Goal: Task Accomplishment & Management: Use online tool/utility

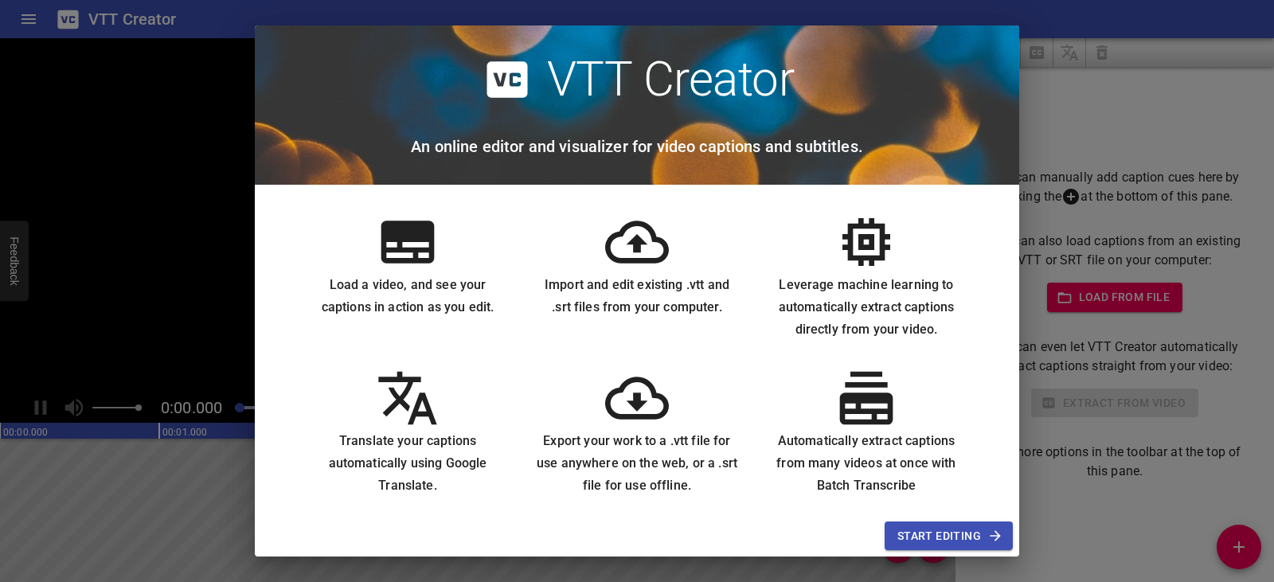
click at [743, 172] on div "VTT Creator An online editor and visualizer for video captions and subtitles." at bounding box center [637, 104] width 765 height 159
click at [999, 534] on icon "button" at bounding box center [996, 536] width 16 height 16
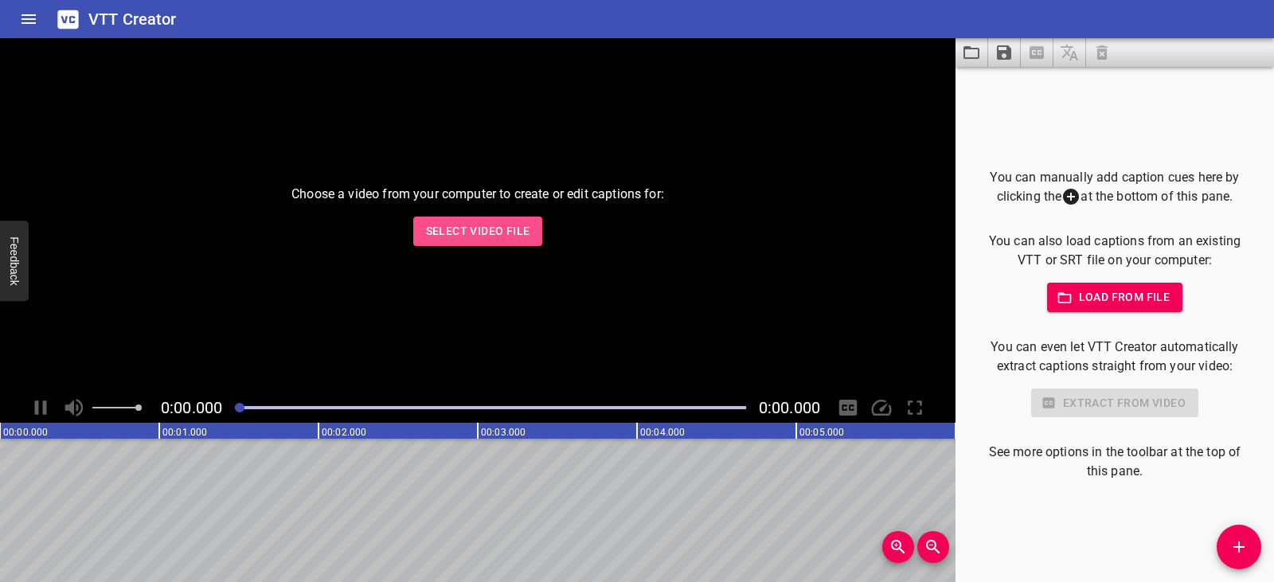
click at [498, 229] on span "Select Video File" at bounding box center [478, 231] width 104 height 20
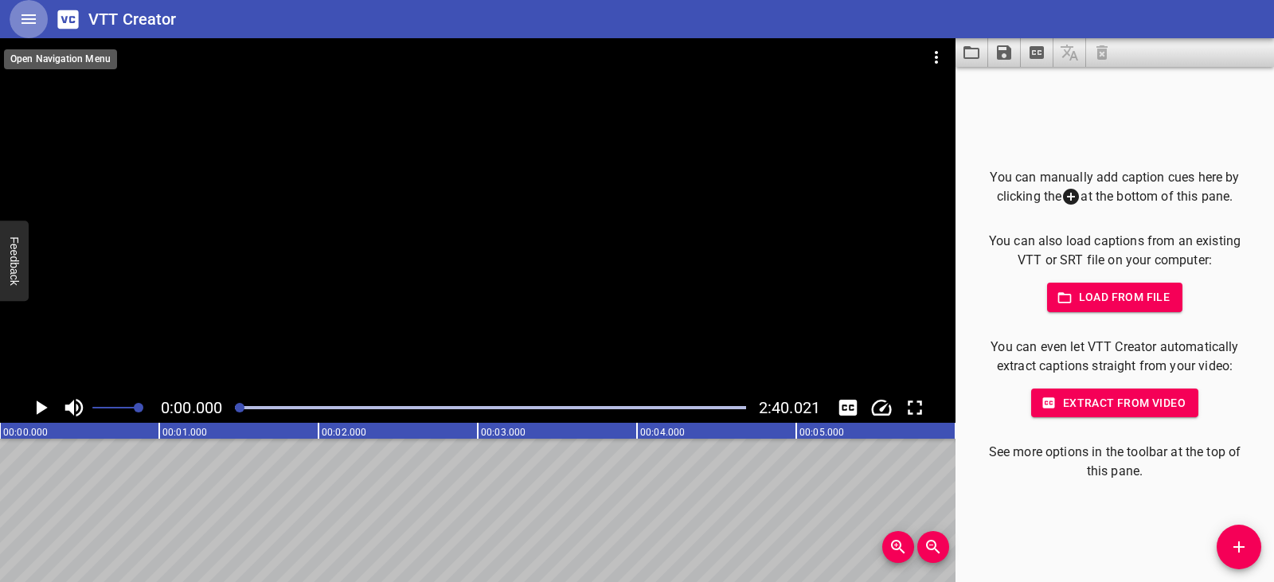
click at [26, 18] on icon "Home" at bounding box center [29, 19] width 14 height 10
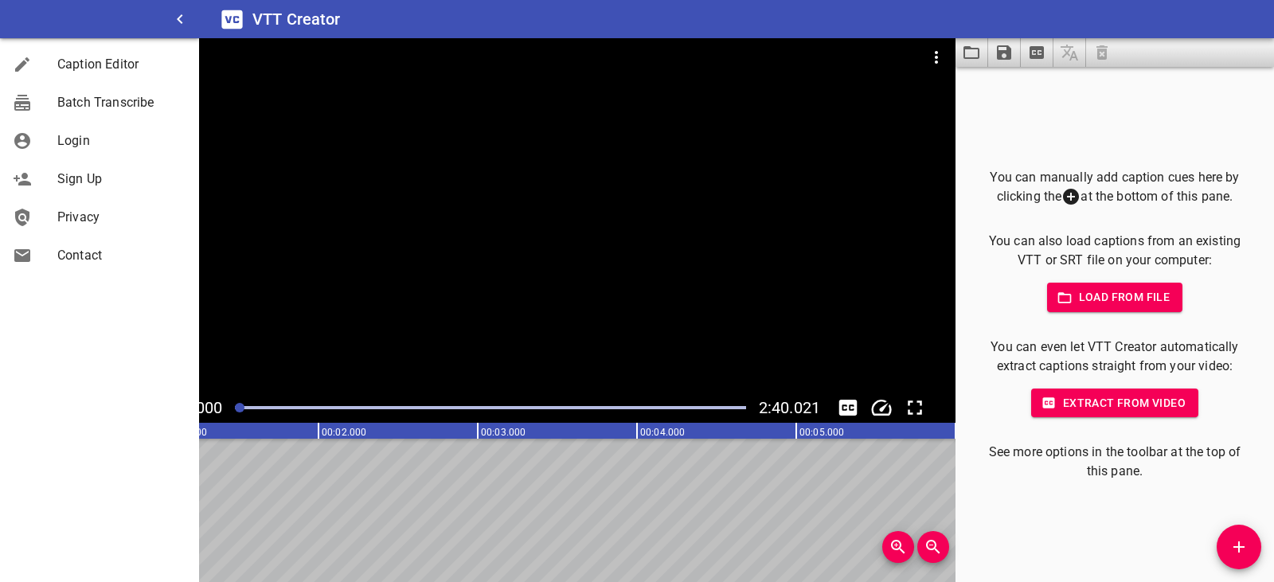
click at [405, 137] on div at bounding box center [478, 215] width 956 height 354
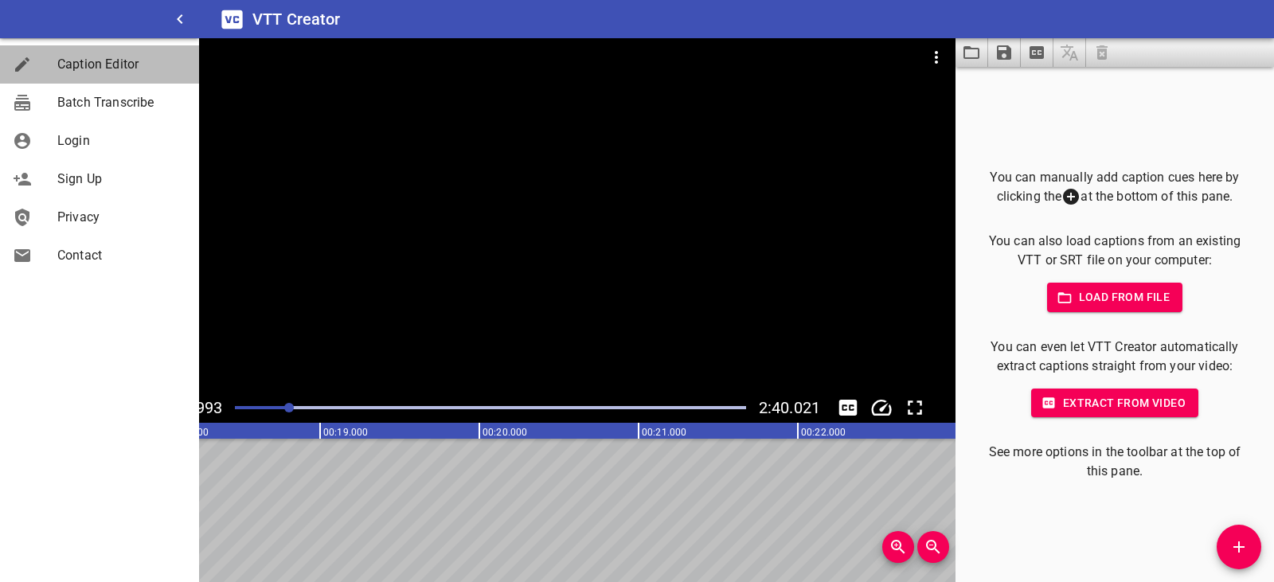
click at [119, 66] on span "Caption Editor" at bounding box center [121, 64] width 129 height 19
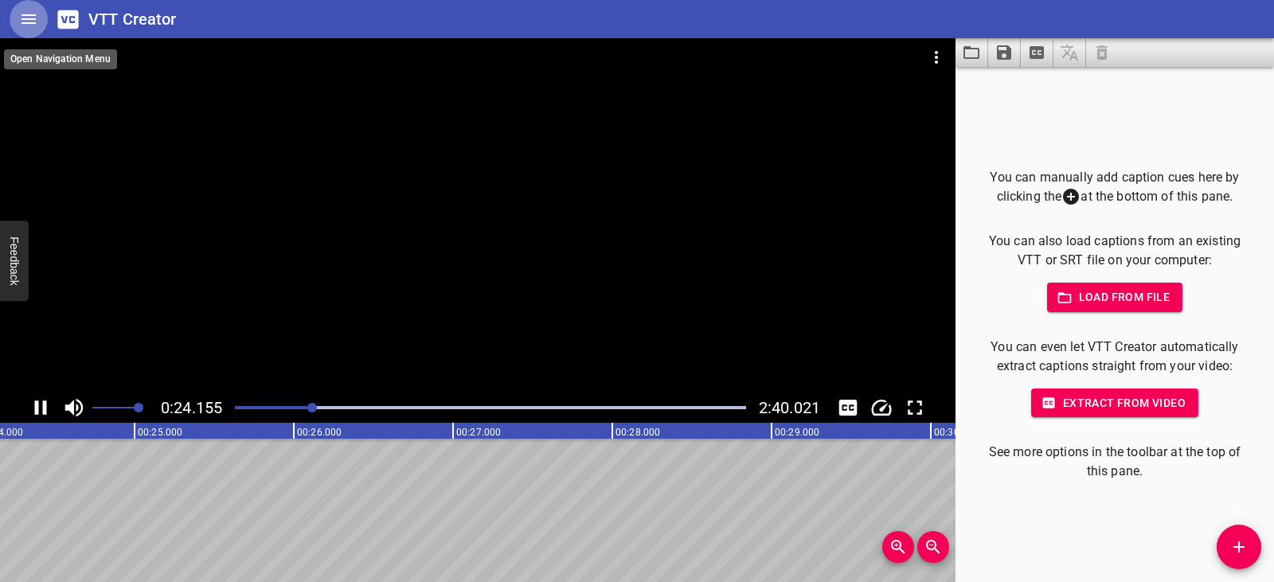
click at [24, 17] on icon "Home" at bounding box center [28, 19] width 19 height 19
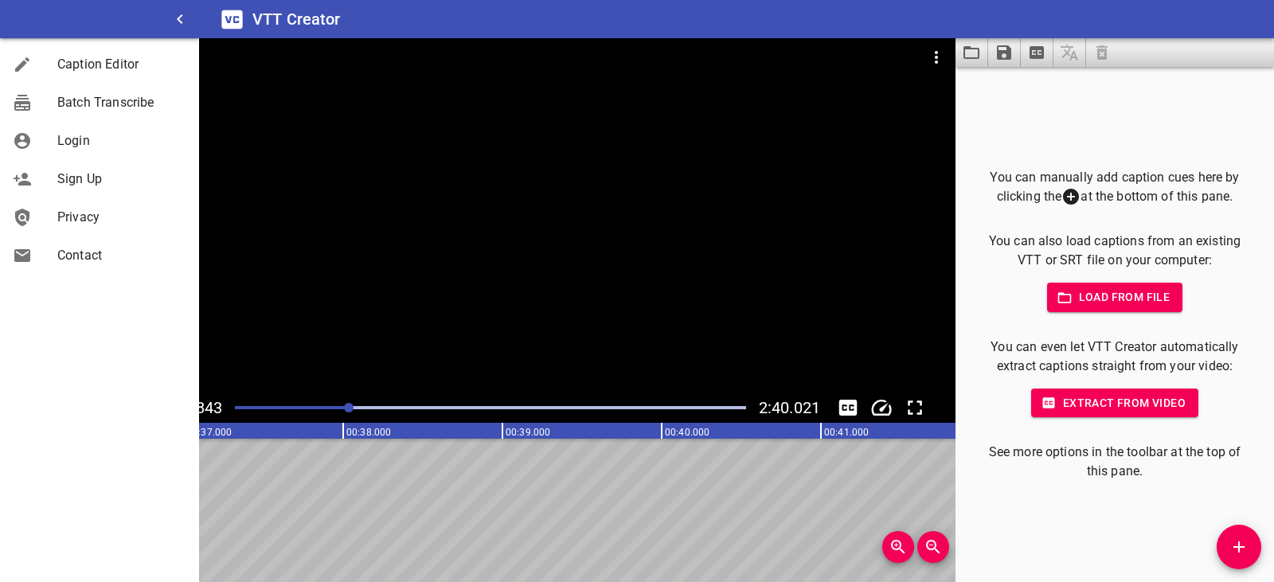
click at [878, 234] on div at bounding box center [478, 215] width 956 height 354
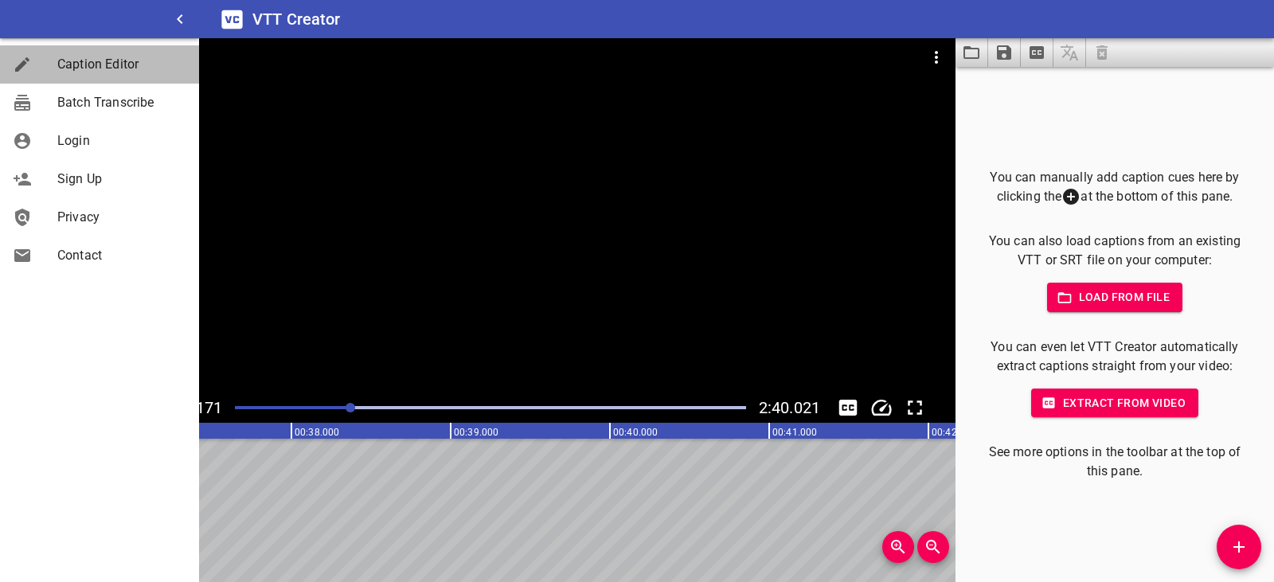
click at [88, 68] on span "Caption Editor" at bounding box center [121, 64] width 129 height 19
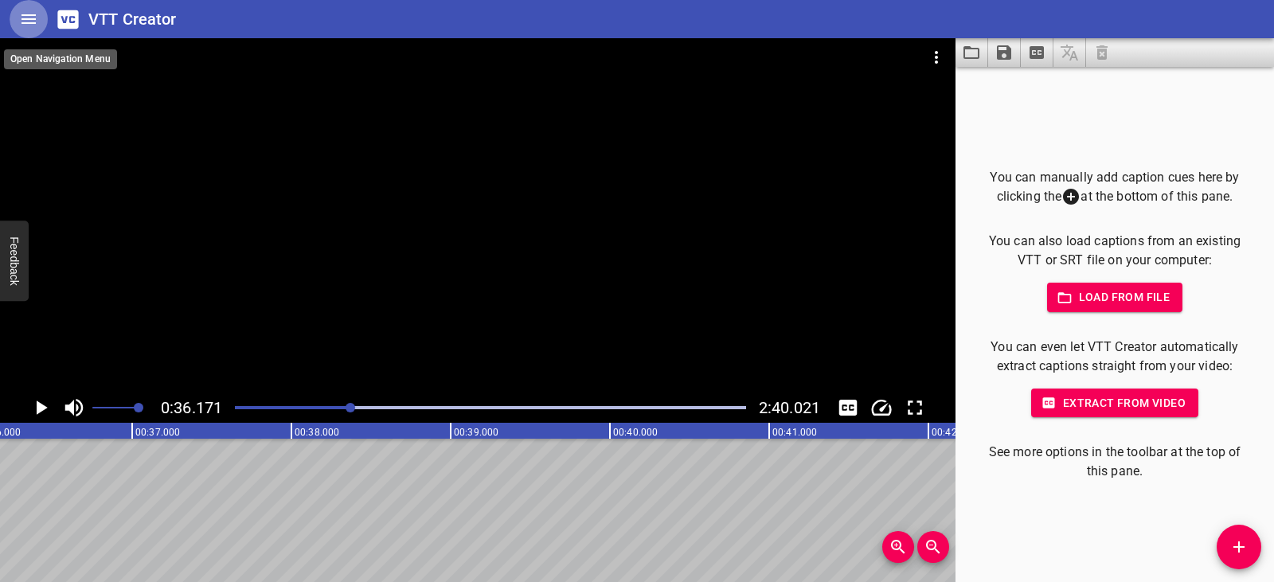
click at [28, 22] on icon "Home" at bounding box center [28, 19] width 19 height 19
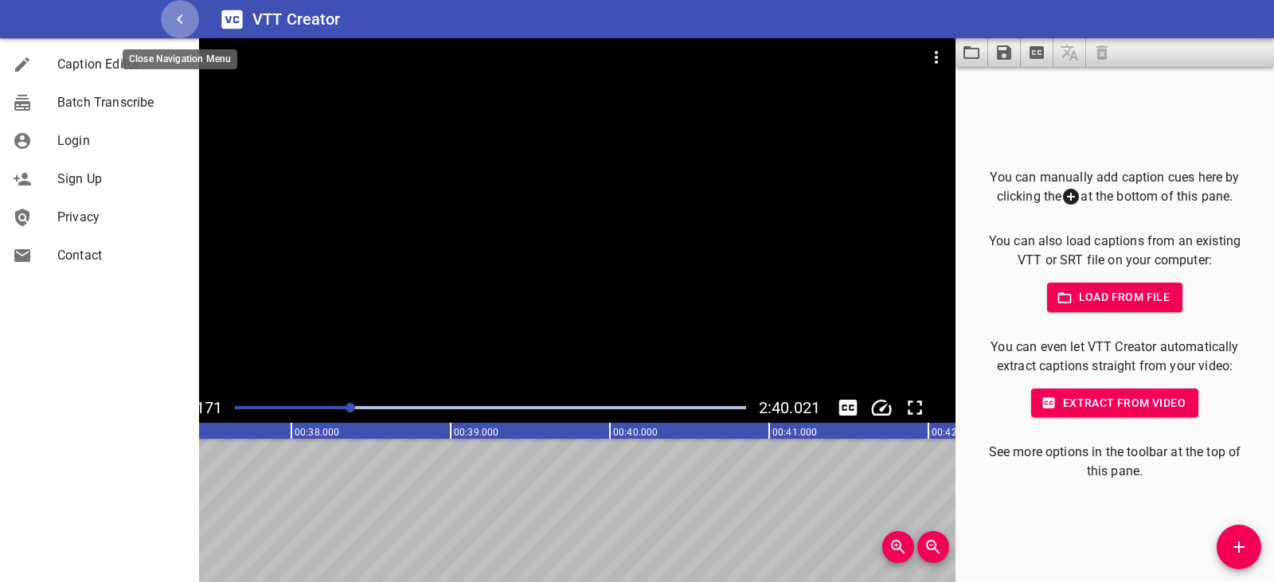
click at [182, 24] on icon "button" at bounding box center [179, 19] width 19 height 19
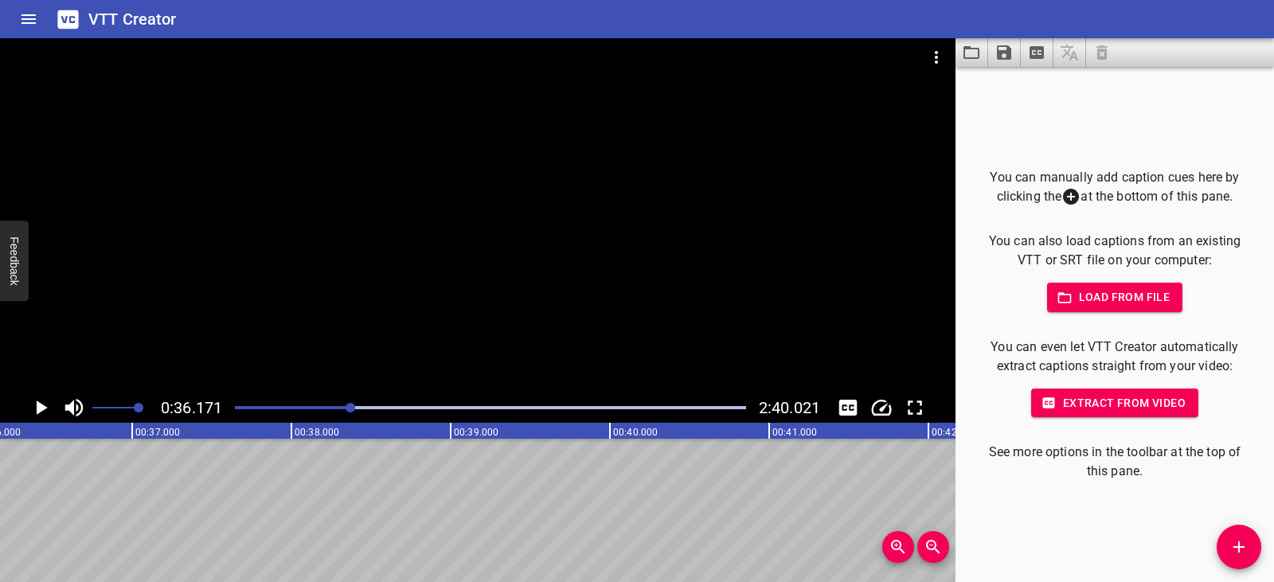
click at [182, 24] on div "VTT Creator" at bounding box center [637, 19] width 1274 height 38
click at [1035, 48] on icon "Extract captions from video" at bounding box center [1037, 52] width 14 height 13
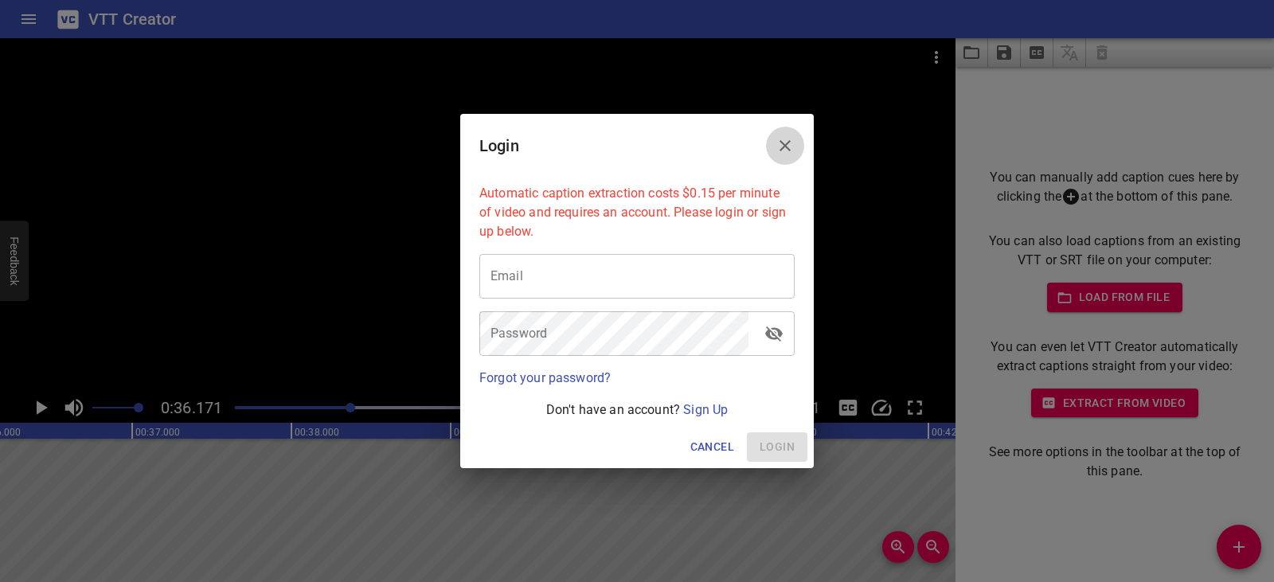
click at [780, 143] on icon "Close" at bounding box center [785, 145] width 19 height 19
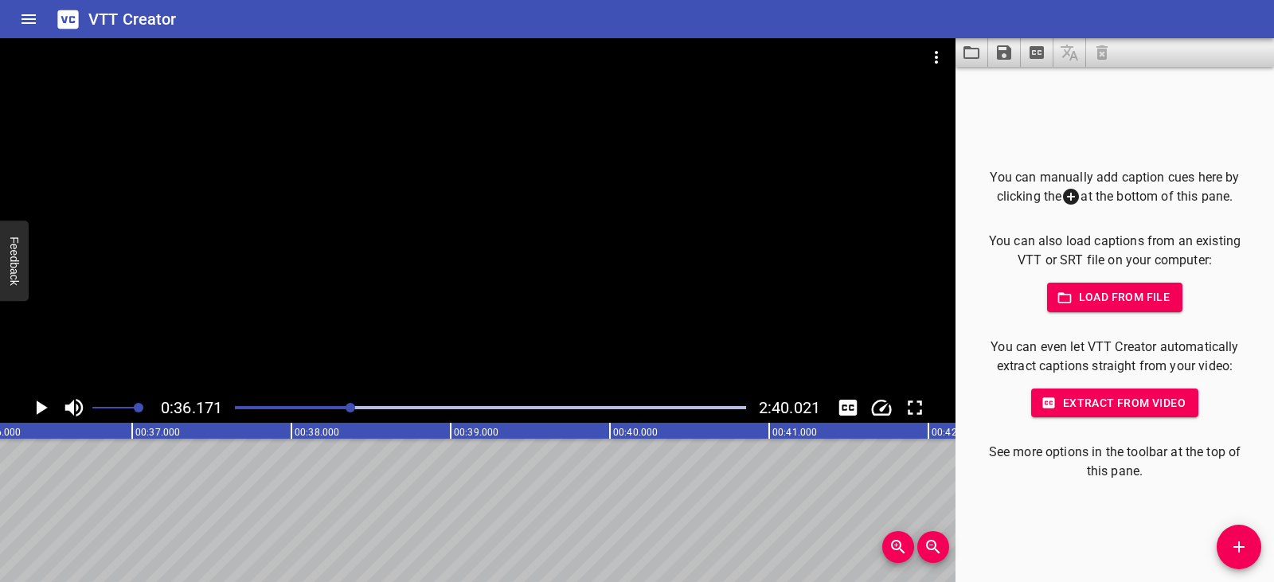
click at [1066, 198] on icon at bounding box center [1071, 197] width 16 height 16
click at [933, 57] on icon "Video Options" at bounding box center [936, 57] width 19 height 19
click at [1069, 198] on div at bounding box center [637, 291] width 1274 height 582
click at [848, 405] on icon "Toggle captions" at bounding box center [848, 408] width 18 height 16
click at [1238, 542] on icon "Add Cue" at bounding box center [1239, 547] width 19 height 19
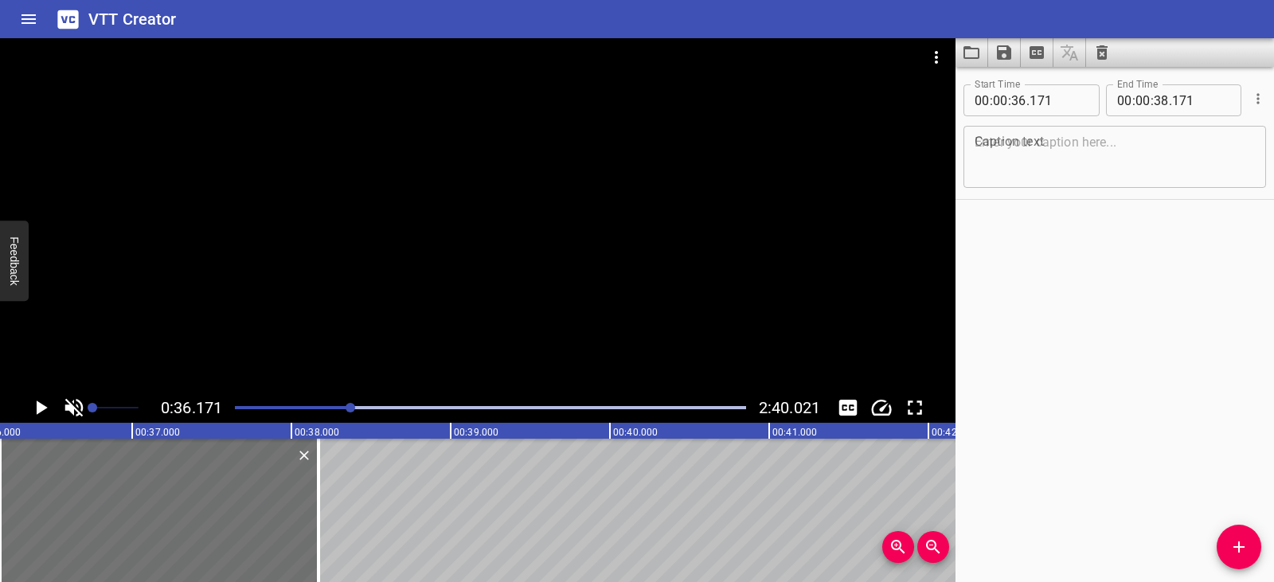
drag, startPoint x: 143, startPoint y: 408, endPoint x: 92, endPoint y: 401, distance: 51.4
click at [92, 403] on span "Set video volume" at bounding box center [93, 408] width 10 height 10
drag, startPoint x: 356, startPoint y: 409, endPoint x: 250, endPoint y: 420, distance: 106.5
click at [250, 420] on div "0:36.171 2:40.021" at bounding box center [478, 408] width 956 height 30
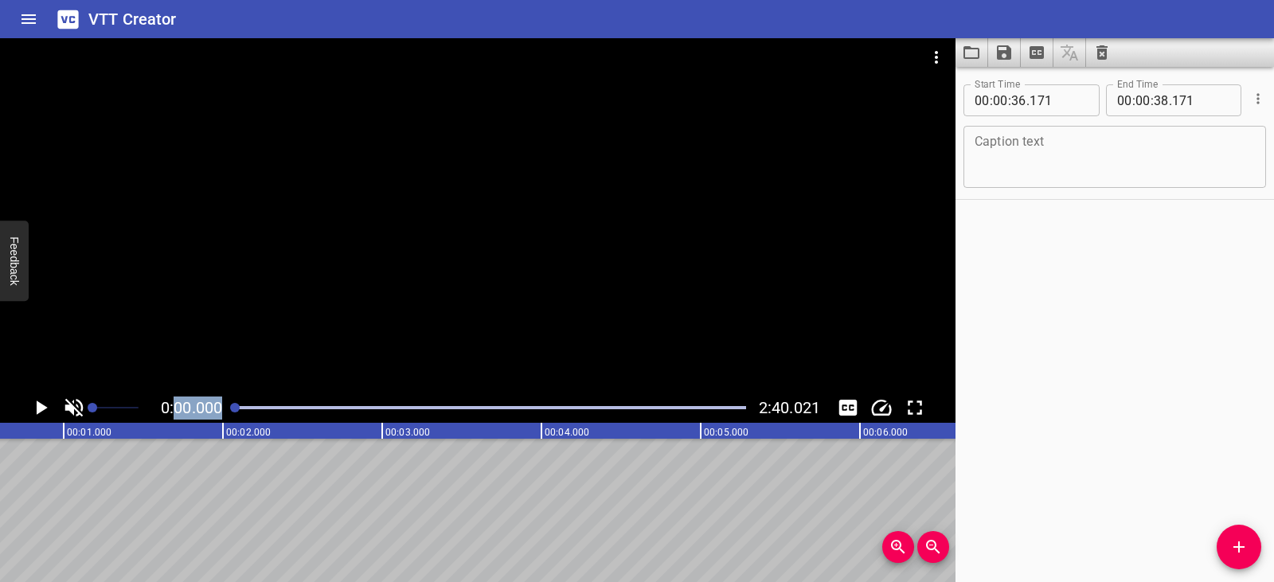
scroll to position [0, 0]
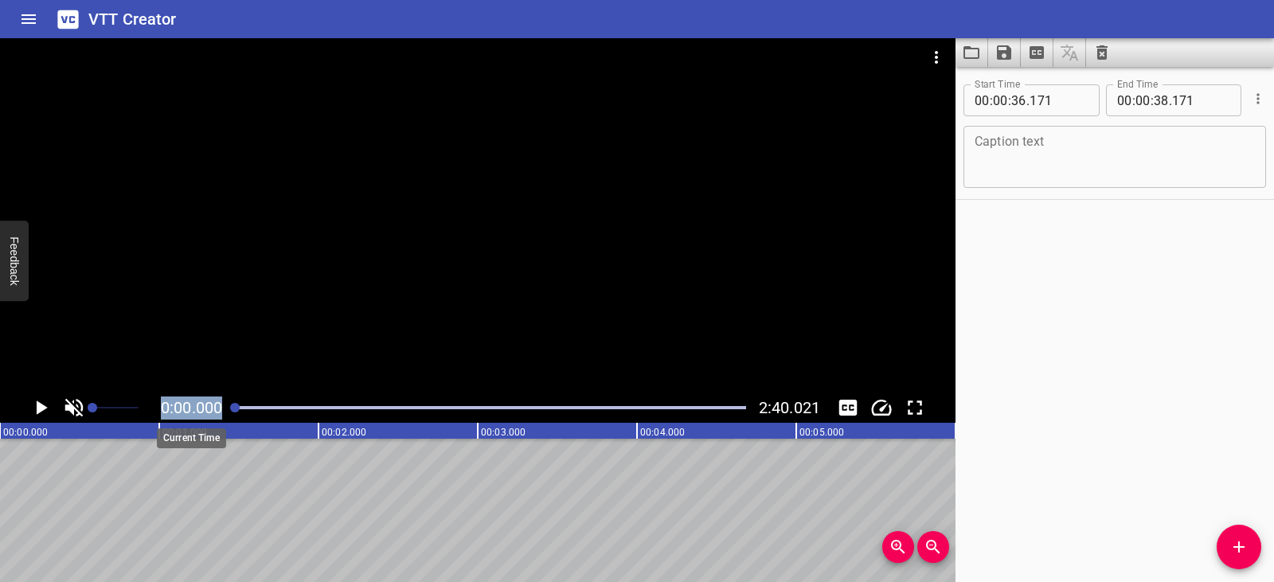
drag, startPoint x: 351, startPoint y: 406, endPoint x: 162, endPoint y: 413, distance: 189.7
click at [162, 413] on div "0:00.000 2:40.021" at bounding box center [478, 408] width 956 height 30
click at [41, 405] on icon "Play/Pause" at bounding box center [42, 408] width 11 height 14
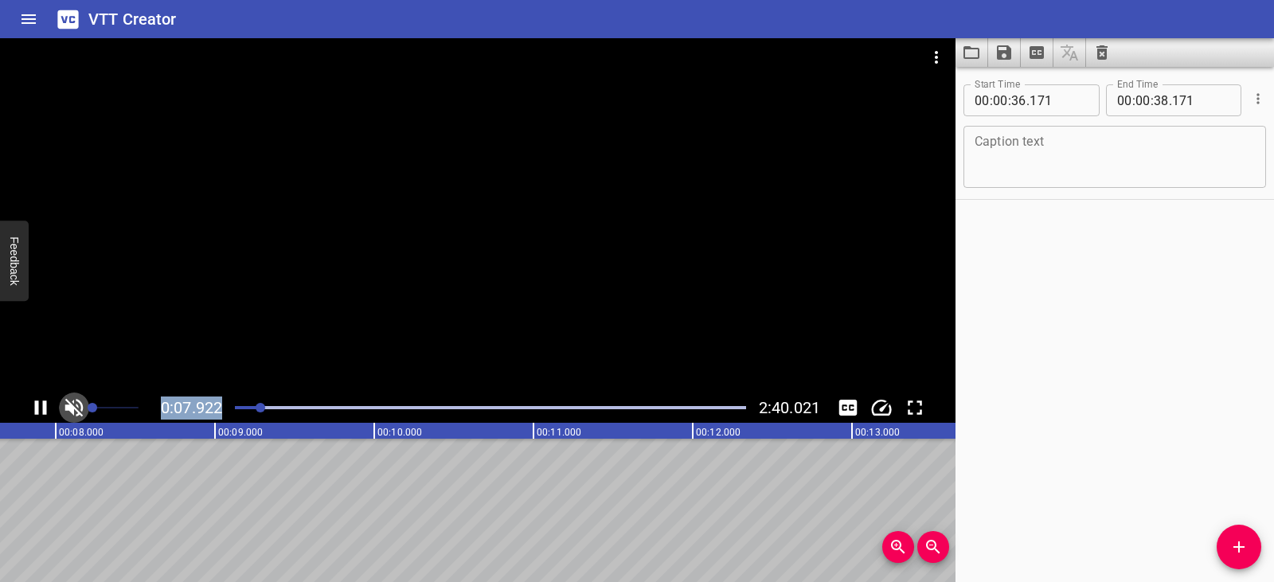
click at [65, 405] on icon "Toggle mute" at bounding box center [74, 408] width 24 height 24
click at [72, 406] on icon "Toggle mute" at bounding box center [74, 408] width 18 height 18
click at [39, 406] on icon "Play/Pause" at bounding box center [41, 408] width 24 height 24
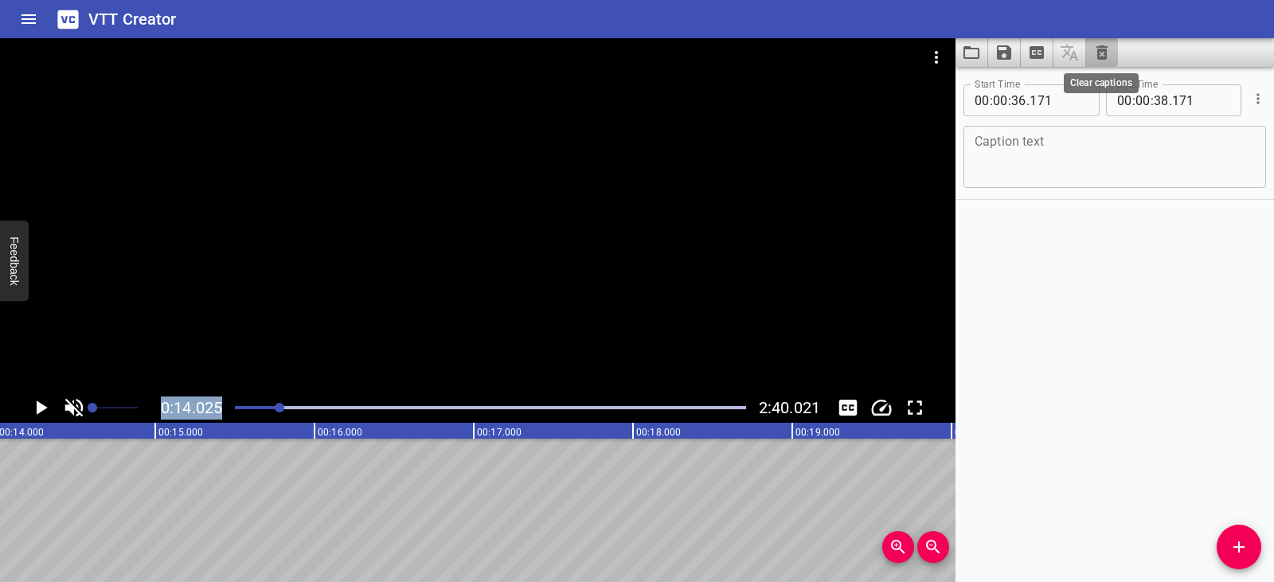
click at [1098, 49] on icon "Clear captions" at bounding box center [1102, 52] width 11 height 14
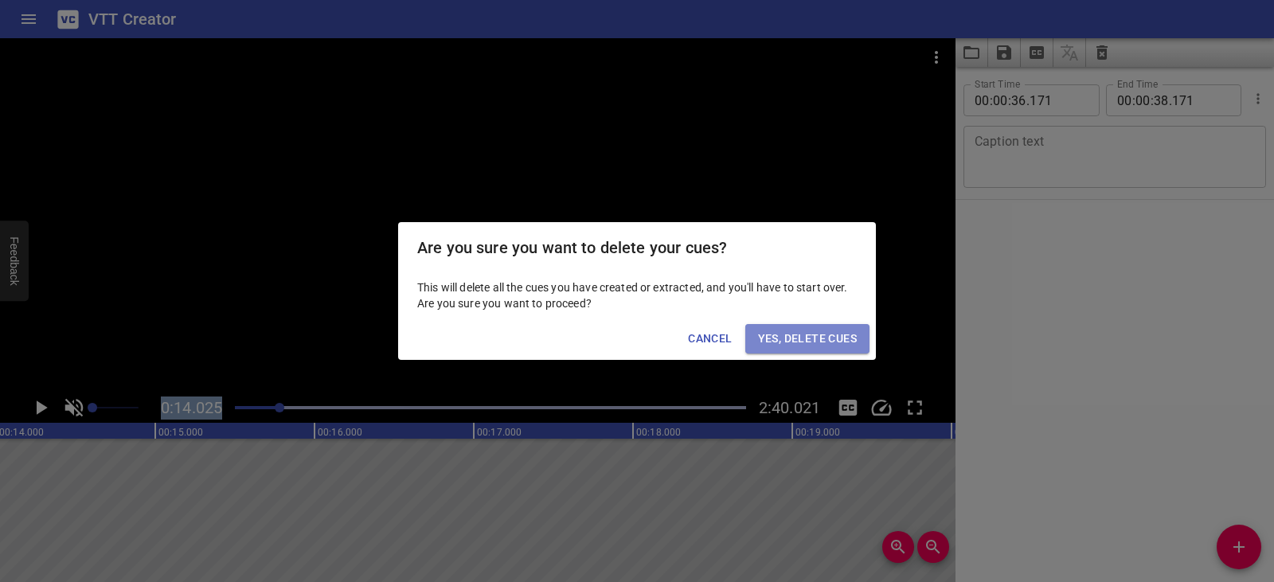
click at [834, 334] on span "Yes, Delete Cues" at bounding box center [807, 339] width 99 height 20
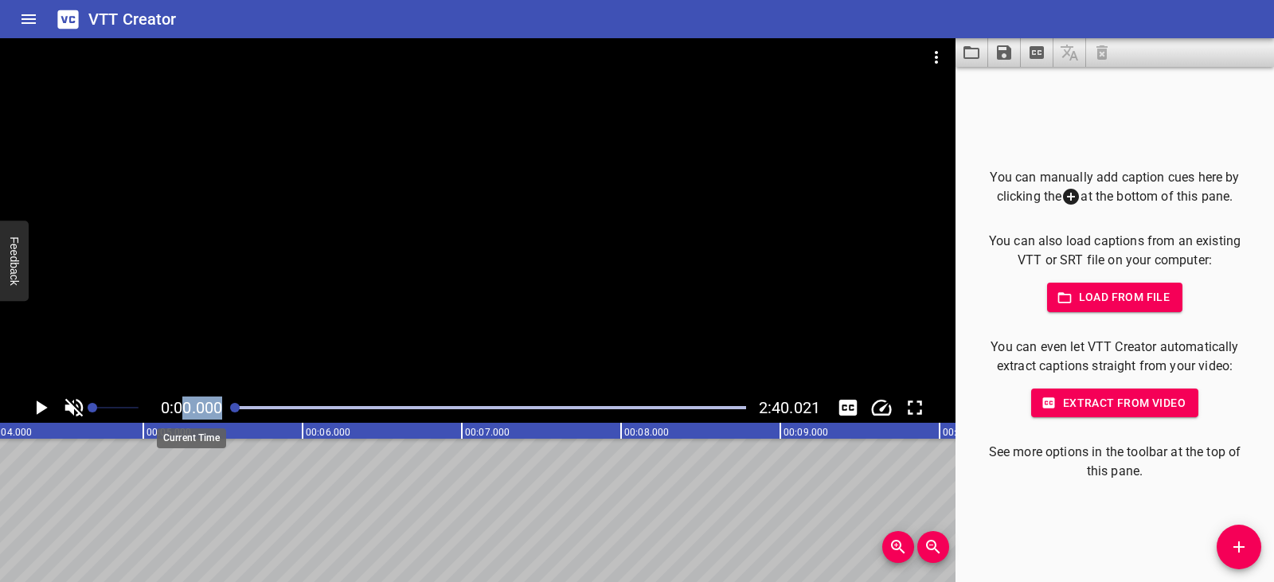
drag, startPoint x: 280, startPoint y: 408, endPoint x: 186, endPoint y: 400, distance: 94.3
click at [186, 400] on div "0:00.000 2:40.021" at bounding box center [478, 408] width 956 height 30
click at [73, 405] on icon "Toggle mute" at bounding box center [74, 408] width 24 height 24
click at [40, 405] on icon "Play/Pause" at bounding box center [42, 408] width 11 height 14
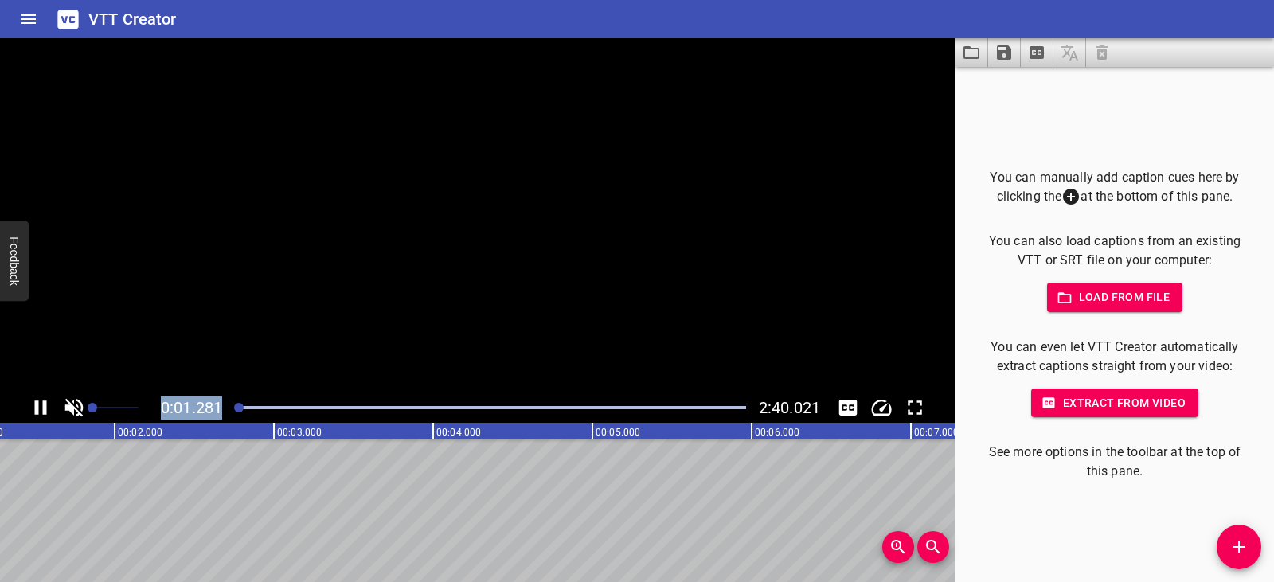
click at [40, 405] on icon "Play/Pause" at bounding box center [41, 408] width 24 height 24
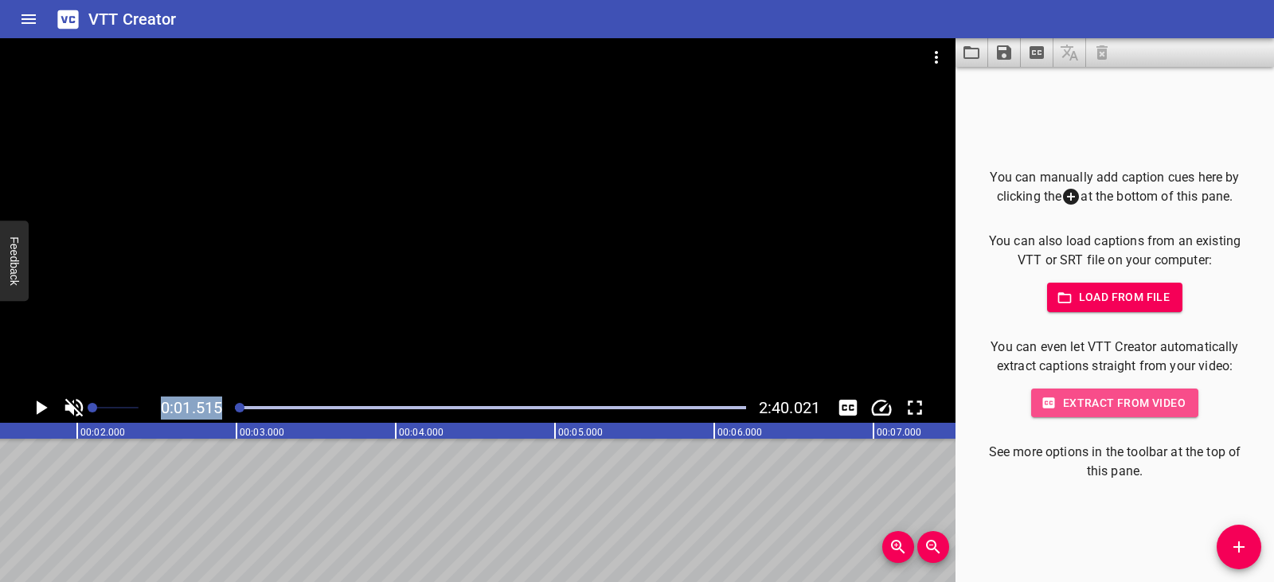
click at [1086, 405] on span "Extract from video" at bounding box center [1115, 403] width 142 height 20
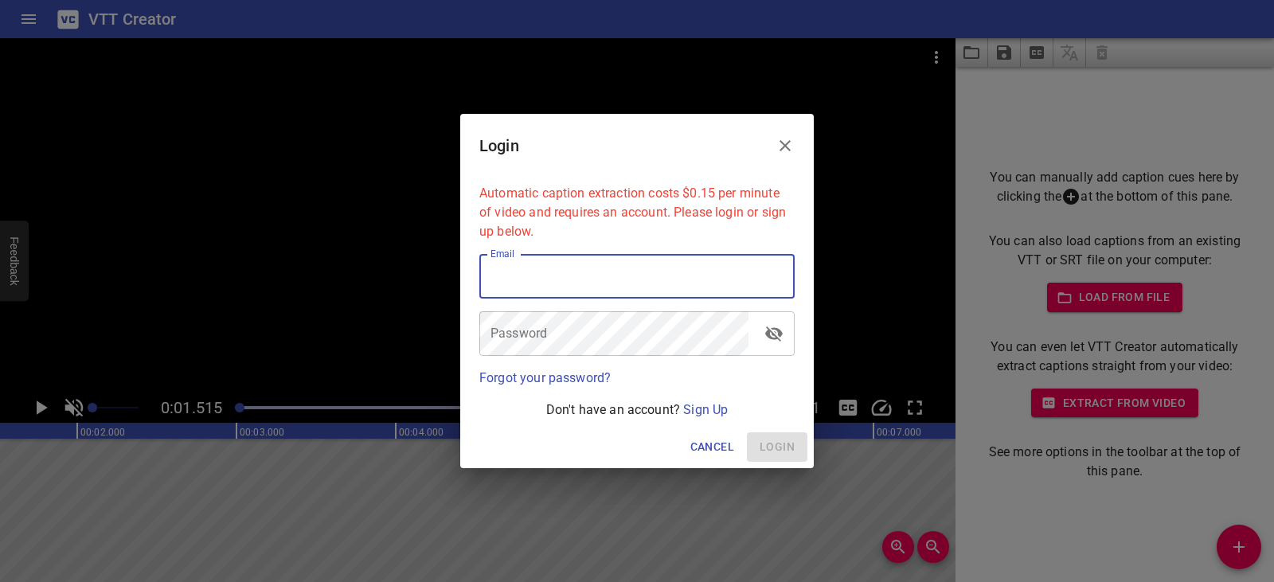
click at [625, 276] on input "email" at bounding box center [636, 276] width 315 height 45
type input "nu"
click at [714, 407] on link "Sign Up" at bounding box center [705, 409] width 45 height 15
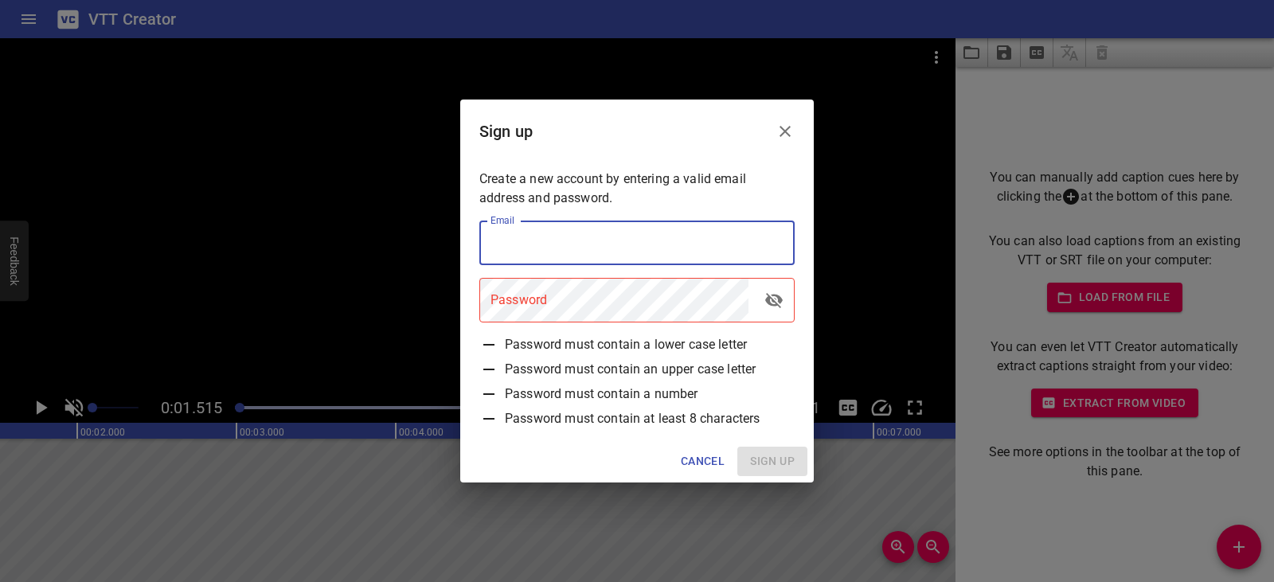
click at [559, 239] on input "email" at bounding box center [636, 243] width 315 height 45
type input "[EMAIL_ADDRESS][DOMAIN_NAME]"
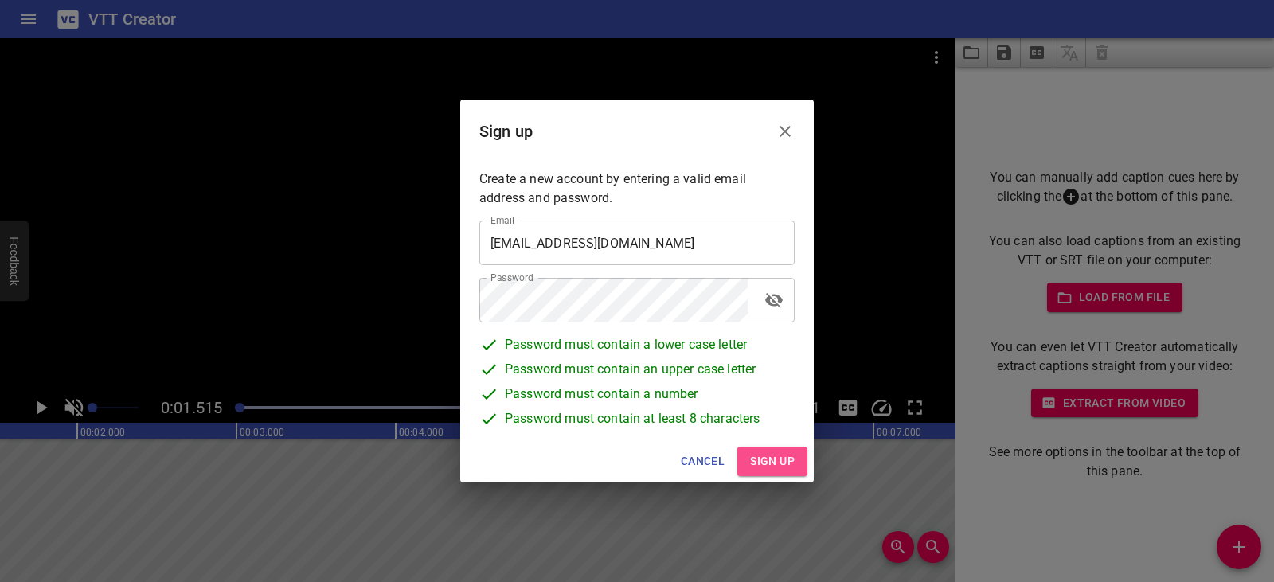
click at [766, 452] on span "Sign up" at bounding box center [772, 462] width 45 height 20
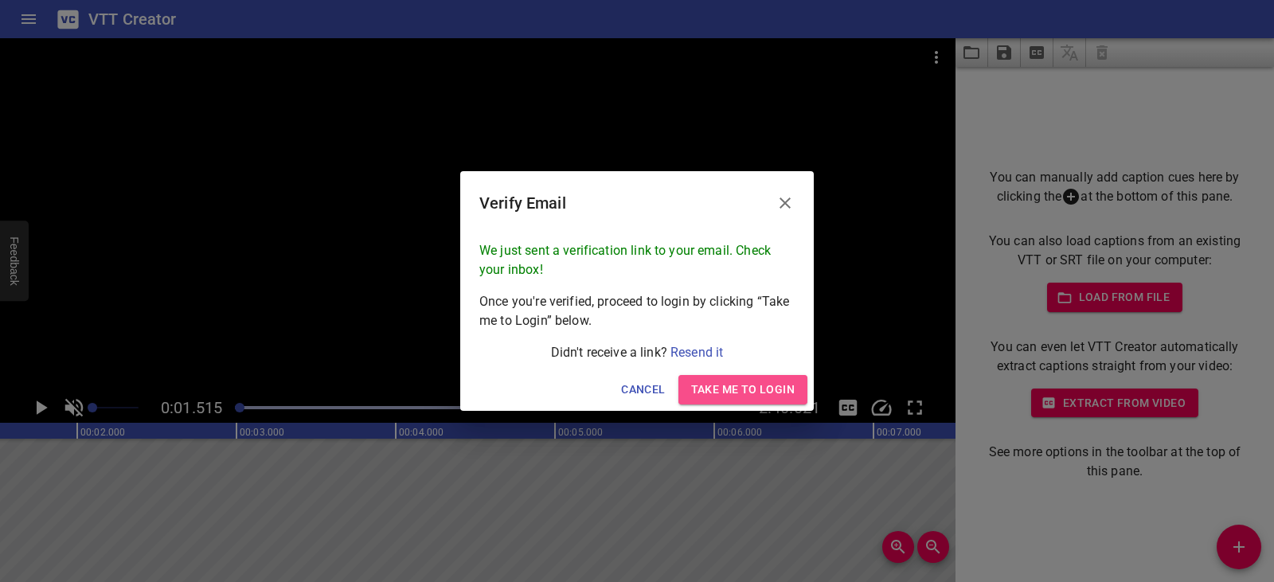
click at [760, 391] on span "Take me to Login" at bounding box center [743, 390] width 104 height 20
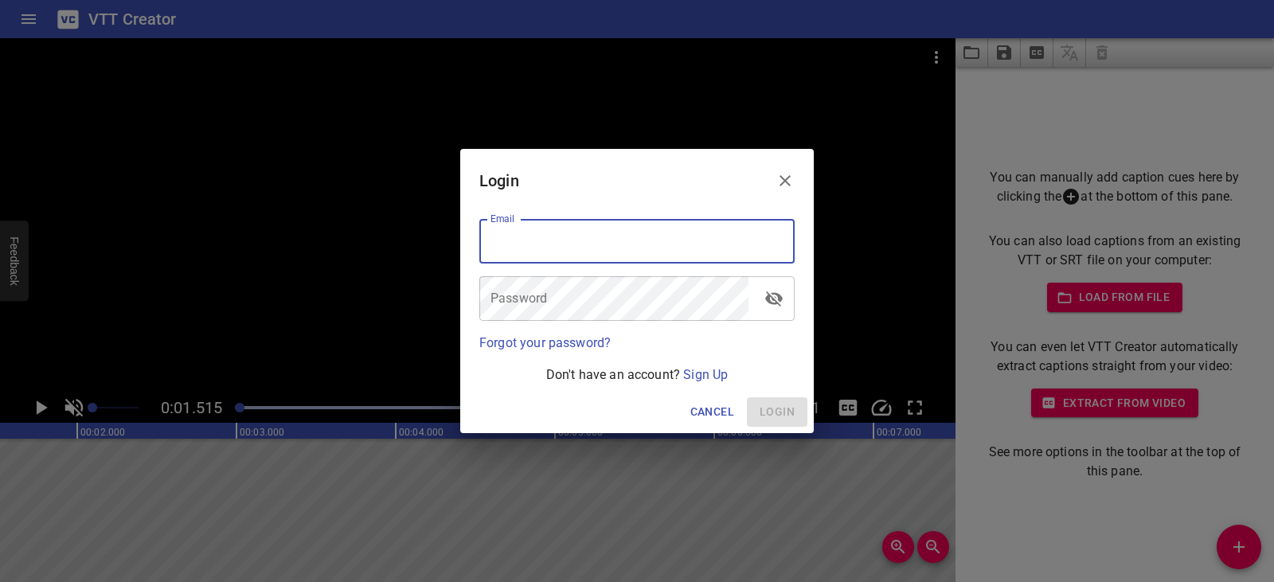
click at [624, 250] on input "email" at bounding box center [636, 241] width 315 height 45
type input "[EMAIL_ADDRESS][DOMAIN_NAME]"
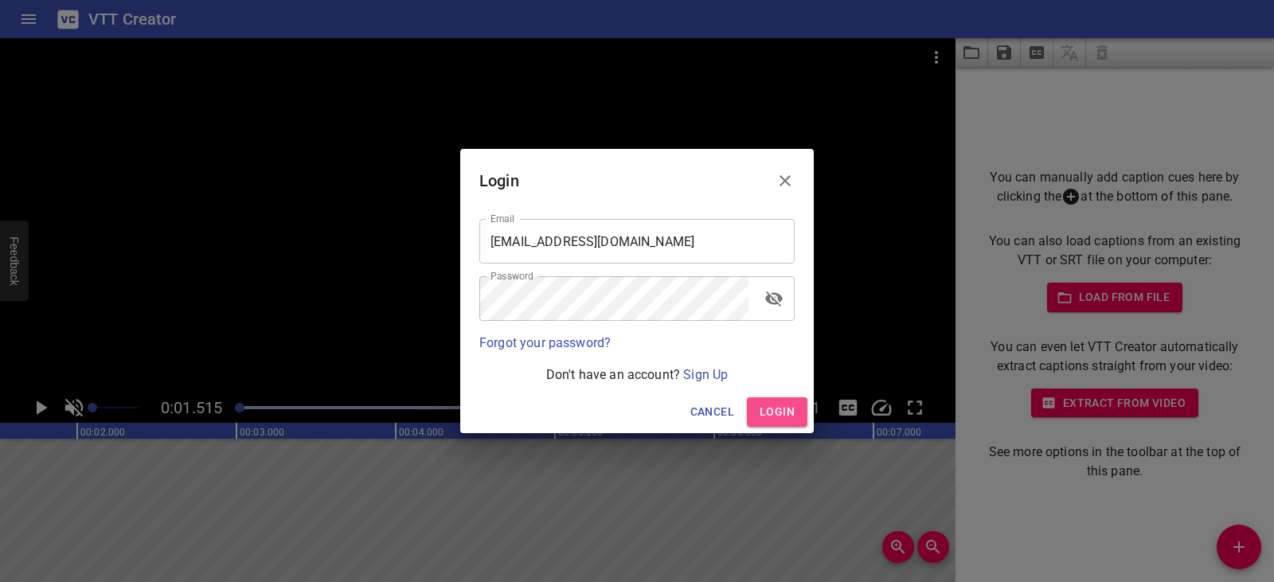
click at [775, 402] on span "Login" at bounding box center [777, 412] width 35 height 20
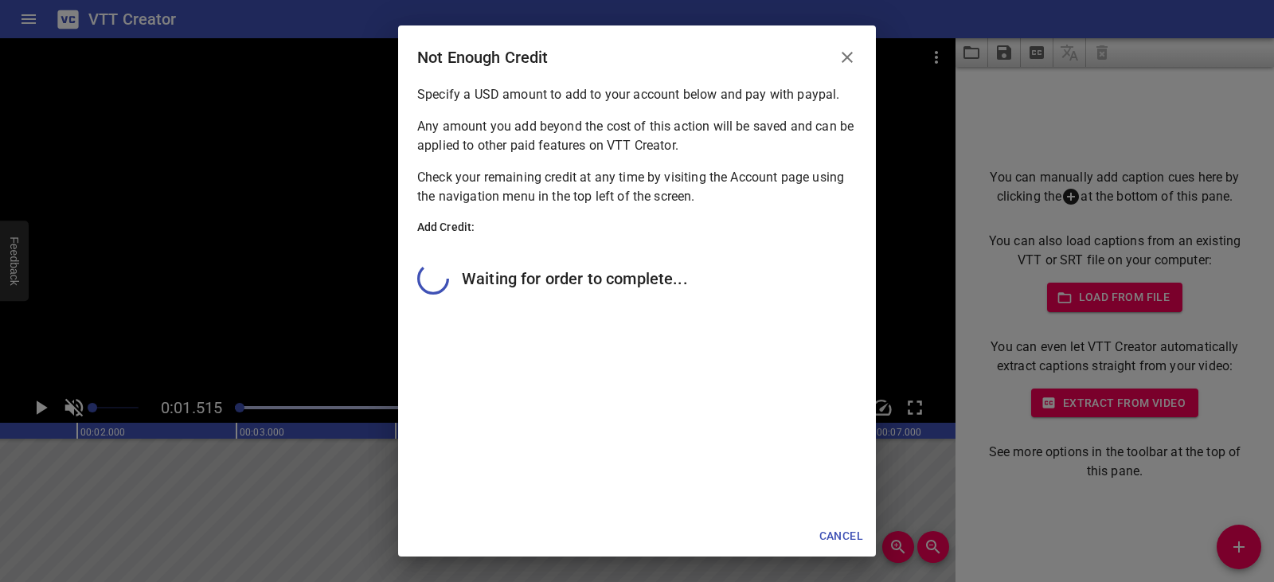
scroll to position [76, 0]
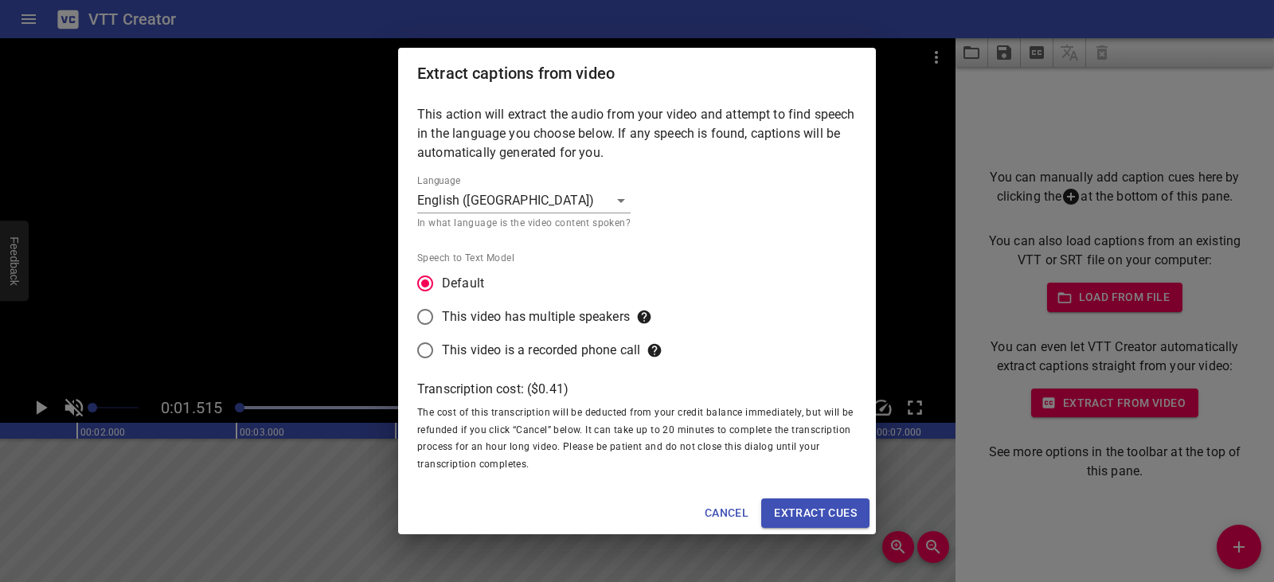
click at [796, 516] on span "Extract cues" at bounding box center [815, 513] width 83 height 20
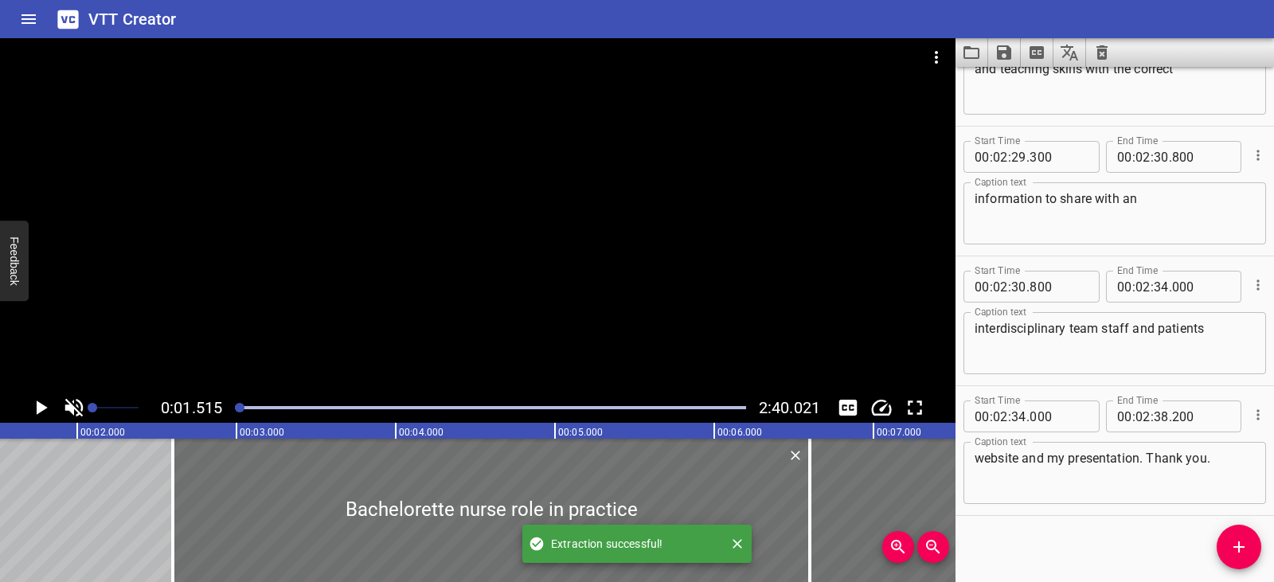
scroll to position [4882, 0]
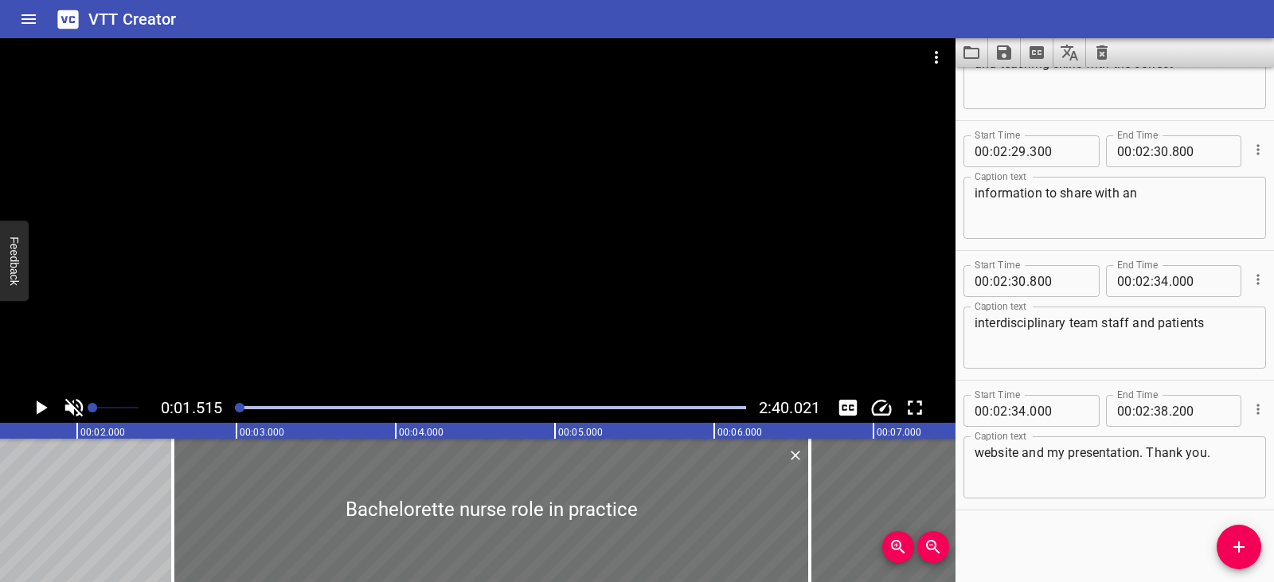
click at [42, 402] on icon "Play/Pause" at bounding box center [41, 408] width 24 height 24
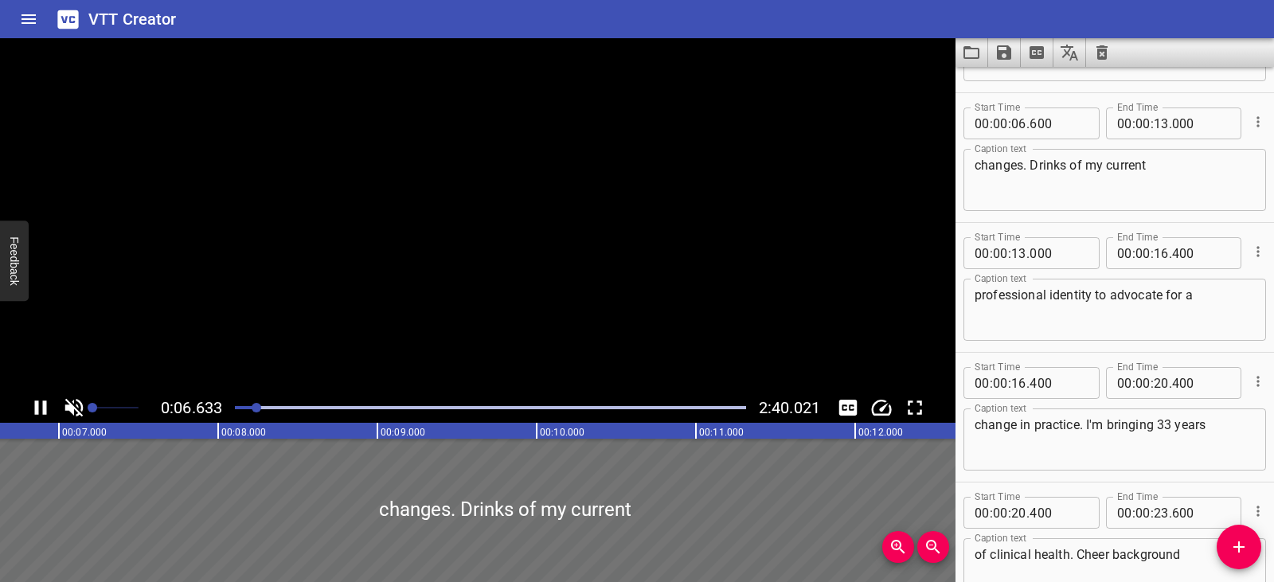
scroll to position [130, 0]
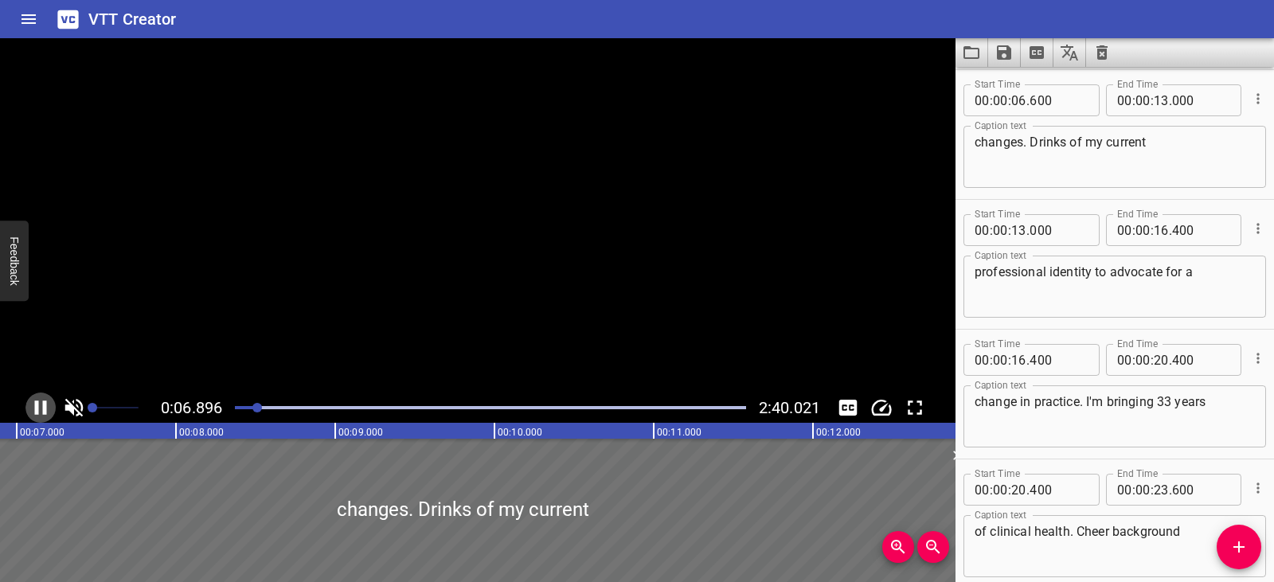
click at [42, 402] on icon "Play/Pause" at bounding box center [41, 408] width 24 height 24
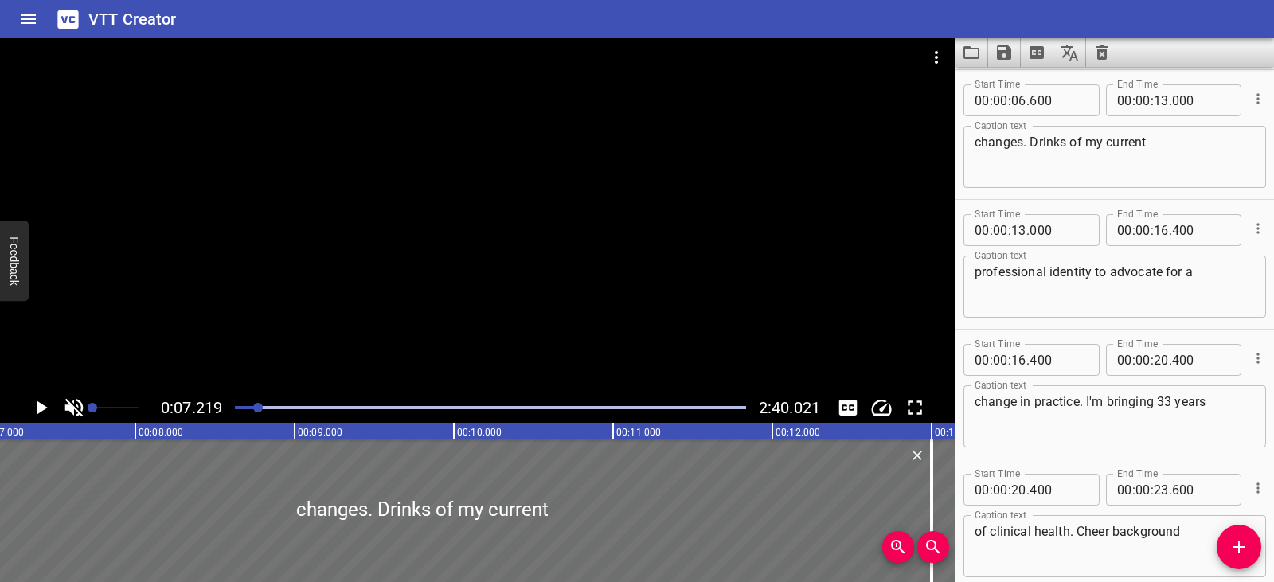
scroll to position [0, 1150]
click at [239, 407] on div "Play progress" at bounding box center [3, 407] width 511 height 3
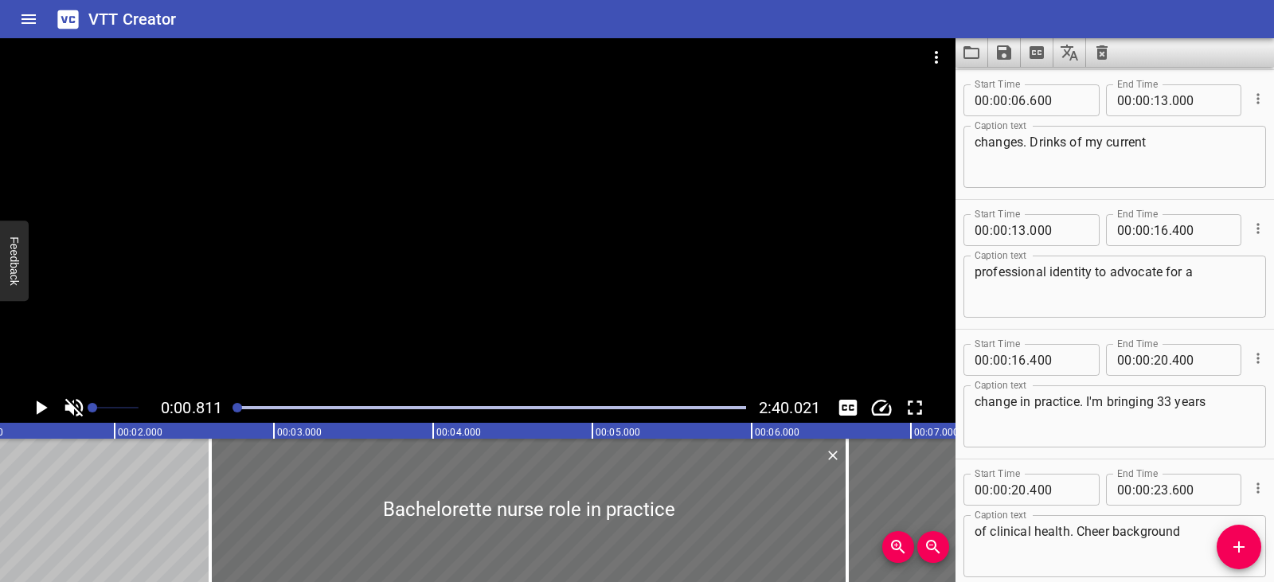
scroll to position [0, 129]
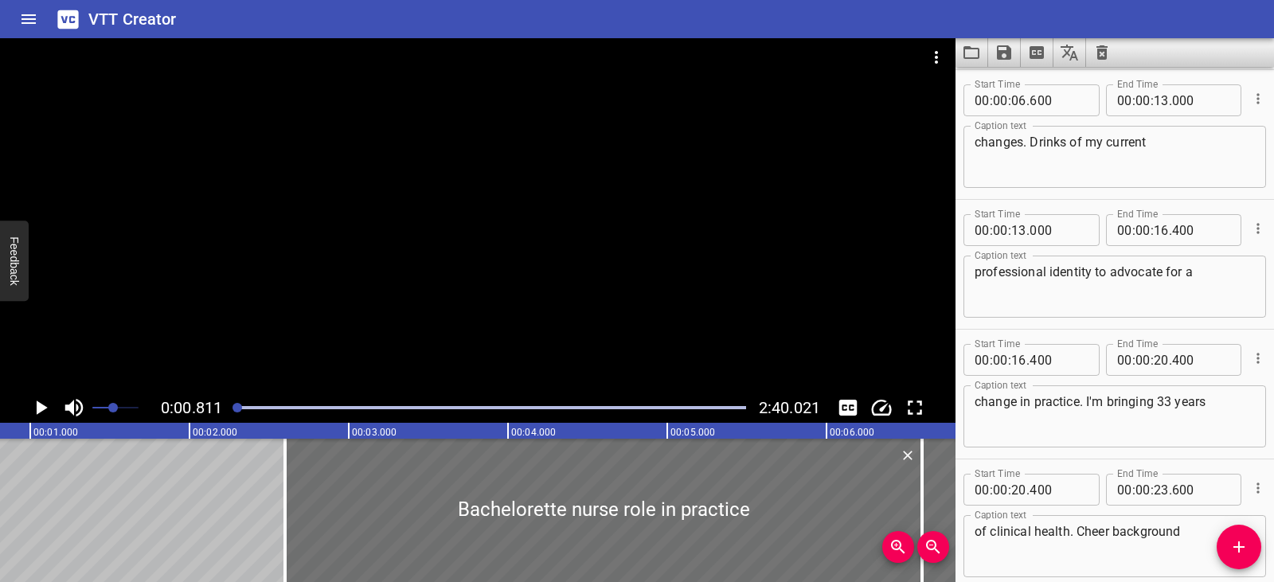
drag, startPoint x: 91, startPoint y: 403, endPoint x: 113, endPoint y: 409, distance: 23.2
click at [113, 409] on span "Set video volume" at bounding box center [113, 408] width 10 height 10
click at [41, 404] on icon "Play/Pause" at bounding box center [42, 408] width 11 height 14
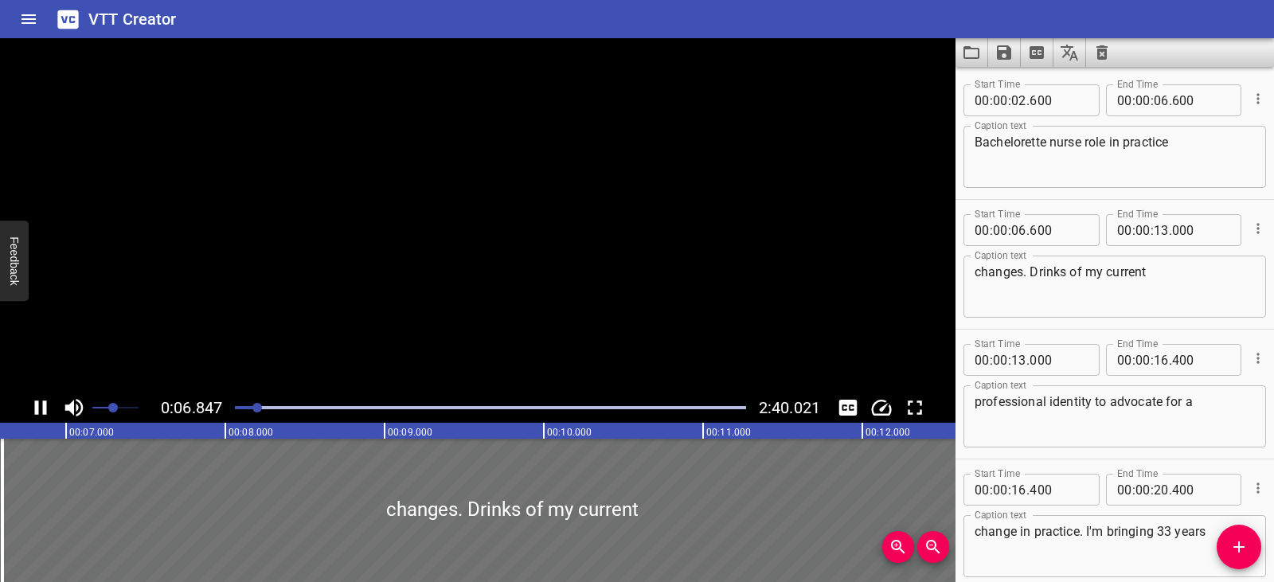
scroll to position [130, 0]
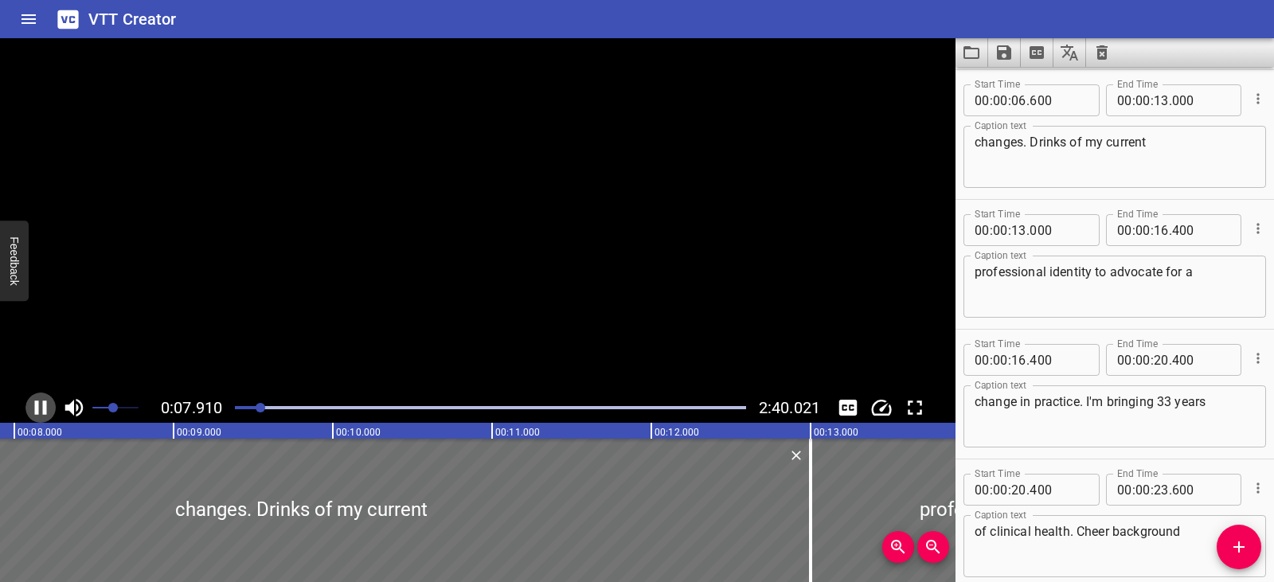
click at [41, 404] on icon "Play/Pause" at bounding box center [41, 408] width 24 height 24
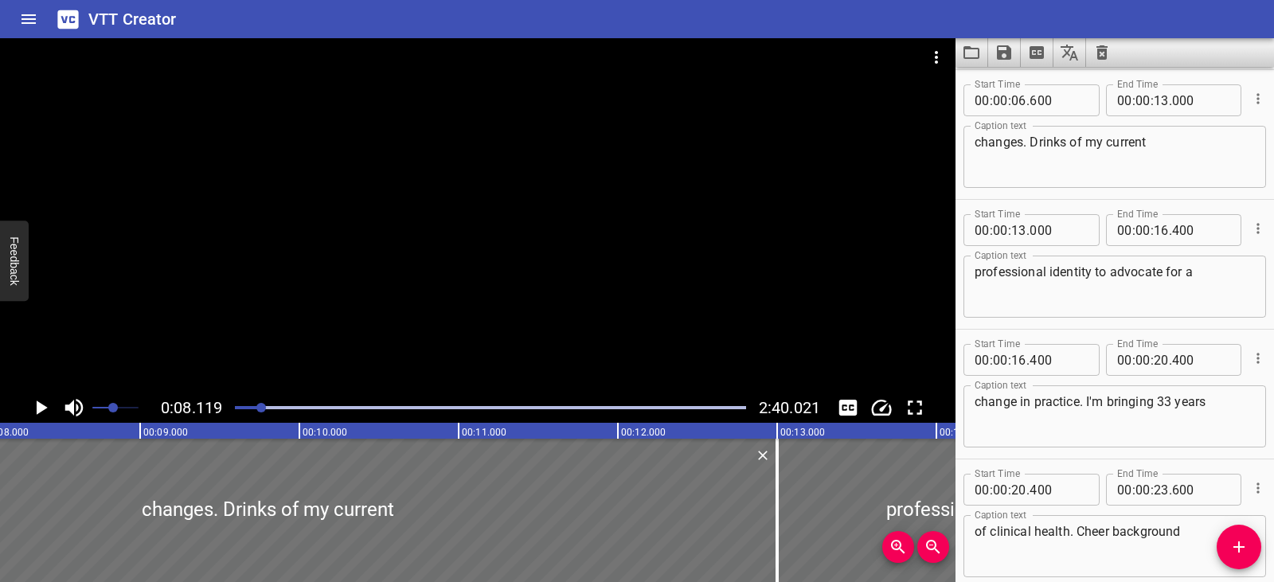
click at [41, 404] on icon "Play/Pause" at bounding box center [42, 408] width 11 height 14
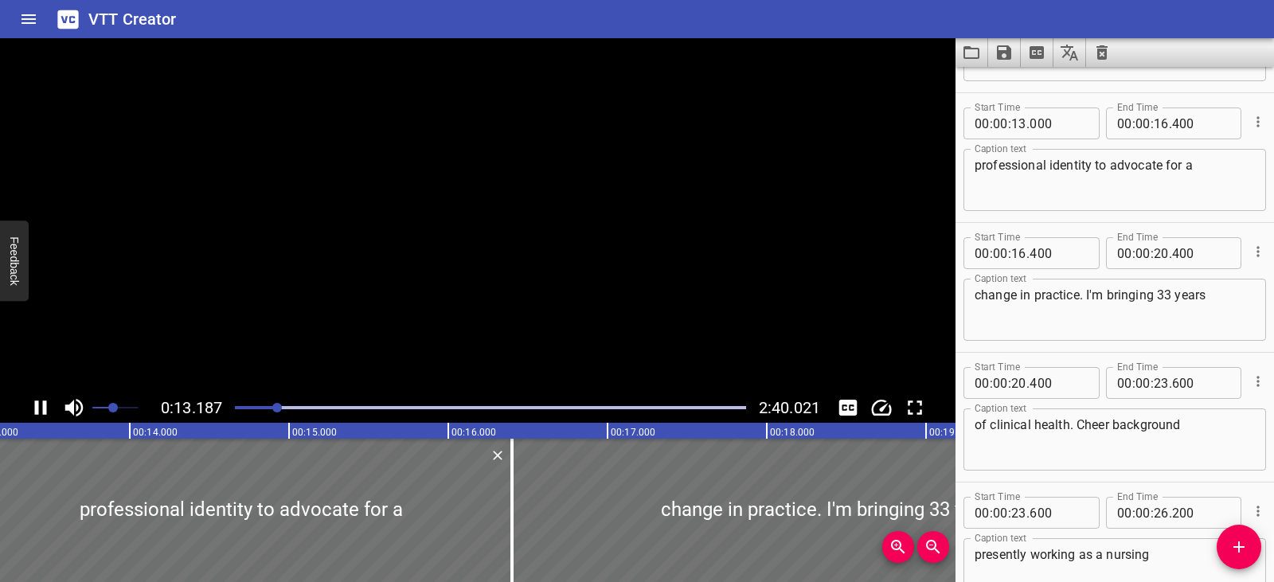
scroll to position [260, 0]
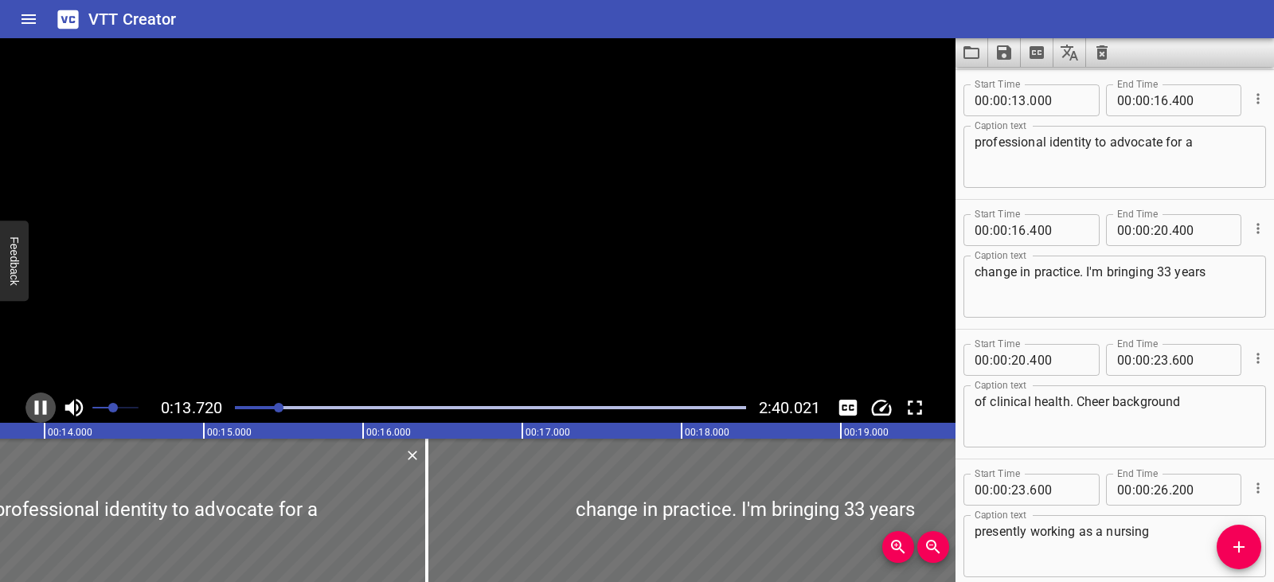
click at [41, 404] on icon "Play/Pause" at bounding box center [41, 408] width 24 height 24
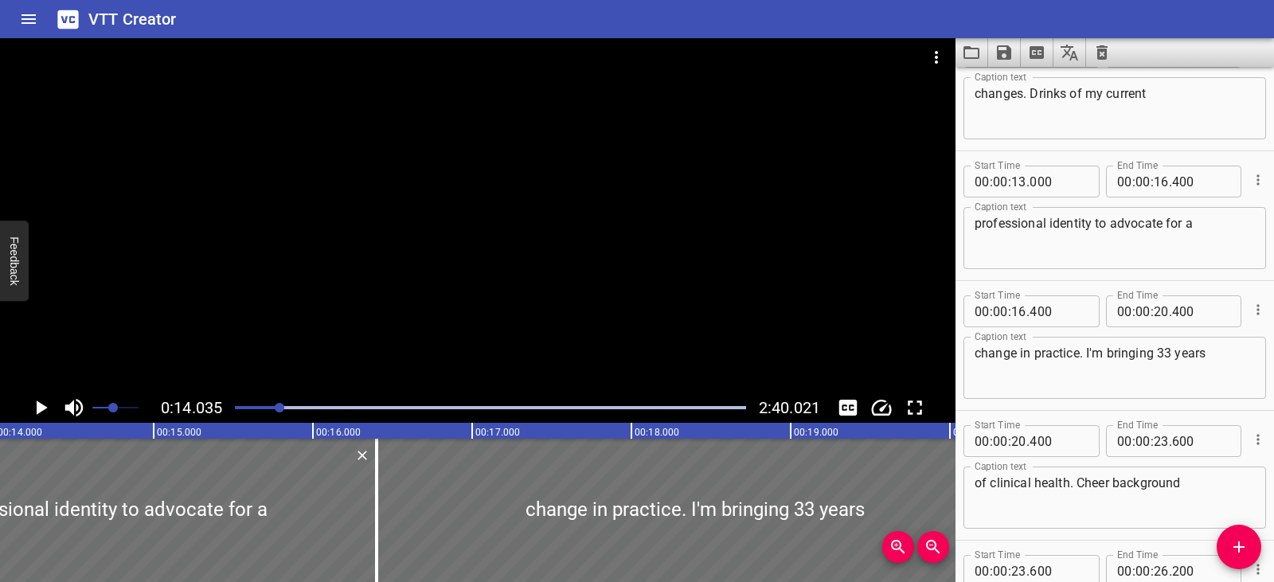
scroll to position [164, 0]
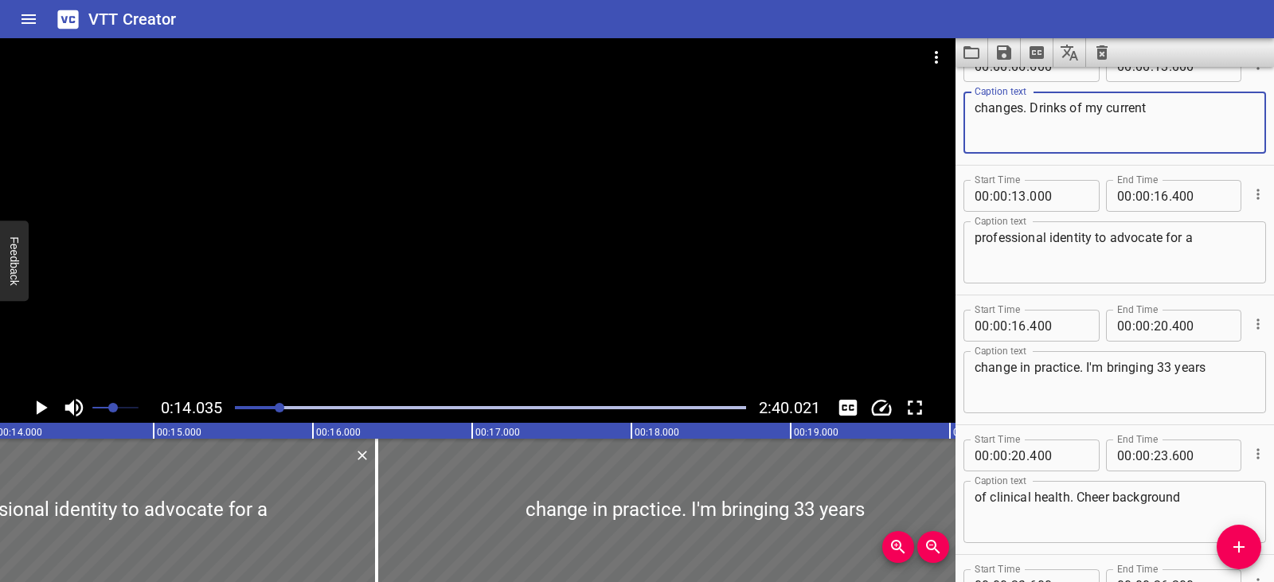
click at [1064, 109] on textarea "changes. Drinks of my current" at bounding box center [1115, 122] width 280 height 45
click at [1064, 109] on textarea "changes. Strenths of my current" at bounding box center [1115, 122] width 280 height 45
type textarea "changes. Strengths of my current"
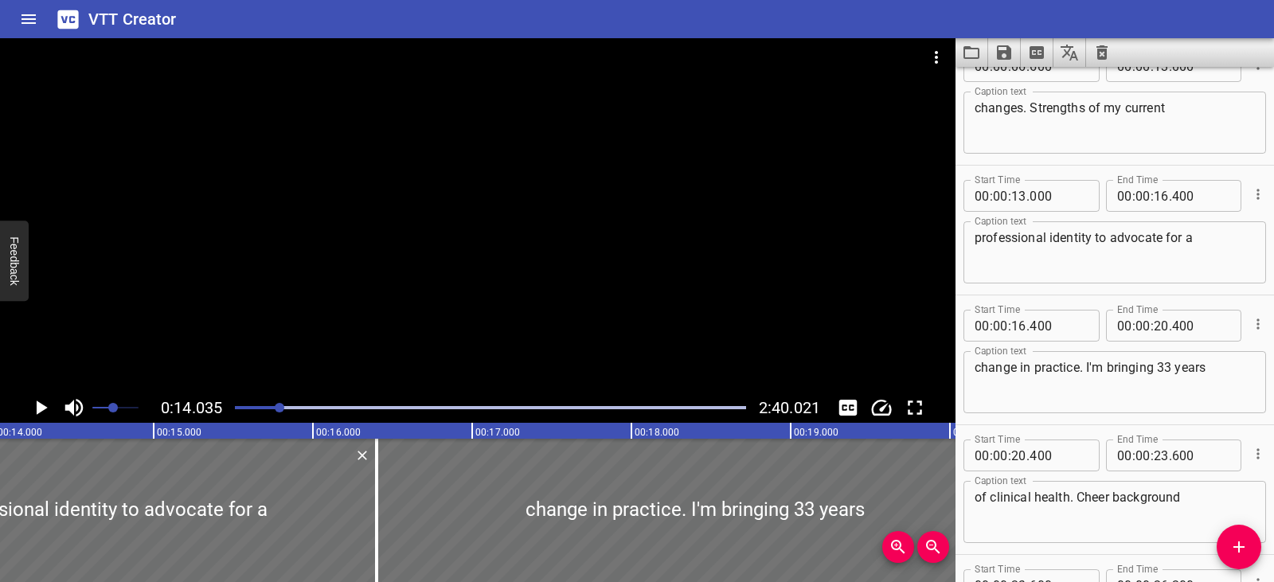
click at [252, 409] on div at bounding box center [490, 408] width 530 height 22
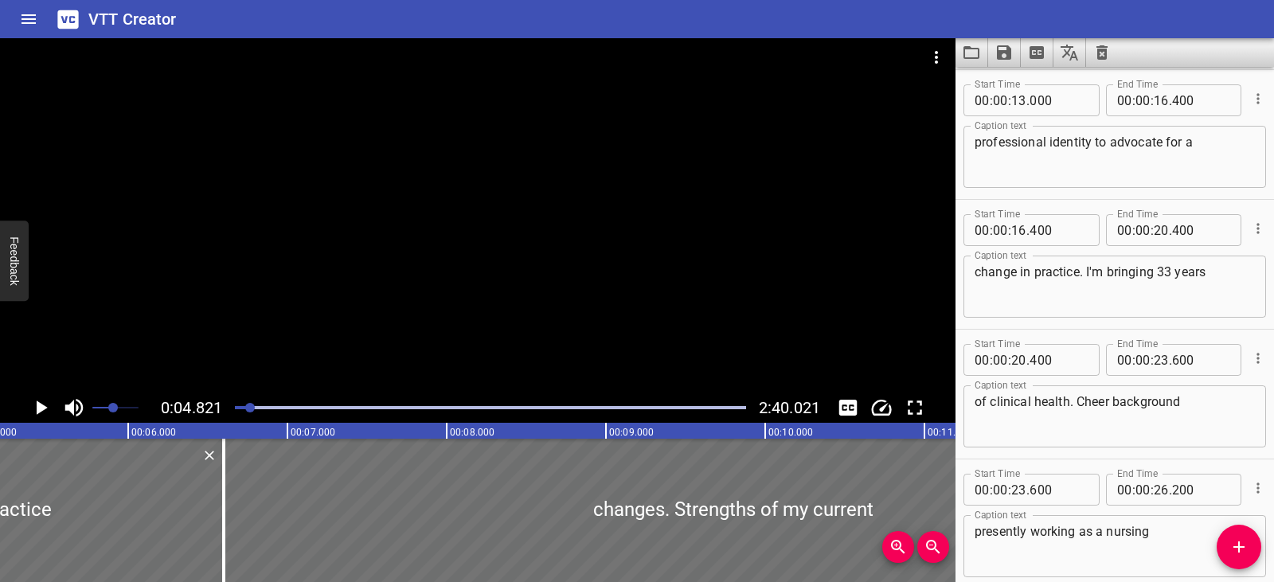
scroll to position [0, 768]
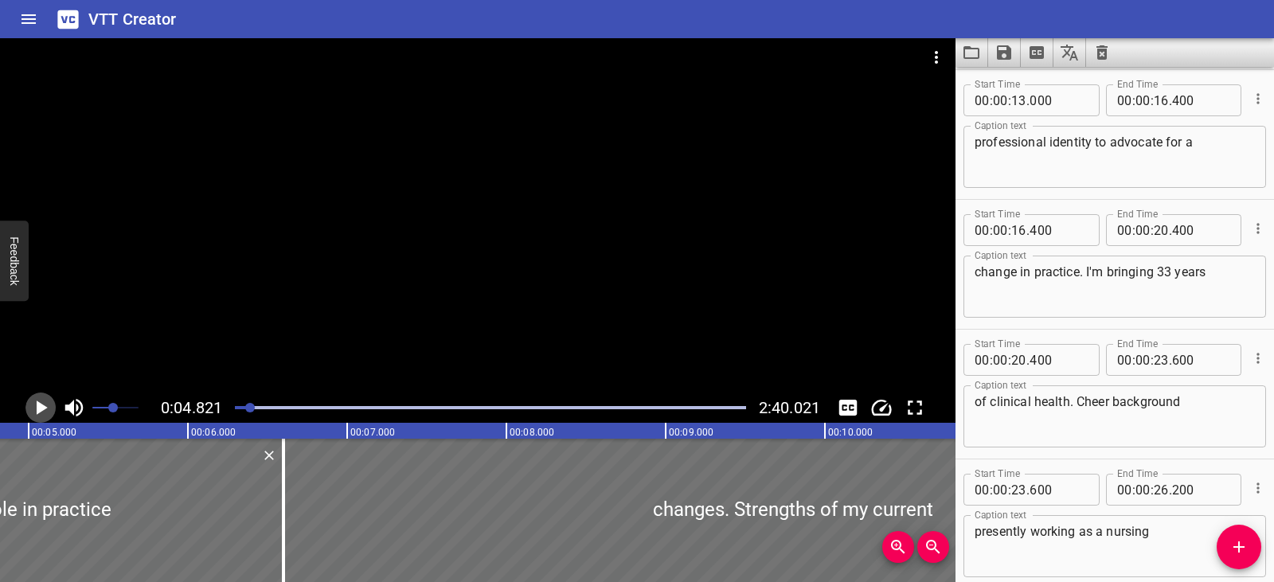
click at [42, 407] on icon "Play/Pause" at bounding box center [42, 408] width 11 height 14
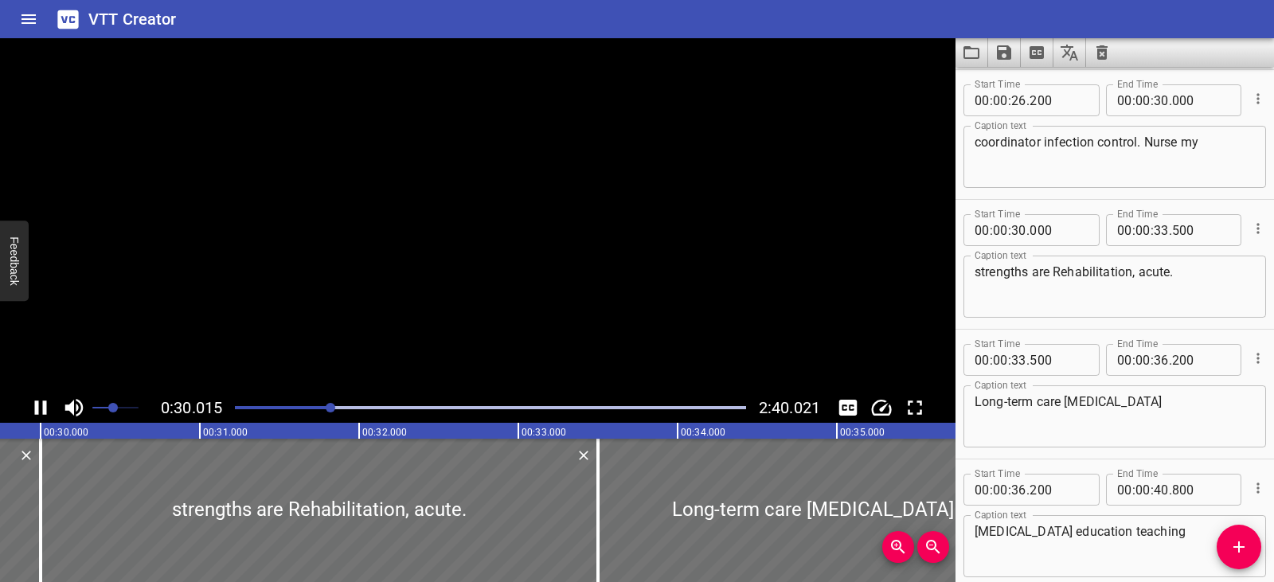
scroll to position [909, 0]
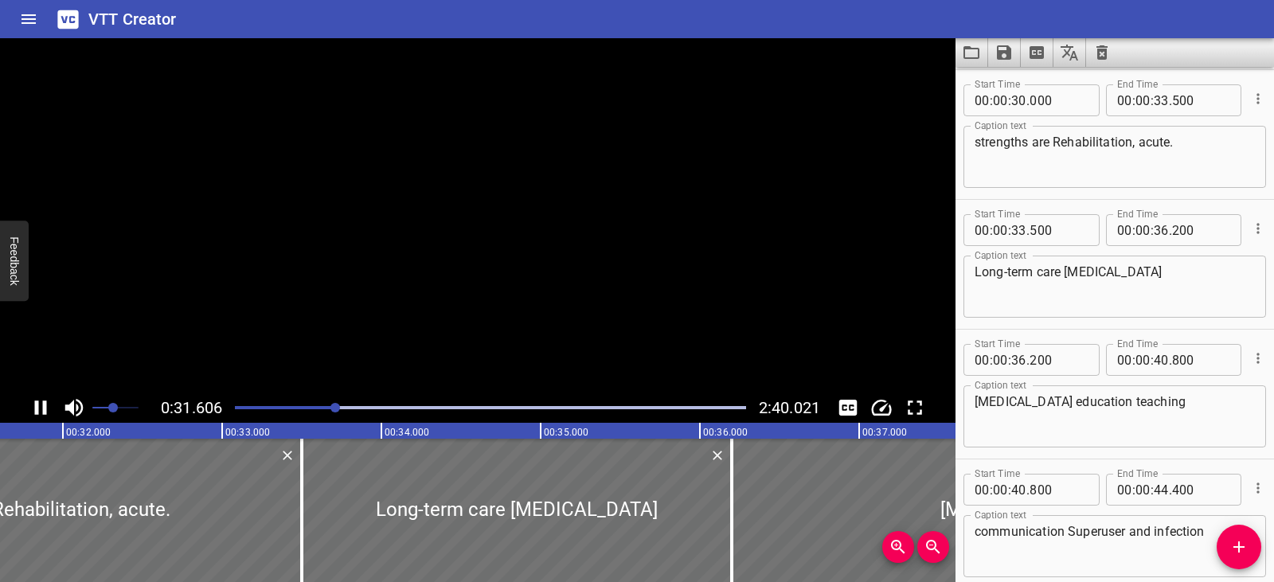
click at [42, 407] on icon "Play/Pause" at bounding box center [41, 408] width 24 height 24
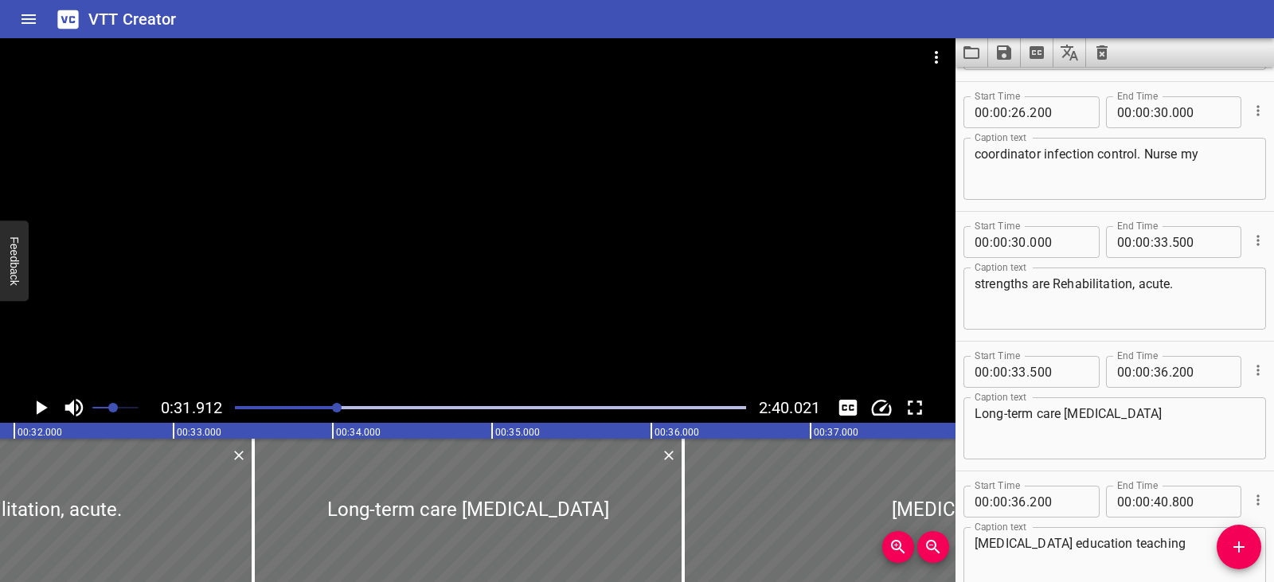
scroll to position [749, 0]
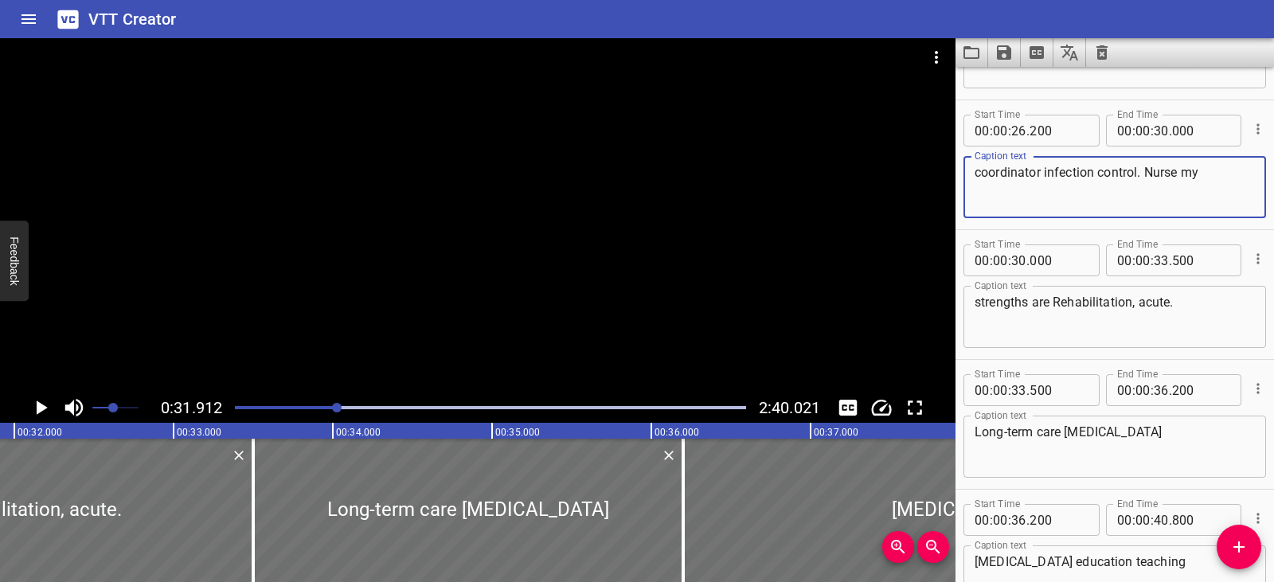
click at [1155, 174] on textarea "coordinator infection control. Nurse my" at bounding box center [1115, 187] width 280 height 45
type textarea "coordinator, infection control nurse. My"
click at [42, 404] on icon "Play/Pause" at bounding box center [41, 408] width 24 height 24
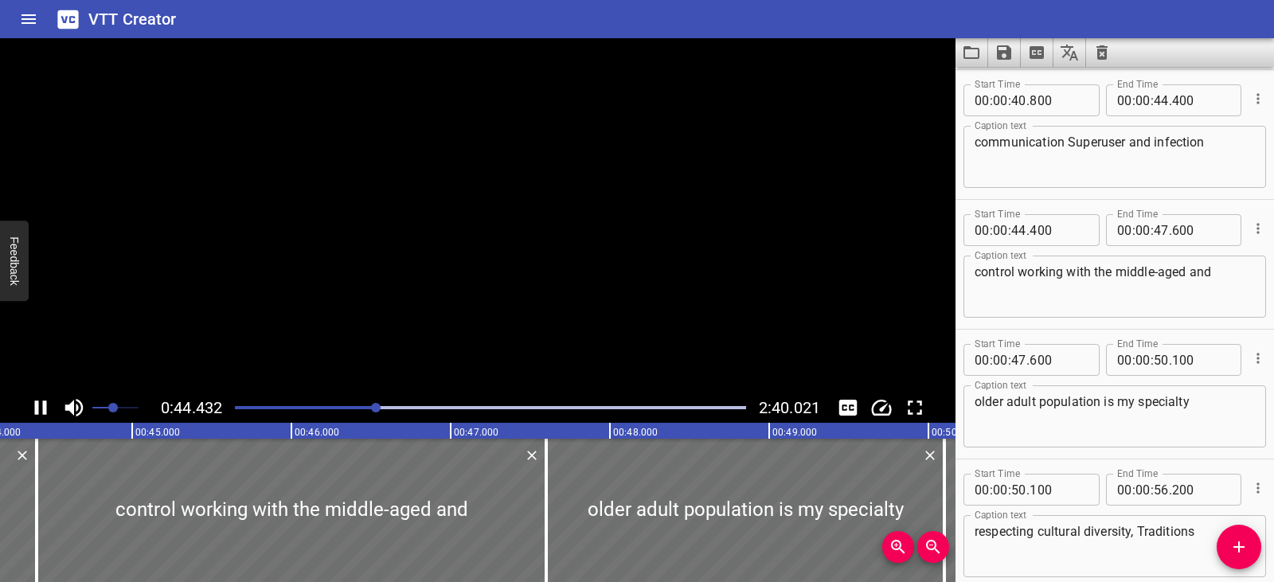
scroll to position [1428, 0]
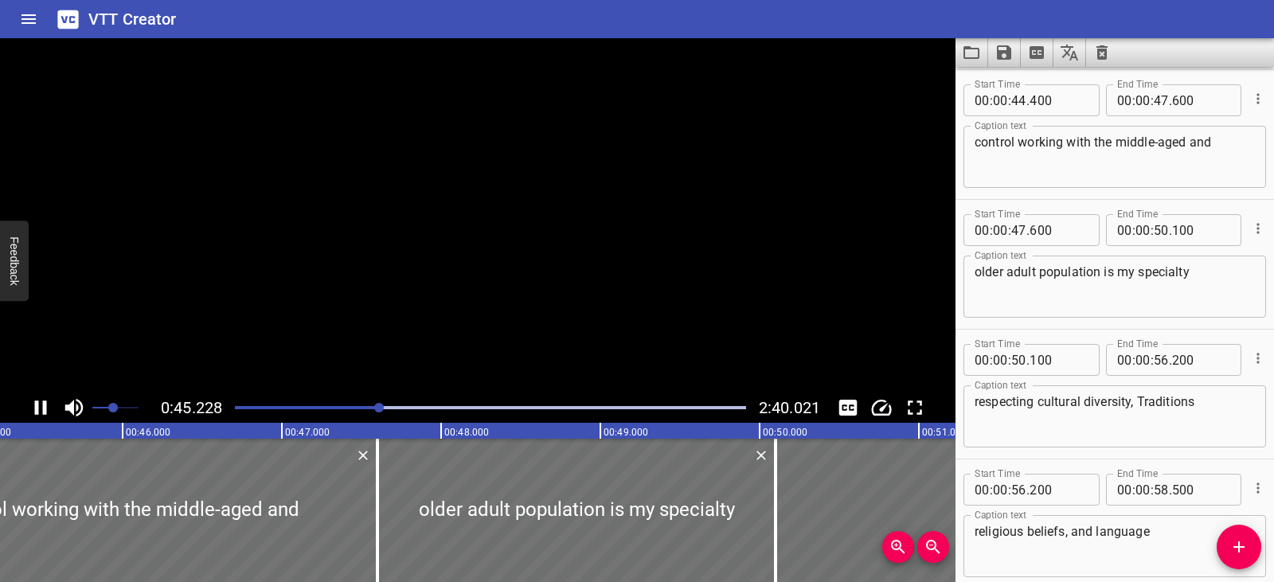
click at [42, 404] on icon "Play/Pause" at bounding box center [41, 408] width 24 height 24
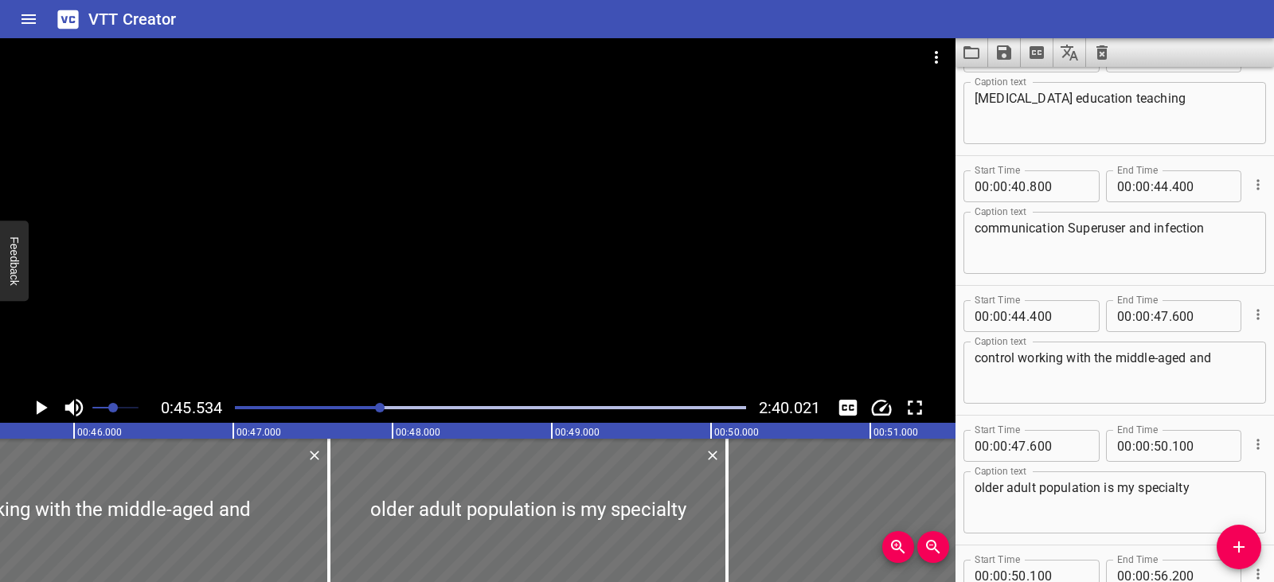
scroll to position [1214, 0]
click at [1074, 225] on textarea "communication Superuser and infection" at bounding box center [1115, 241] width 280 height 45
type textarea "communication superuser and infection"
click at [1027, 355] on textarea "control working with the middle-aged and" at bounding box center [1115, 371] width 280 height 45
type textarea "control Working with the middle-aged and"
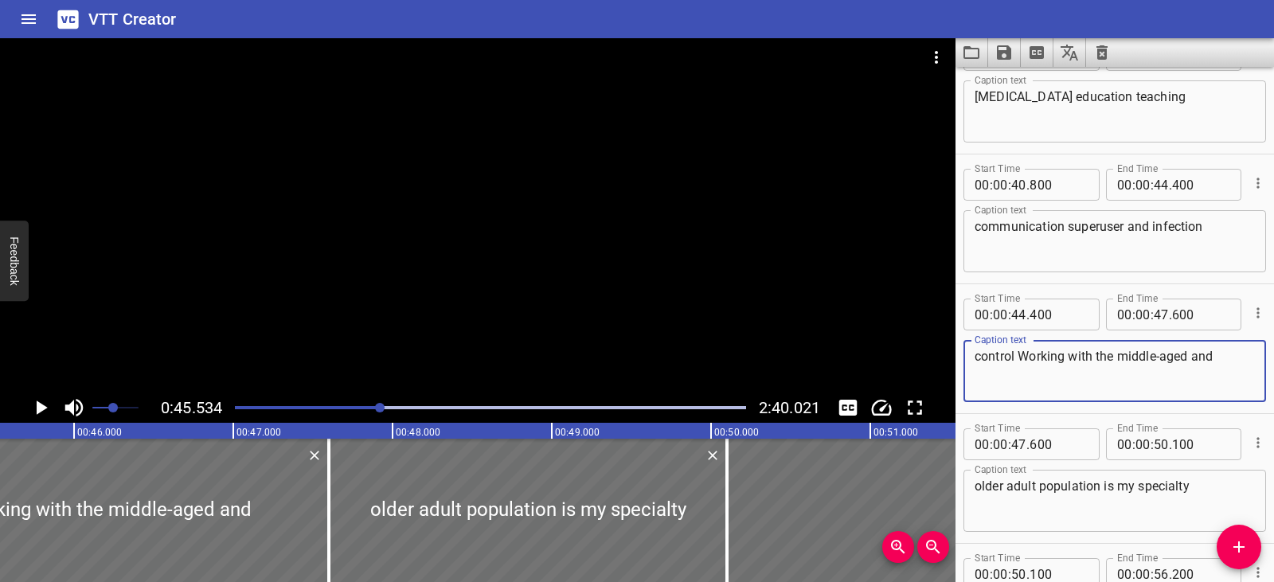
click at [37, 411] on icon "Play/Pause" at bounding box center [42, 408] width 11 height 14
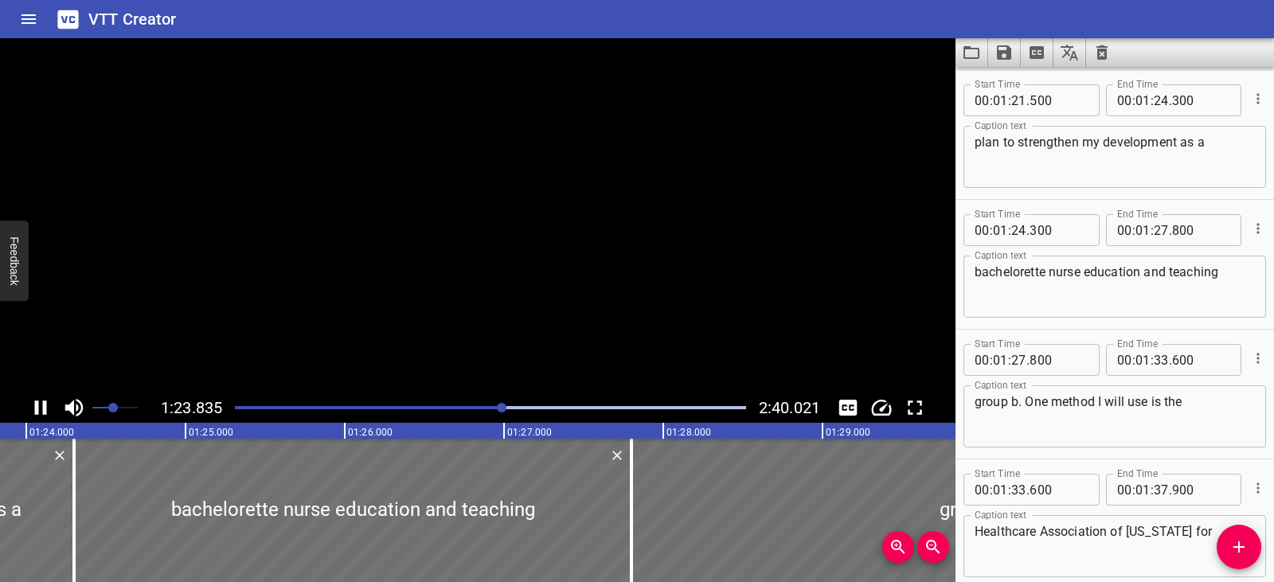
scroll to position [0, 0]
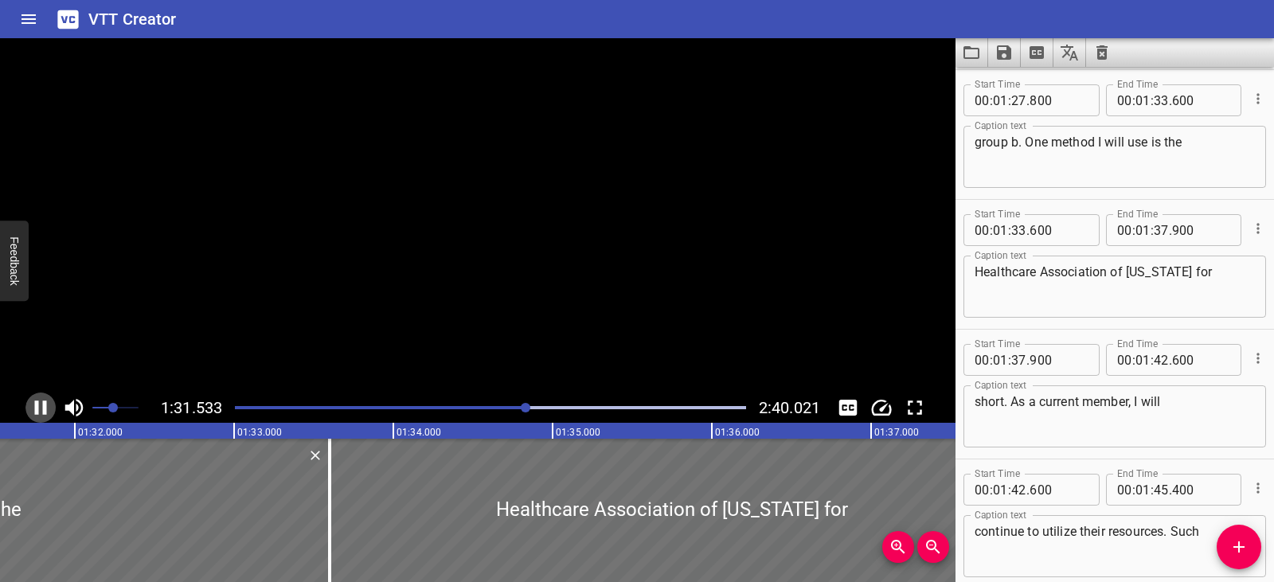
click at [37, 411] on icon "Play/Pause" at bounding box center [41, 408] width 12 height 14
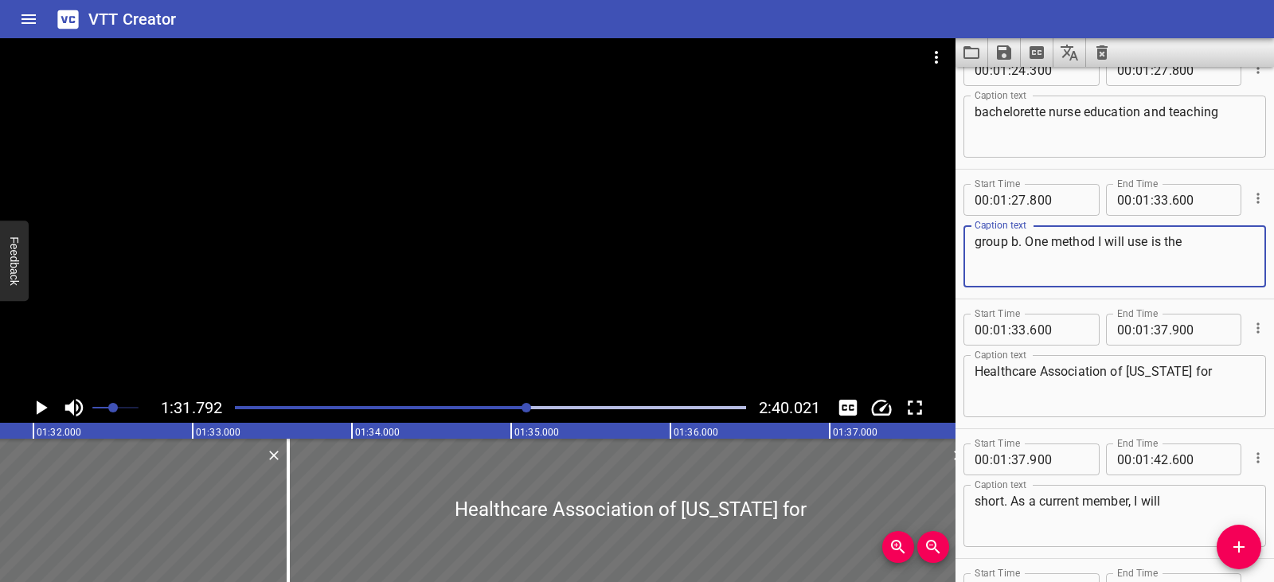
click at [1017, 242] on textarea "group b. One method I will use is the" at bounding box center [1115, 256] width 280 height 45
type textarea "improvement. One method I will use is the"
click at [511, 408] on div "Play progress" at bounding box center [273, 407] width 511 height 3
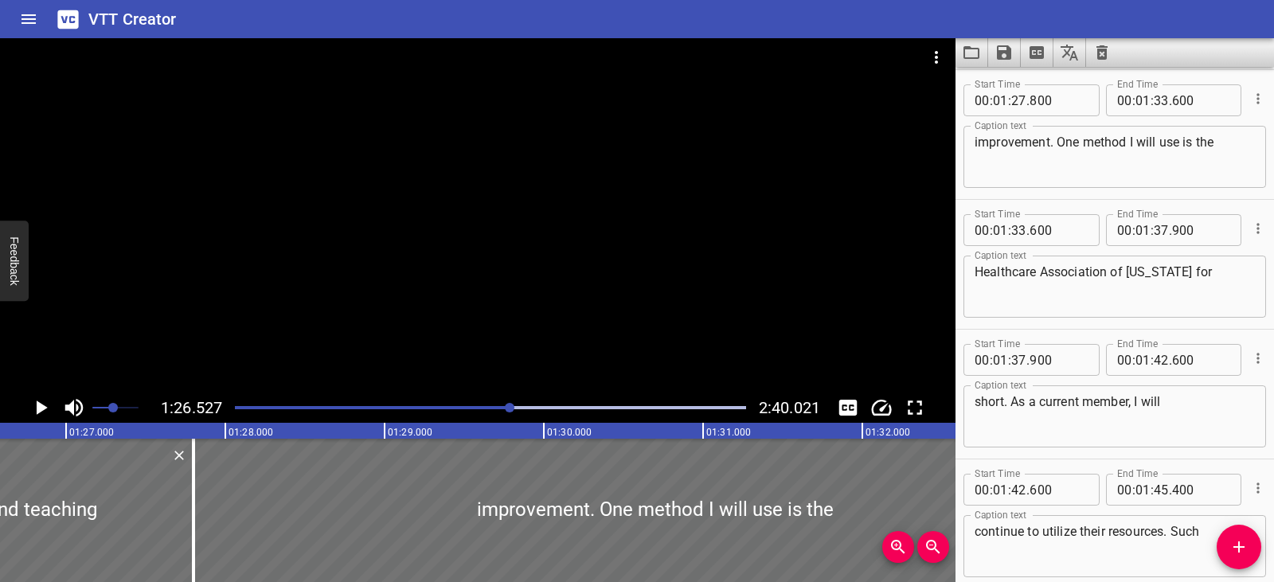
scroll to position [0, 13782]
click at [43, 407] on icon "Play/Pause" at bounding box center [42, 408] width 11 height 14
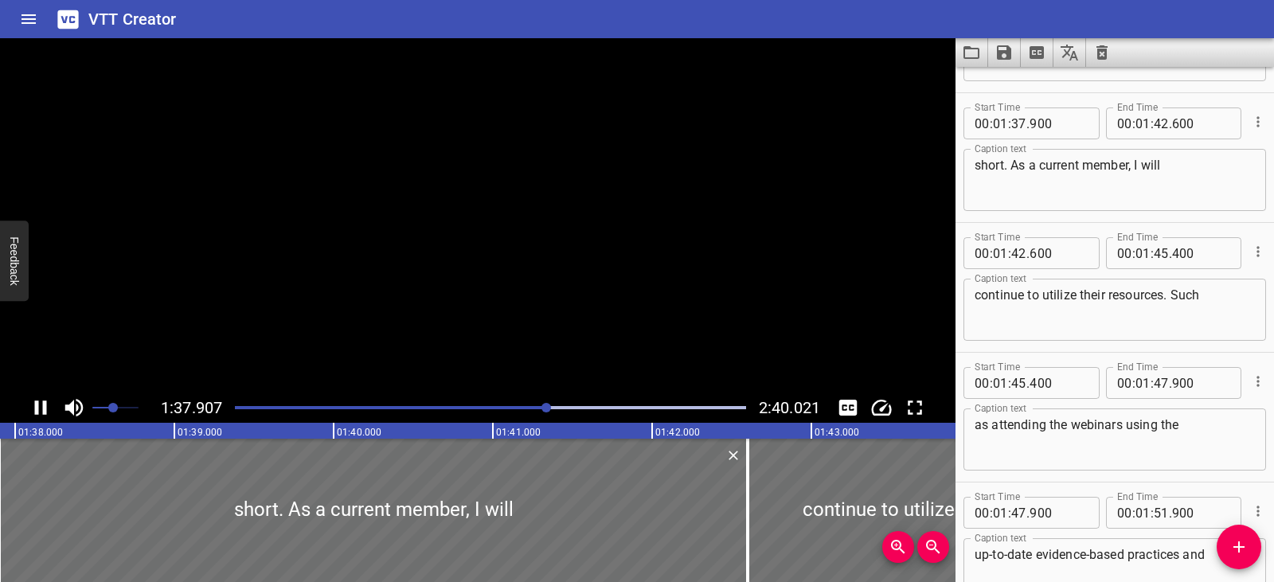
scroll to position [3116, 0]
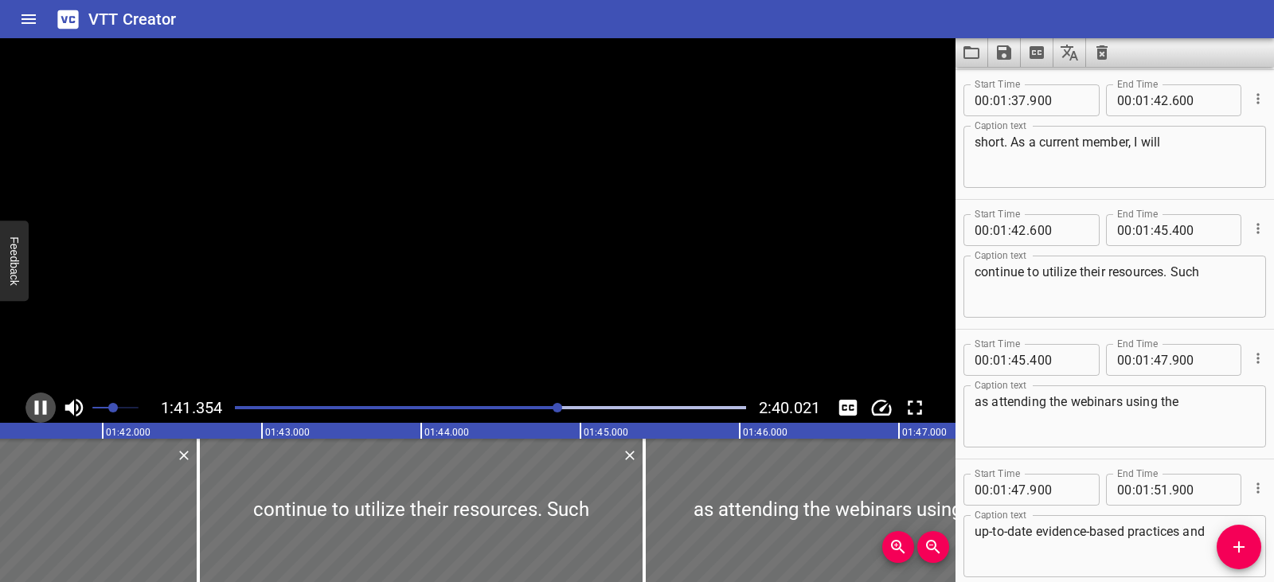
click at [43, 407] on icon "Play/Pause" at bounding box center [41, 408] width 12 height 14
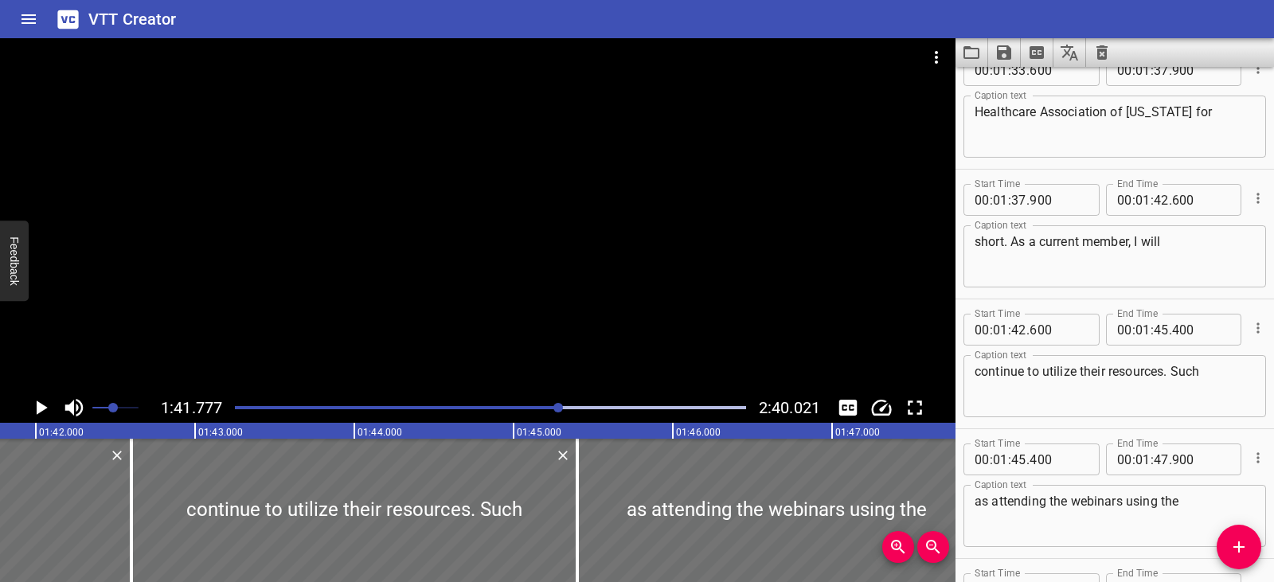
scroll to position [2999, 0]
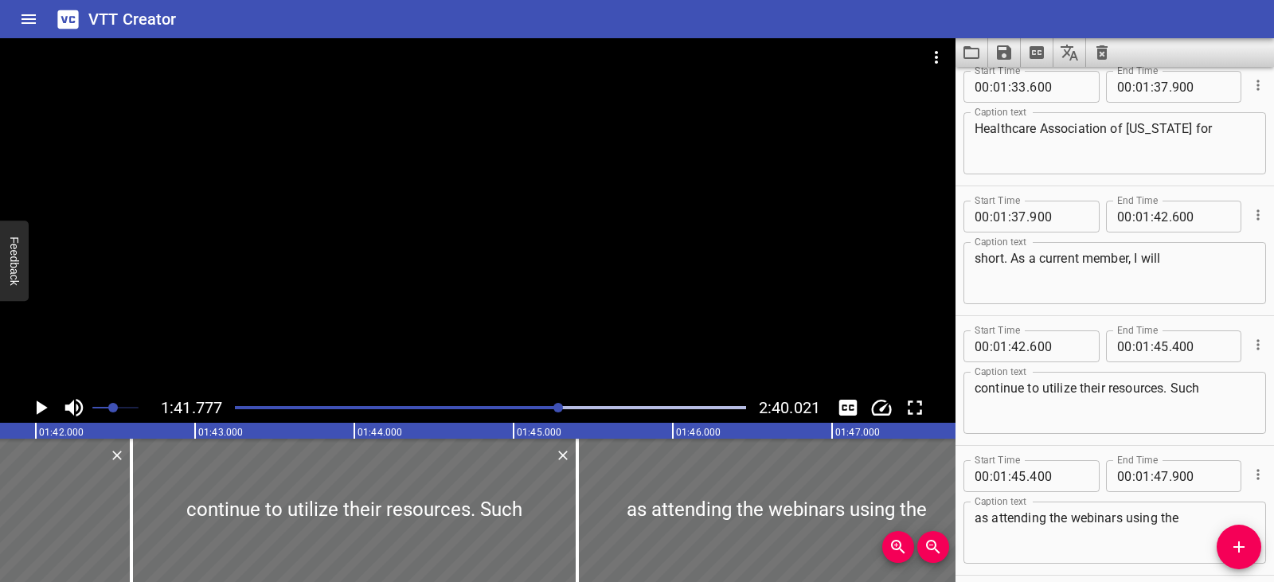
click at [1186, 130] on textarea "Healthcare Association of [US_STATE] for" at bounding box center [1115, 143] width 280 height 45
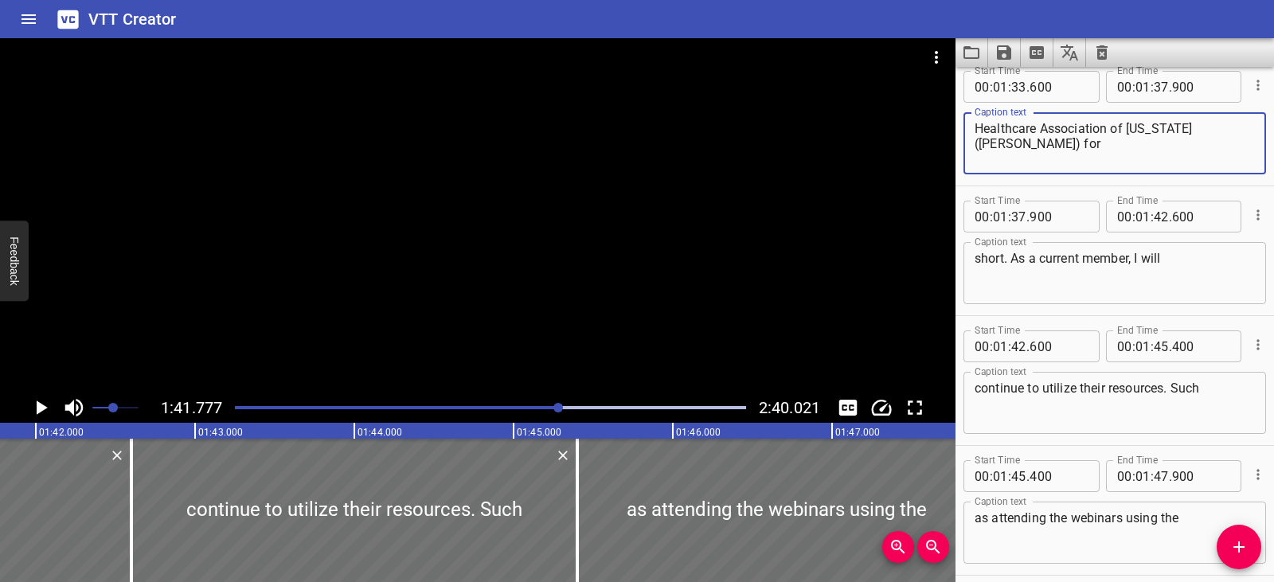
type textarea "Healthcare Association of [US_STATE] ([PERSON_NAME]) for"
click at [41, 408] on icon "Play/Pause" at bounding box center [42, 408] width 11 height 14
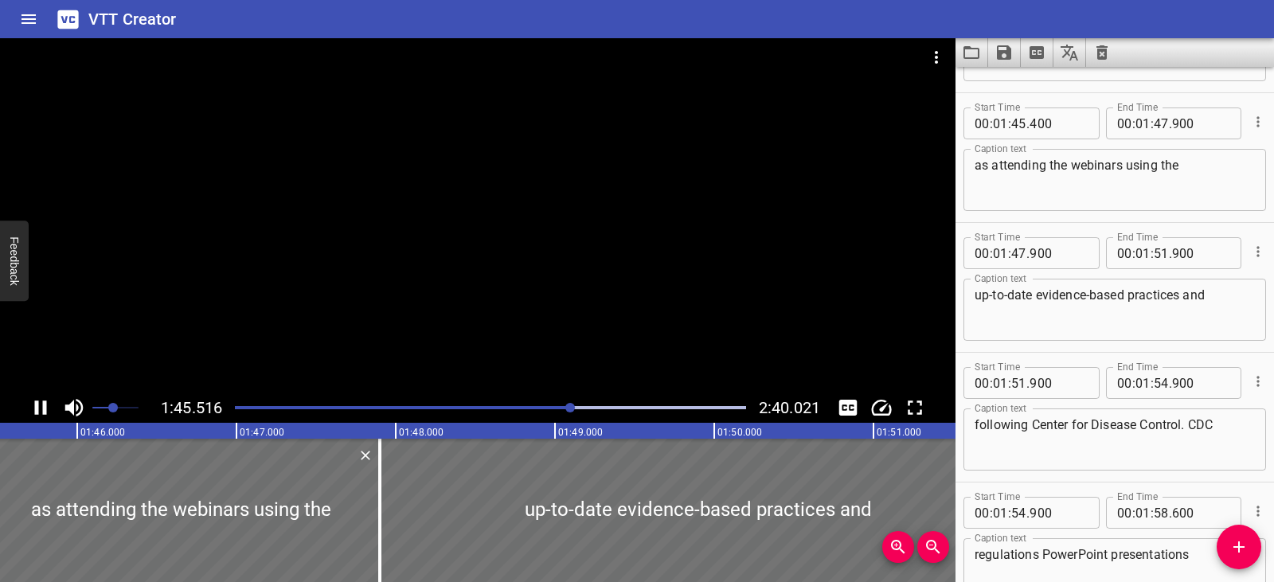
scroll to position [3375, 0]
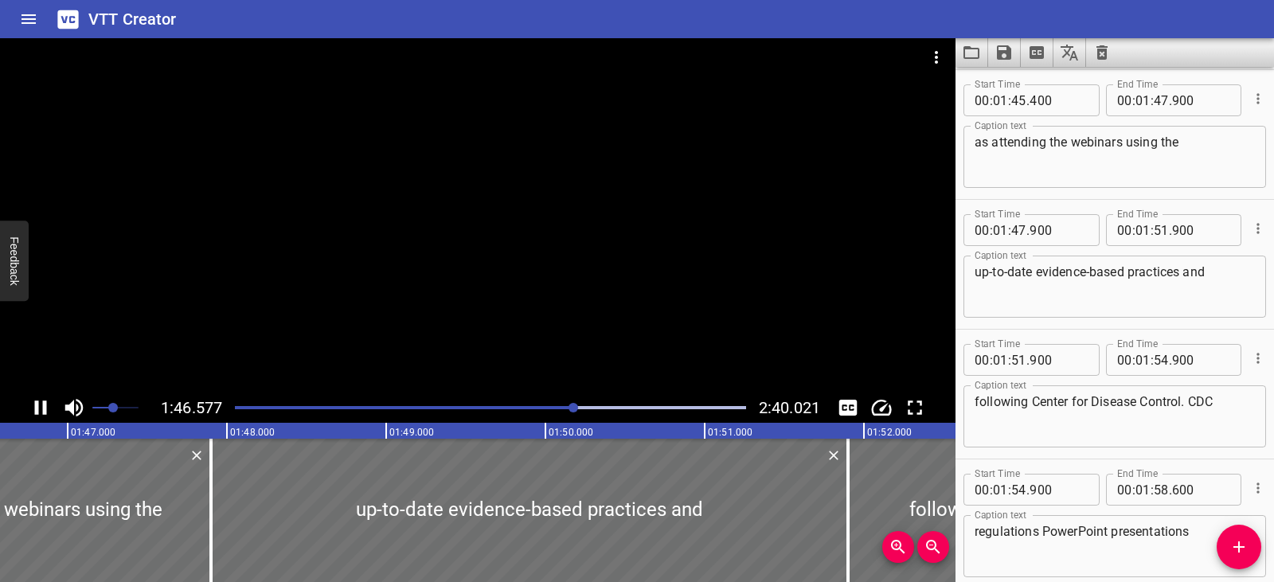
click at [564, 406] on div "Play progress" at bounding box center [320, 407] width 511 height 3
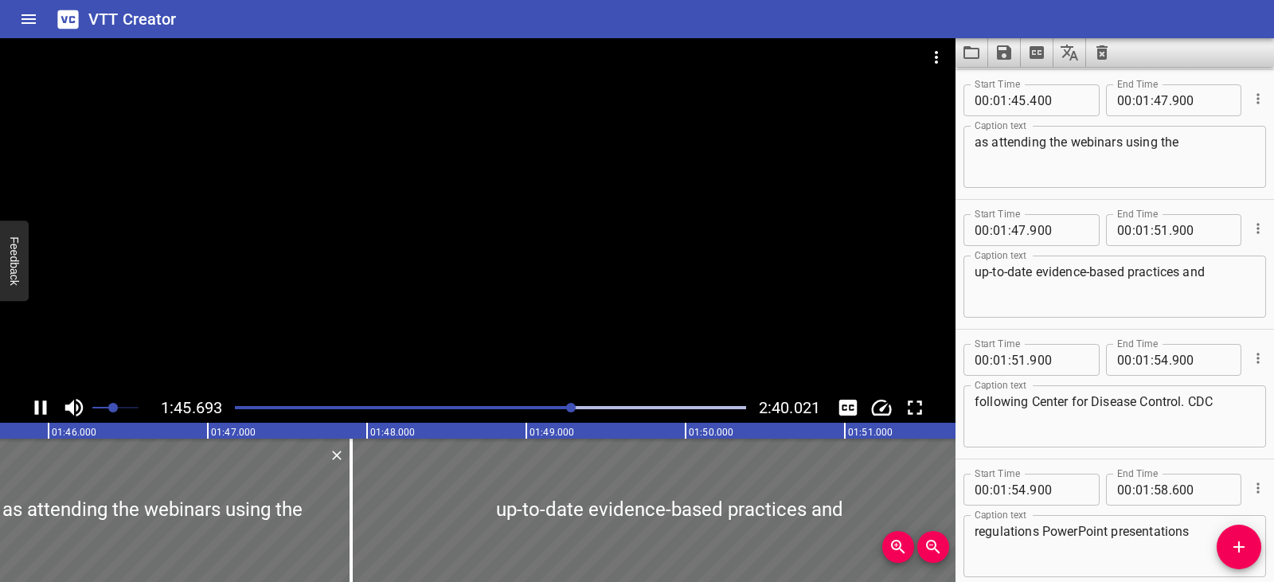
click at [535, 407] on div "Play progress" at bounding box center [316, 407] width 511 height 3
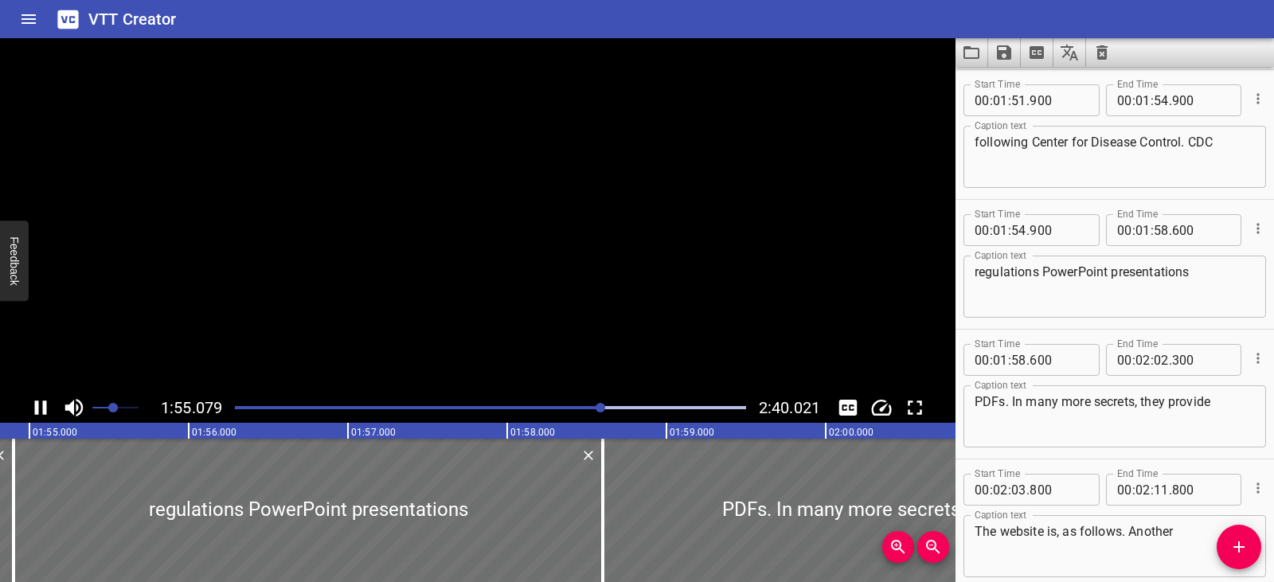
scroll to position [3765, 0]
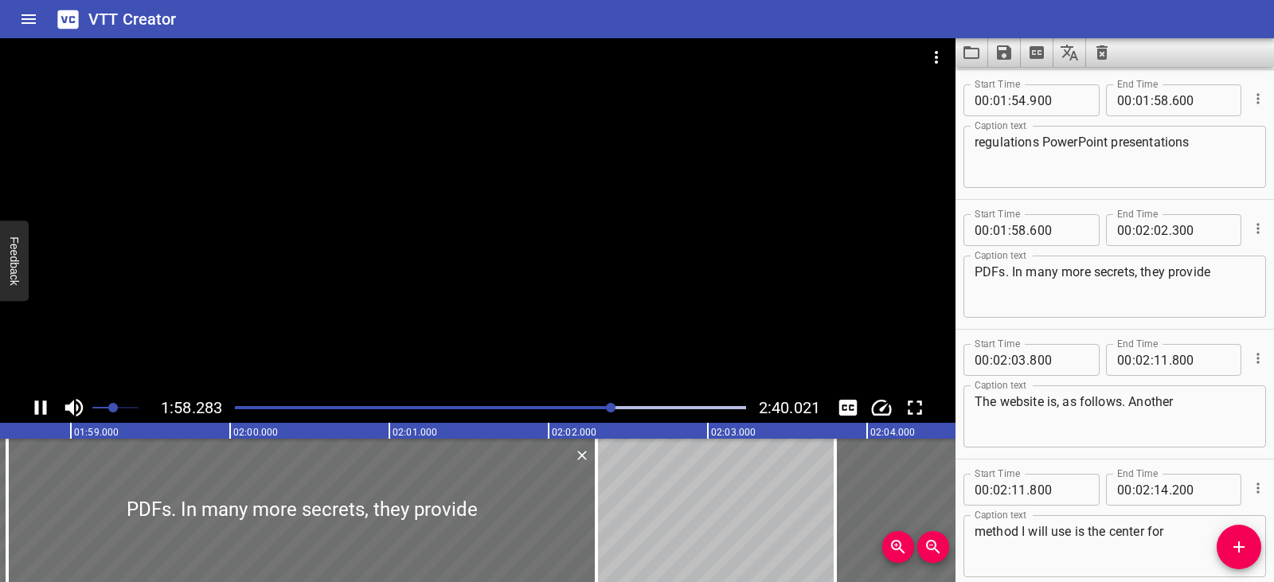
click at [41, 408] on icon "Play/Pause" at bounding box center [41, 408] width 24 height 24
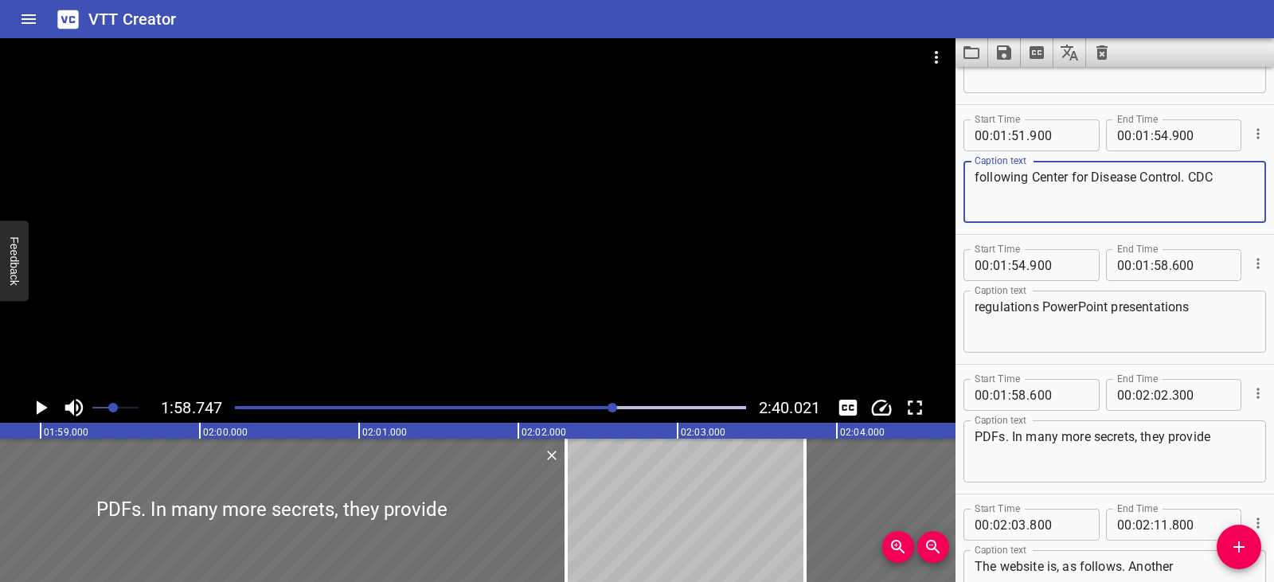
click at [1190, 174] on textarea "following Center for Disease Control. CDC" at bounding box center [1115, 192] width 280 height 45
type textarea "following Center for Disease Control (CDC)"
click at [596, 405] on div at bounding box center [490, 408] width 530 height 22
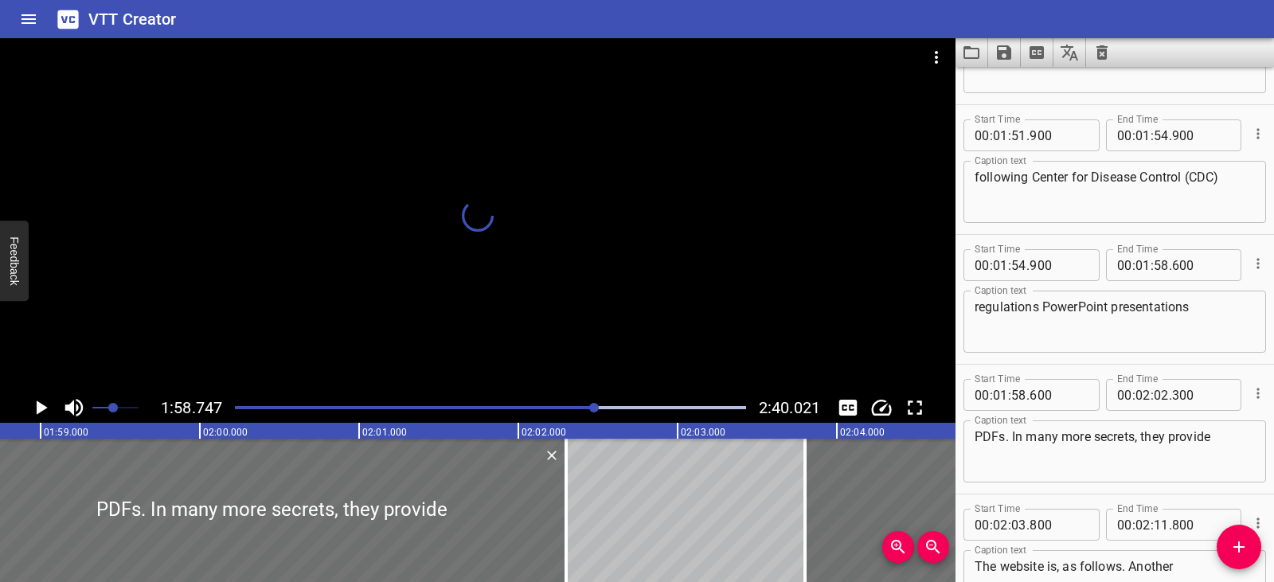
scroll to position [3705, 0]
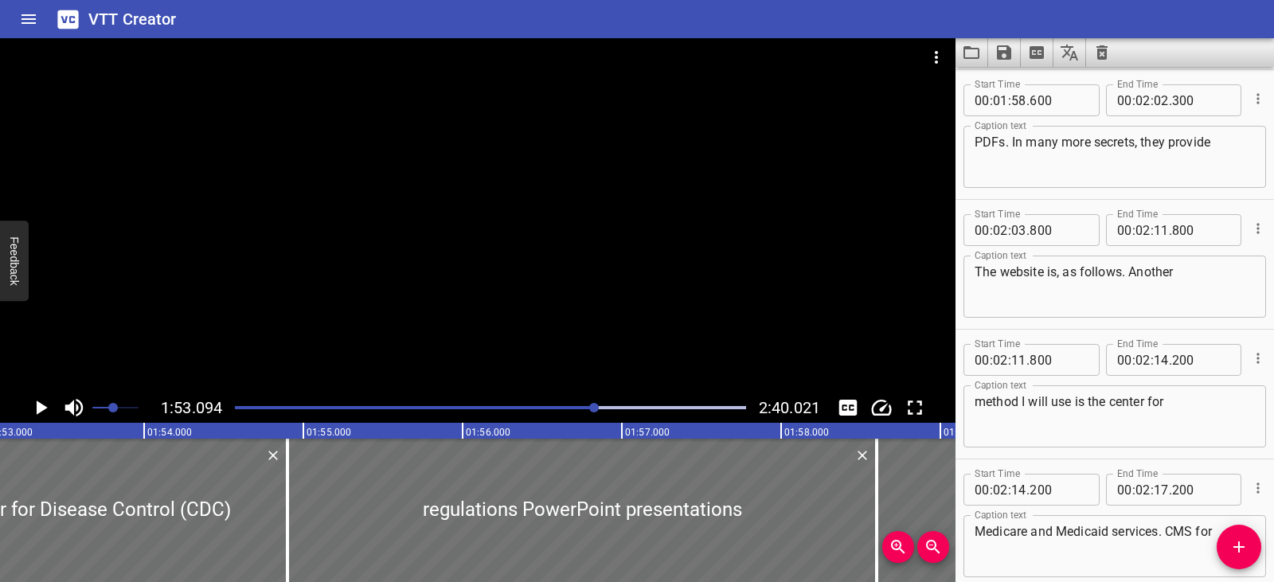
click at [40, 406] on icon "Play/Pause" at bounding box center [42, 408] width 11 height 14
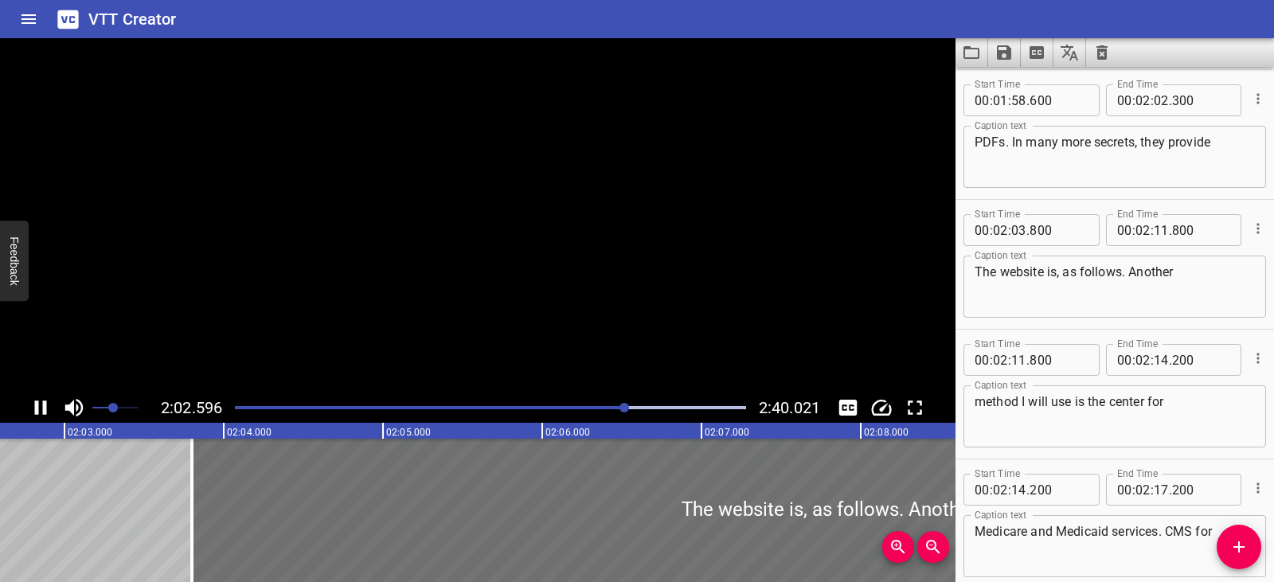
click at [40, 406] on icon "Play/Pause" at bounding box center [41, 408] width 24 height 24
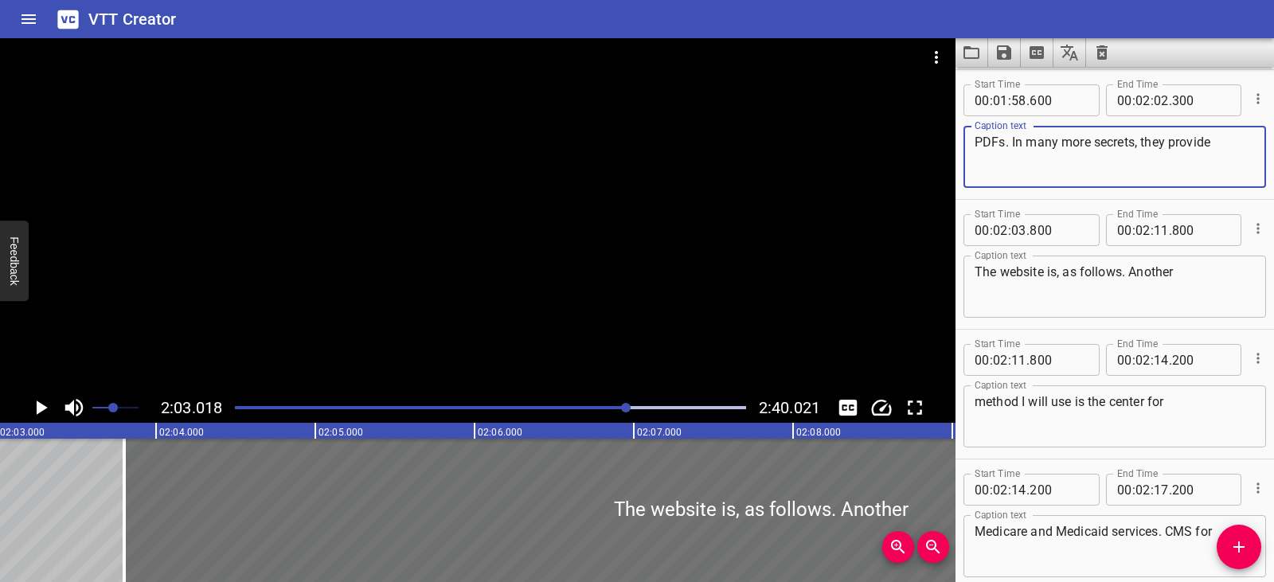
click at [1134, 145] on textarea "PDFs. In many more secrets, they provide" at bounding box center [1115, 157] width 280 height 45
type textarea "PDFs. In many more CE credits they provide."
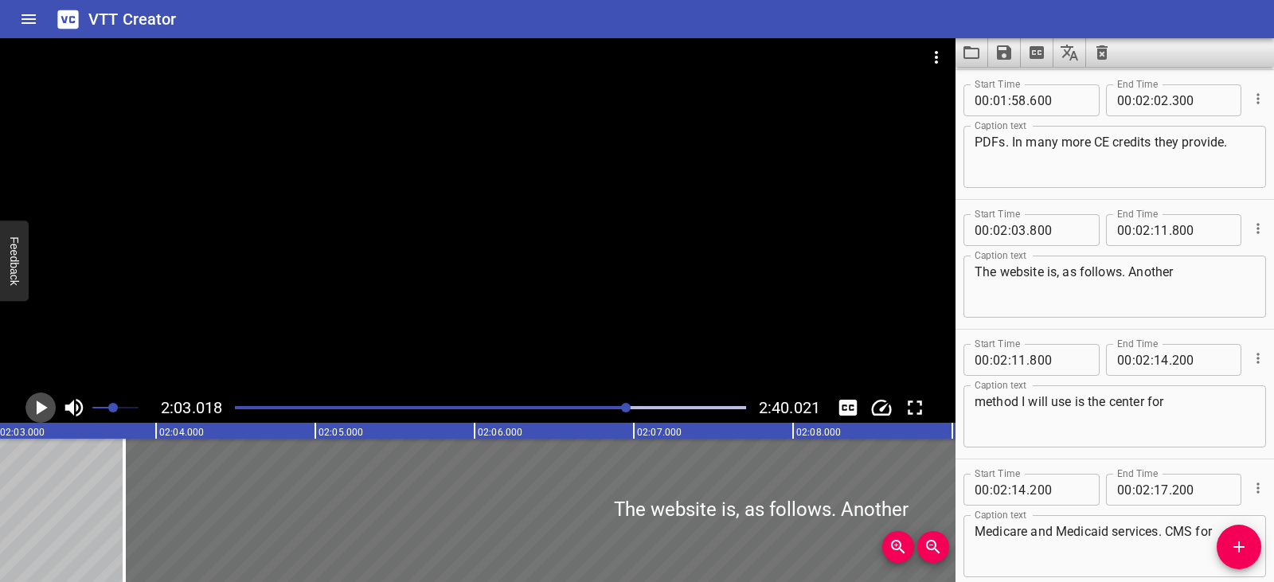
click at [42, 406] on icon "Play/Pause" at bounding box center [42, 408] width 11 height 14
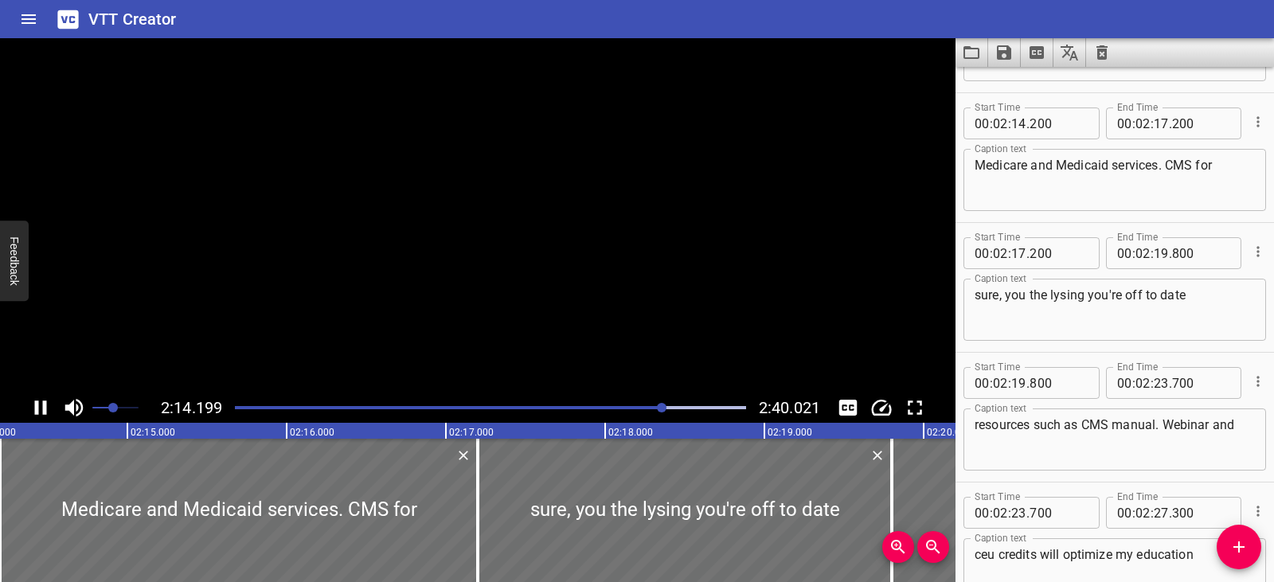
scroll to position [4284, 0]
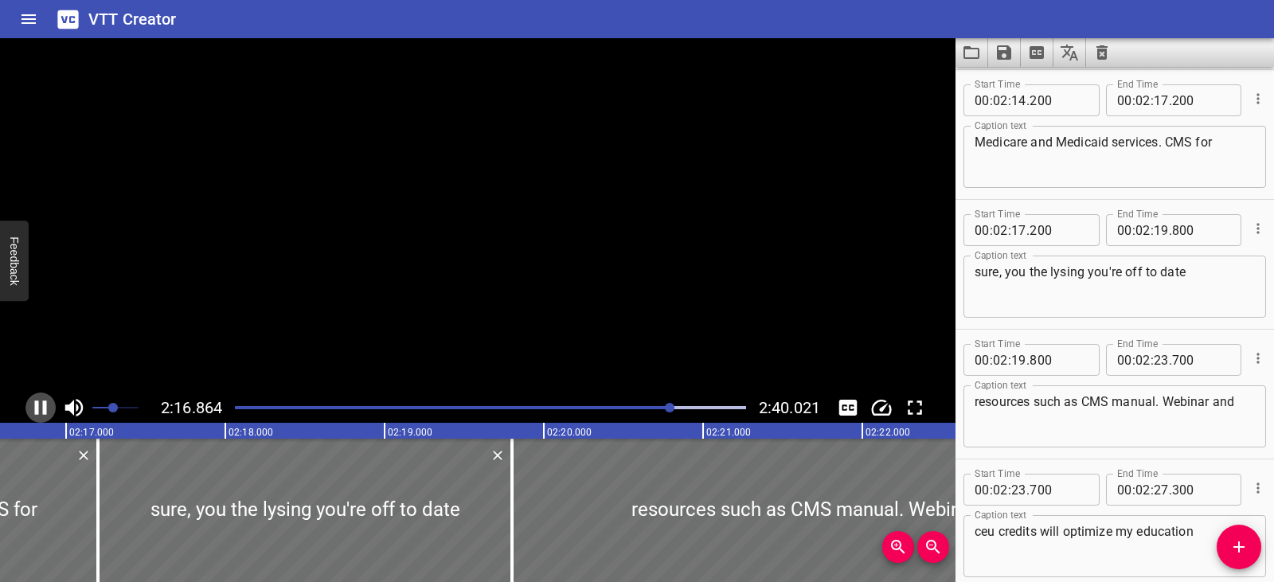
click at [42, 406] on icon "Play/Pause" at bounding box center [41, 408] width 24 height 24
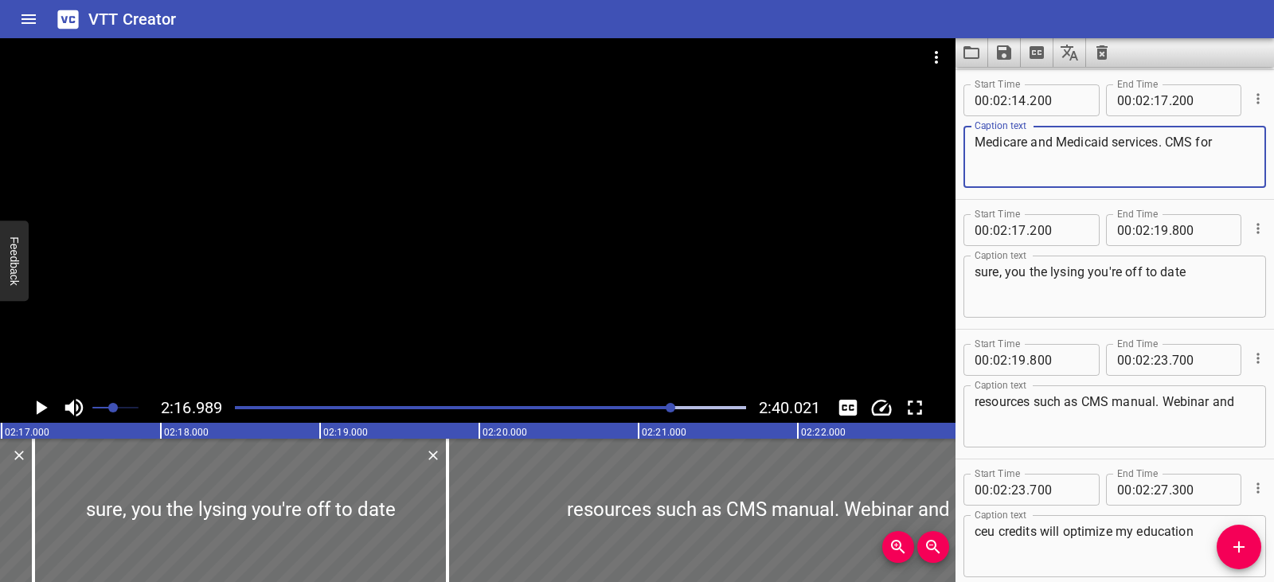
click at [1168, 141] on textarea "Medicare and Medicaid services. CMS for" at bounding box center [1115, 157] width 280 height 45
type textarea "Medicare and Medicaid services (CMS) for"
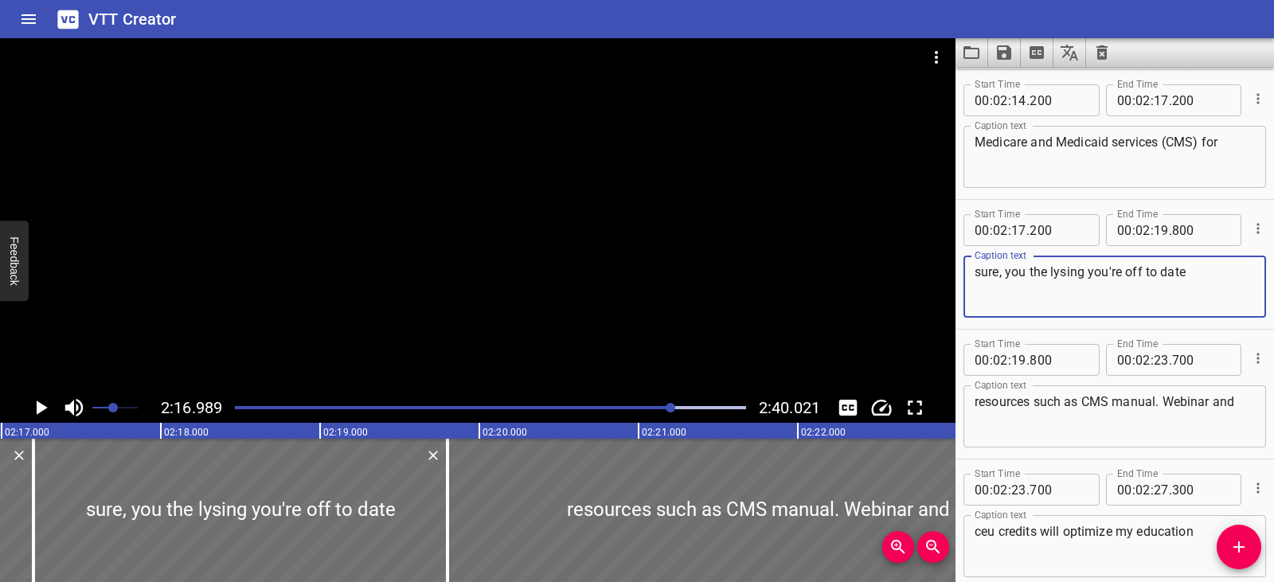
click at [999, 274] on textarea "sure, you the lysing you're off to date" at bounding box center [1115, 286] width 280 height 45
type textarea "short. Utilizing their up-to-date"
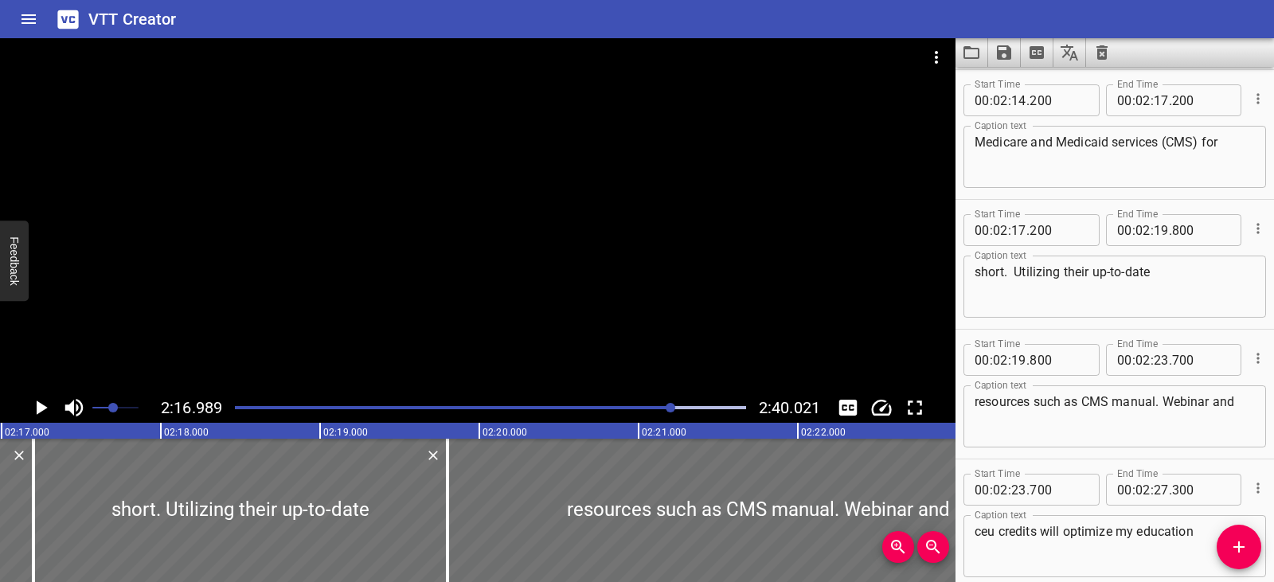
click at [641, 405] on div at bounding box center [490, 408] width 530 height 22
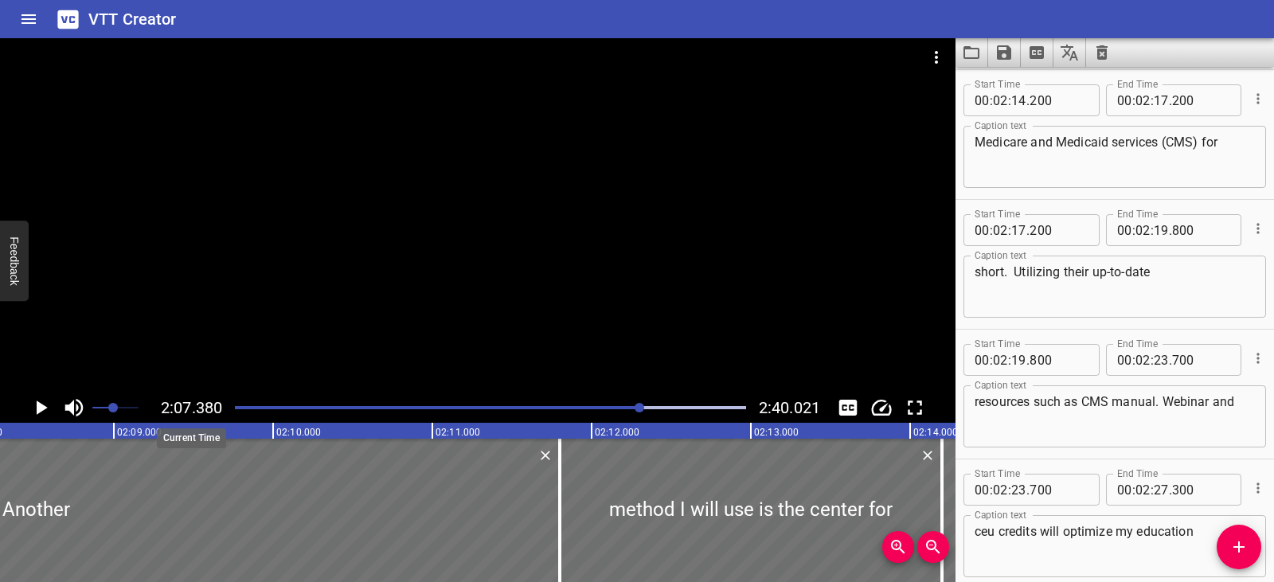
scroll to position [0, 20289]
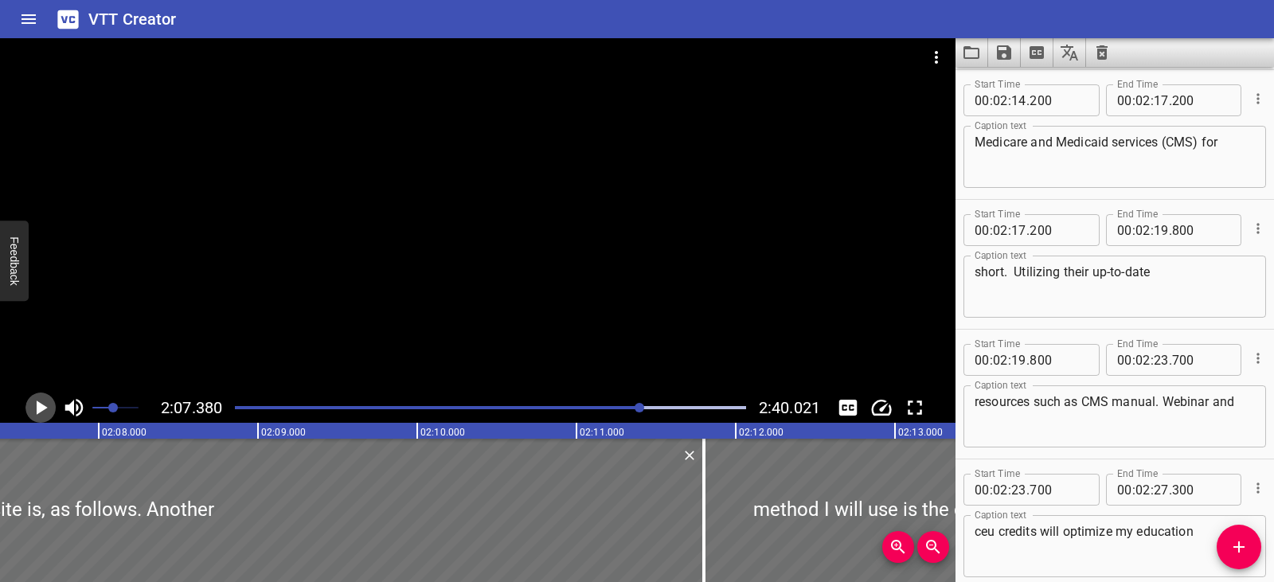
click at [42, 411] on icon "Play/Pause" at bounding box center [42, 408] width 11 height 14
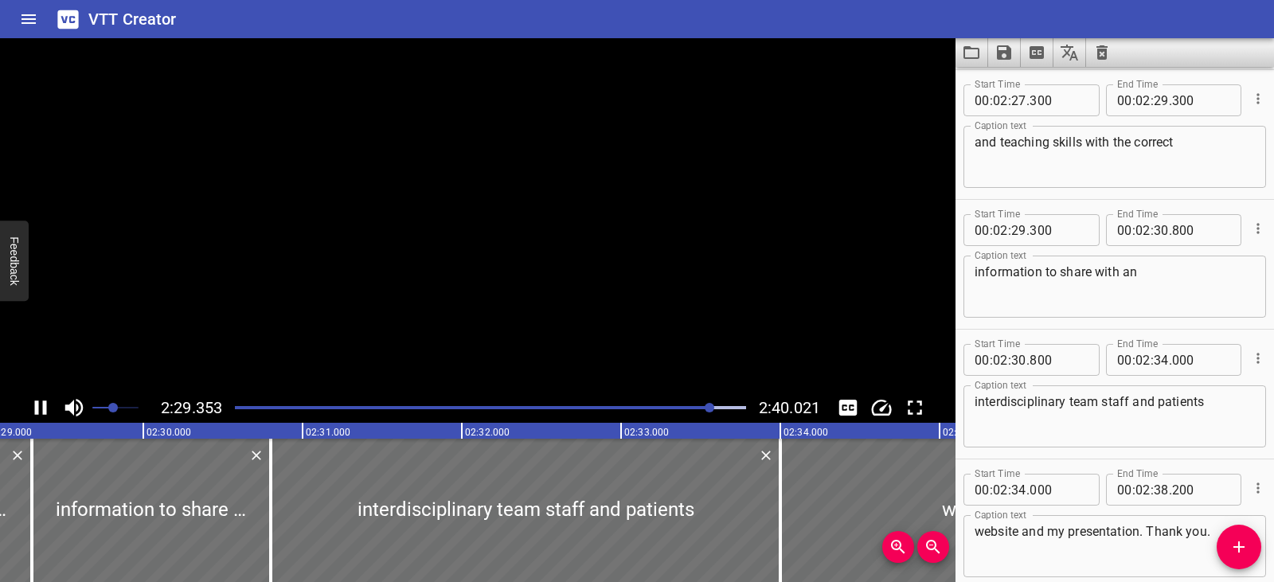
scroll to position [4882, 0]
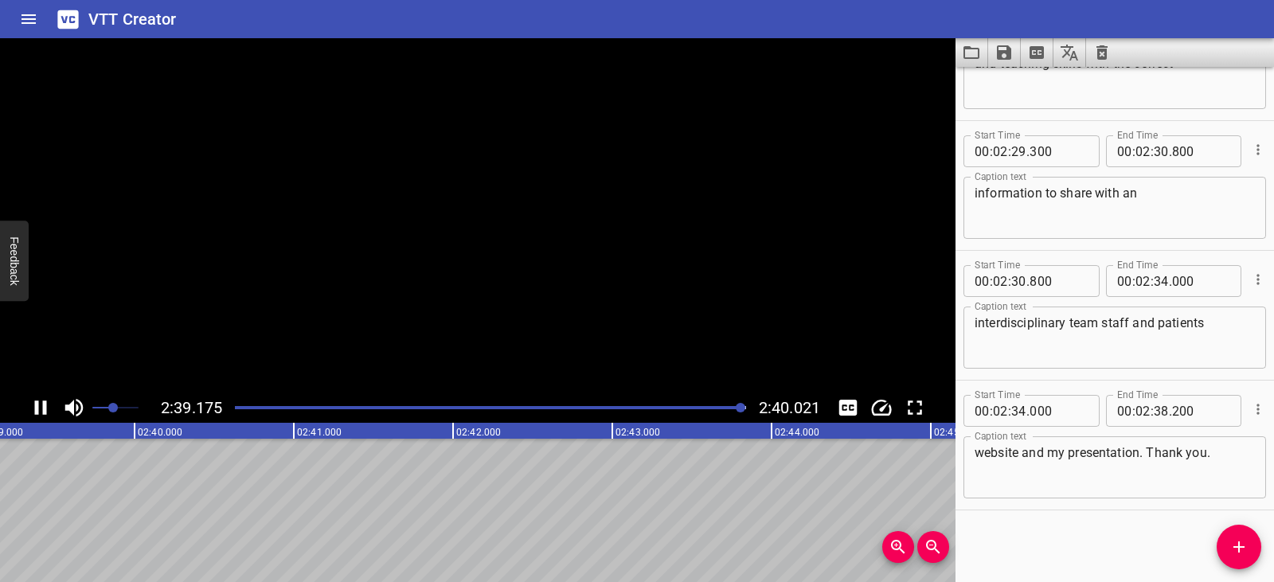
click at [42, 411] on icon "Play/Pause" at bounding box center [41, 408] width 24 height 24
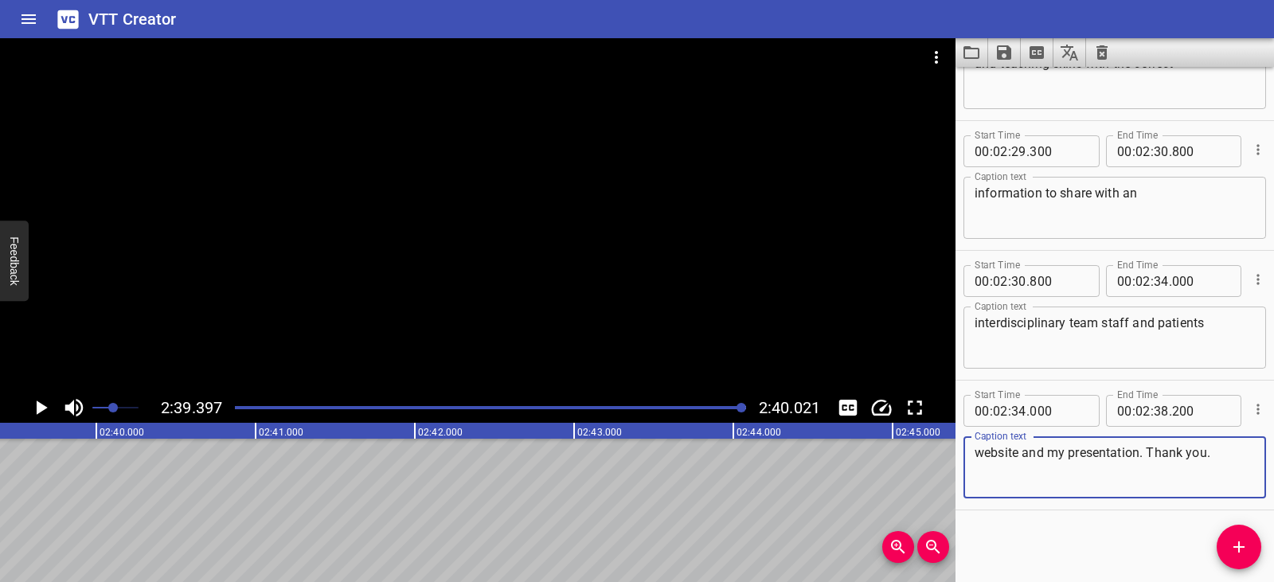
click at [1023, 456] on textarea "website and my presentation. Thank you." at bounding box center [1115, 467] width 280 height 45
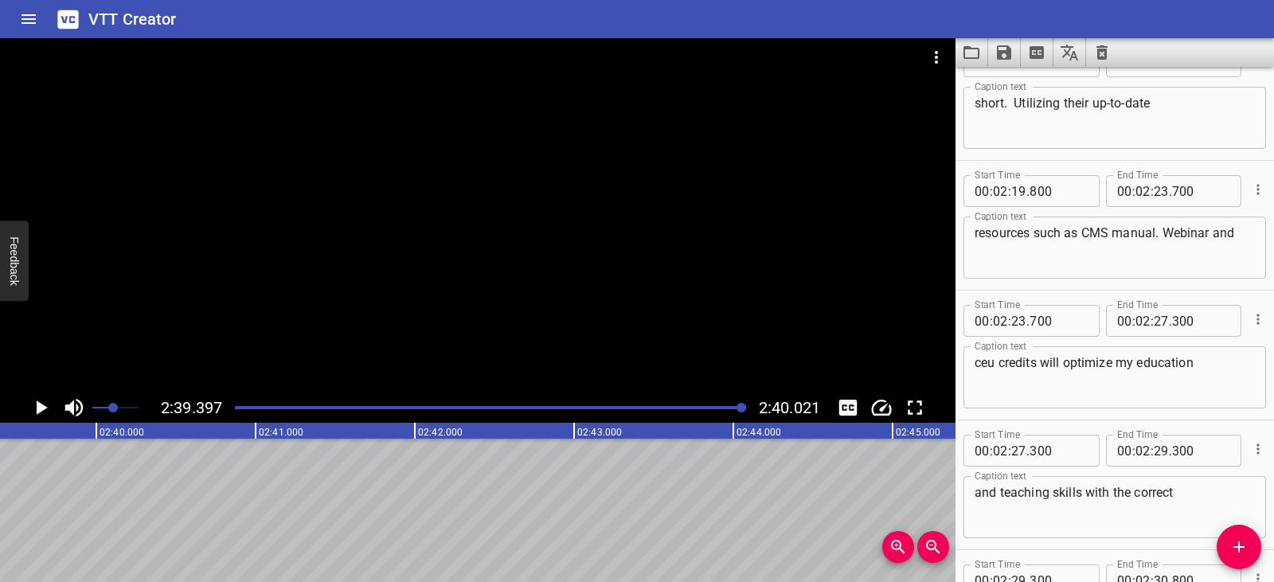
scroll to position [4452, 0]
type textarea "website as follows that's the end of my presentation. Thank you."
click at [1210, 233] on textarea "resources such as CMS manual. Webinar and" at bounding box center [1115, 248] width 280 height 45
type textarea "resources such as CMS manual. Webinars and"
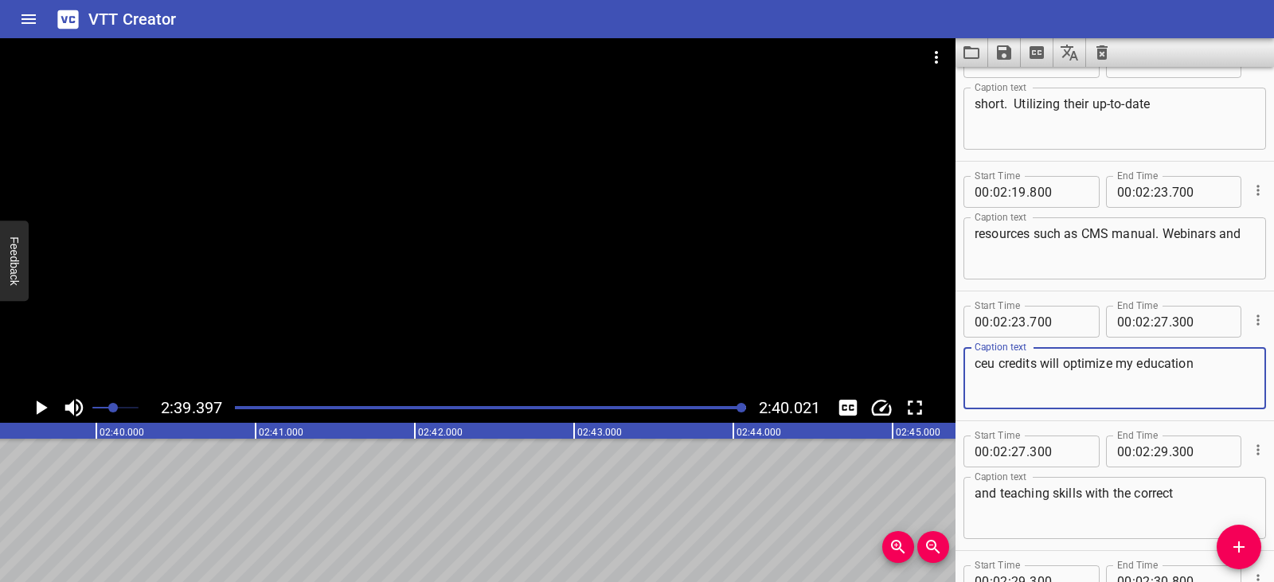
click at [996, 362] on textarea "ceu credits will optimize my education" at bounding box center [1115, 378] width 280 height 45
type textarea "CE credits will optimize my education"
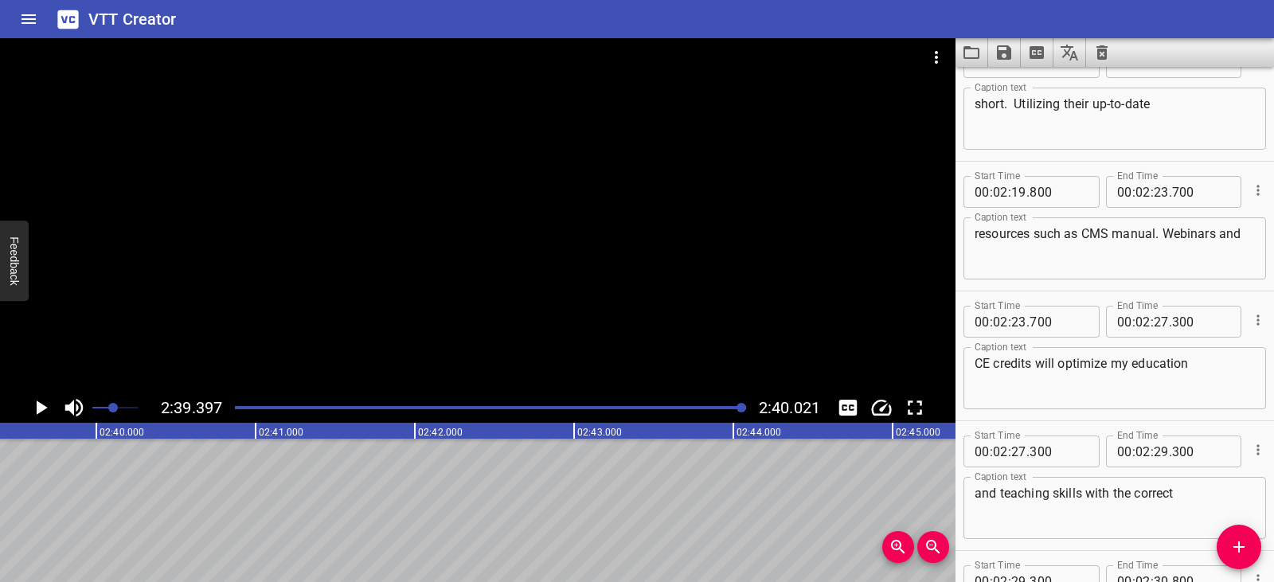
click at [1215, 417] on div "Start Time 00 : 02 : 23 . 700 Start Time End Time 00 : 02 : 27 . 300 End Time C…" at bounding box center [1115, 355] width 319 height 129
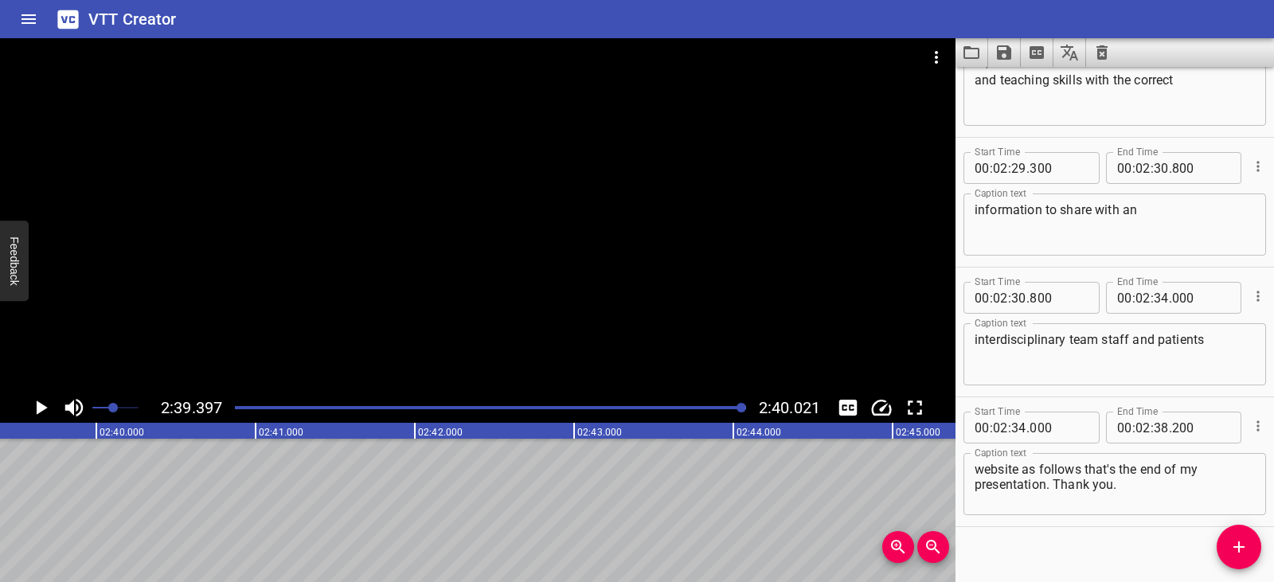
scroll to position [4882, 0]
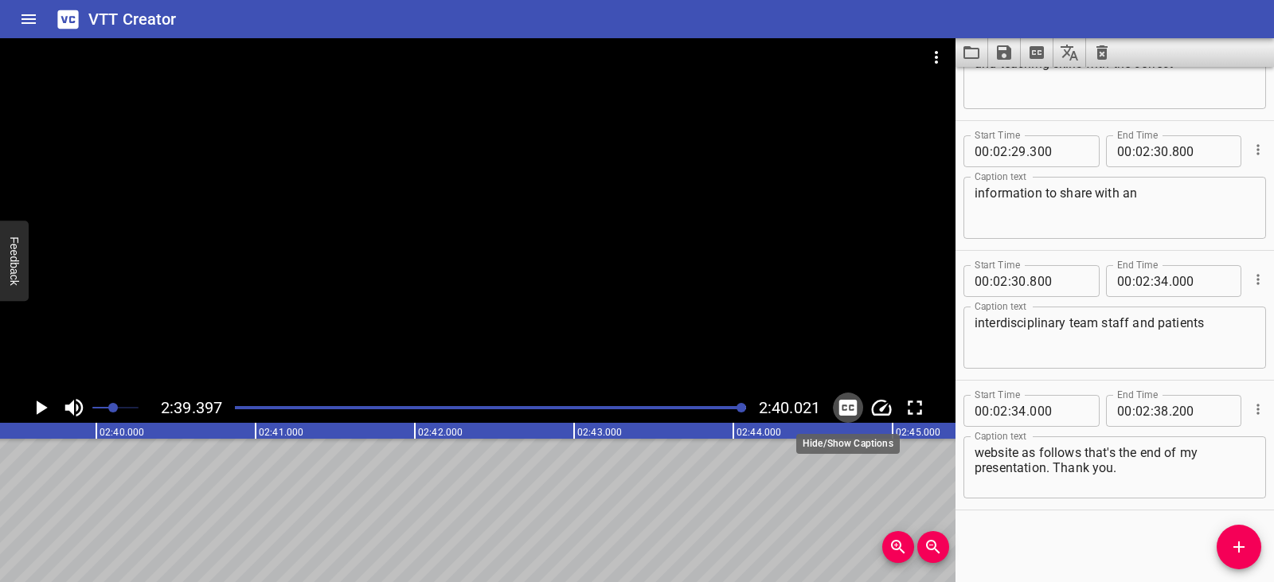
click at [849, 409] on icon "Toggle captions" at bounding box center [848, 408] width 18 height 16
click at [237, 406] on div "Play progress" at bounding box center [488, 407] width 511 height 3
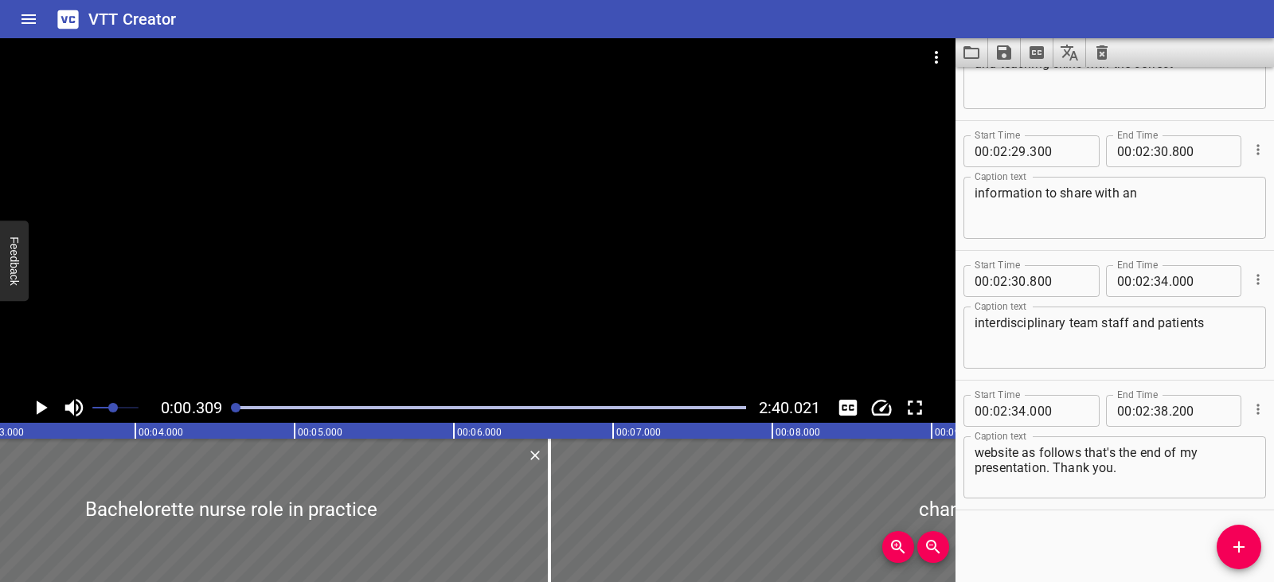
scroll to position [0, 49]
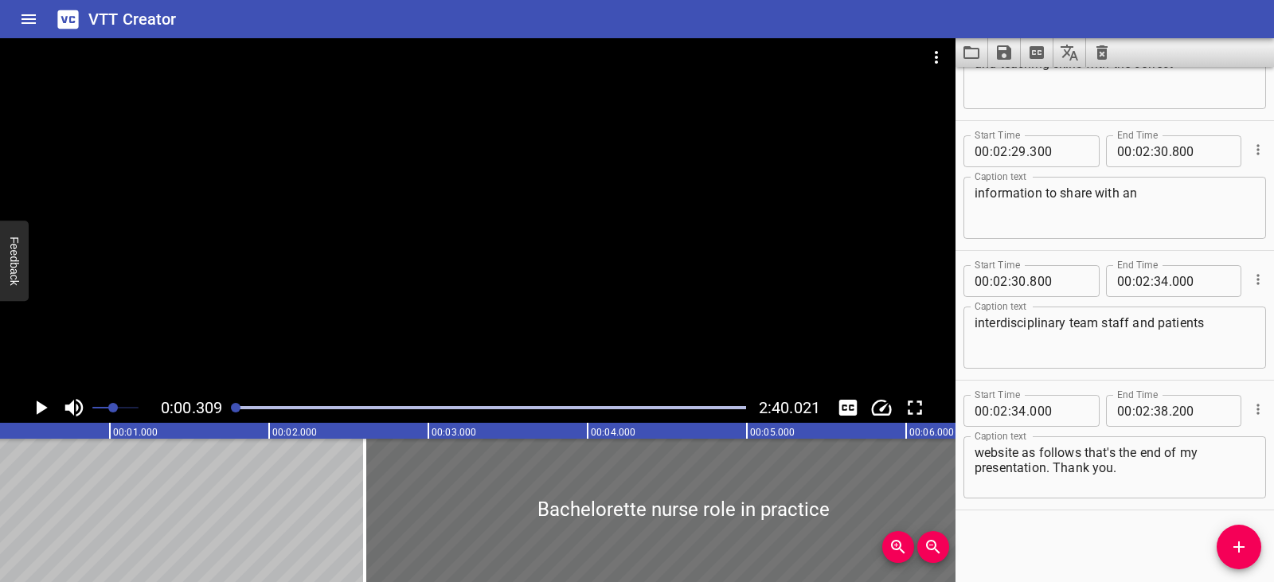
click at [36, 405] on icon "Play/Pause" at bounding box center [41, 408] width 24 height 24
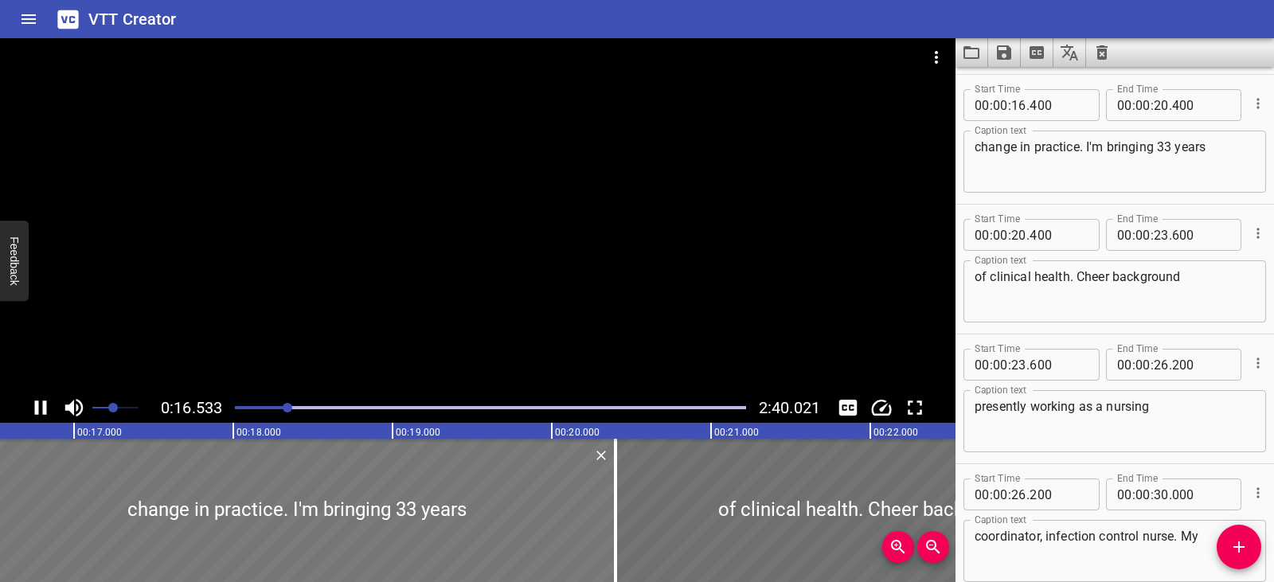
scroll to position [389, 0]
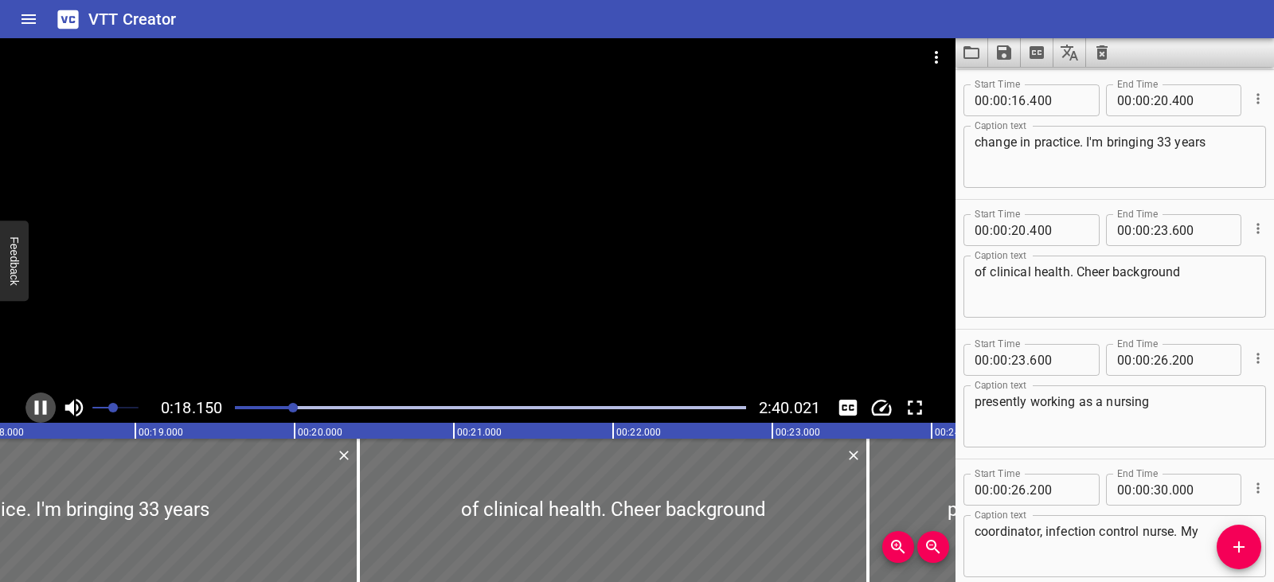
click at [39, 404] on icon "Play/Pause" at bounding box center [41, 408] width 24 height 24
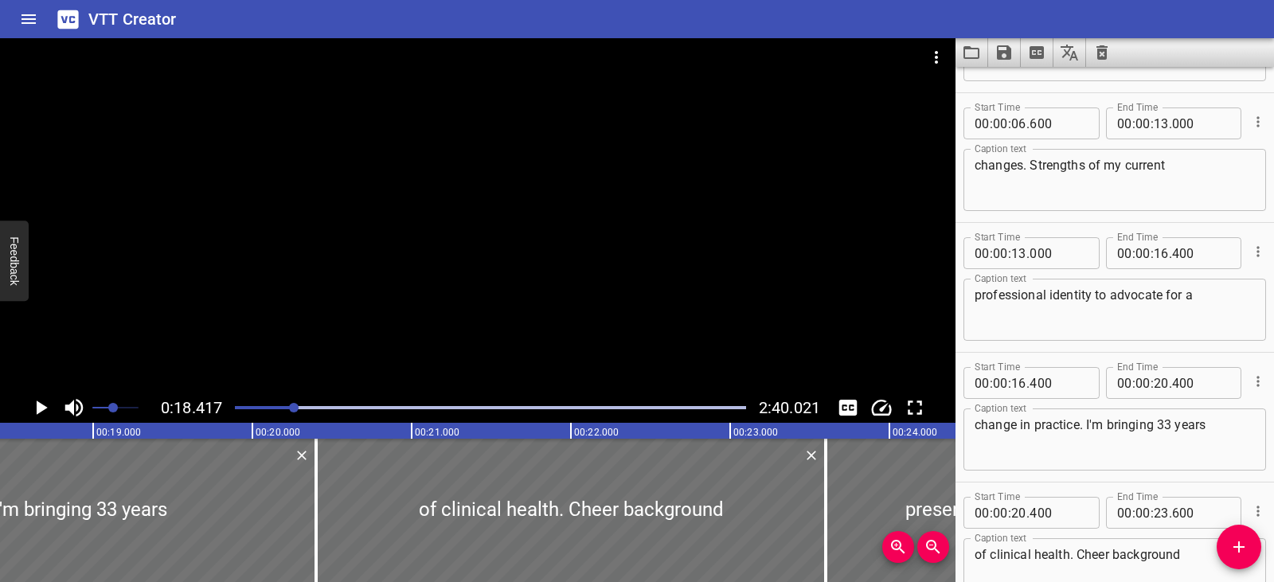
scroll to position [106, 0]
click at [1038, 166] on textarea "changes. Strengths of my current" at bounding box center [1115, 180] width 280 height 45
type textarea "changes. The strengths of my current"
click at [43, 404] on icon "Play/Pause" at bounding box center [41, 408] width 24 height 24
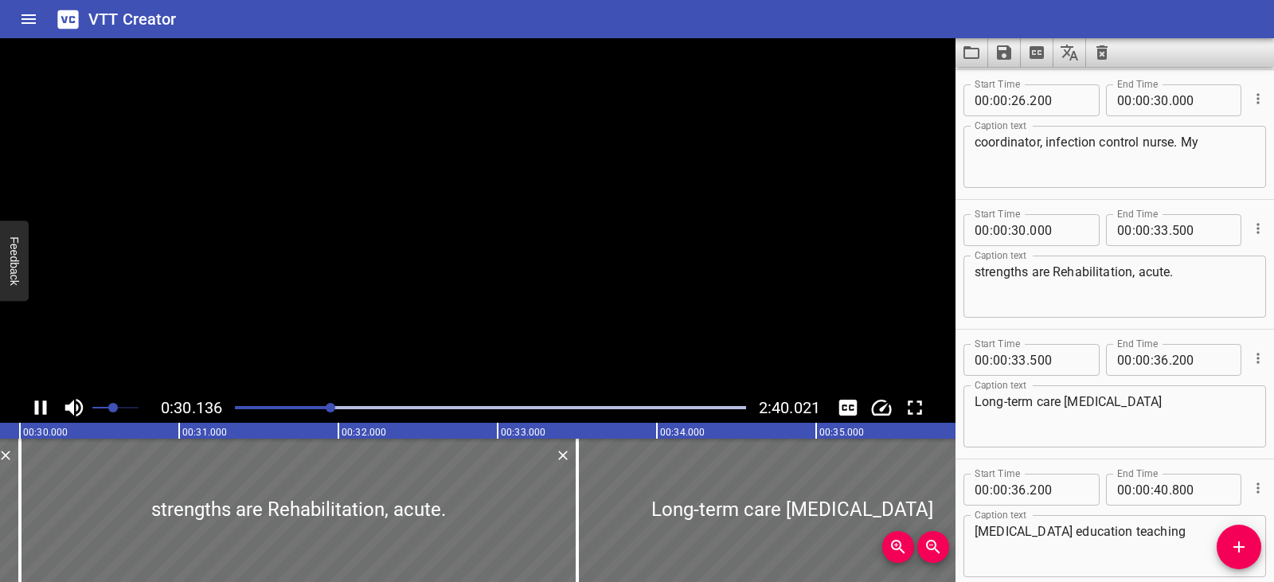
scroll to position [909, 0]
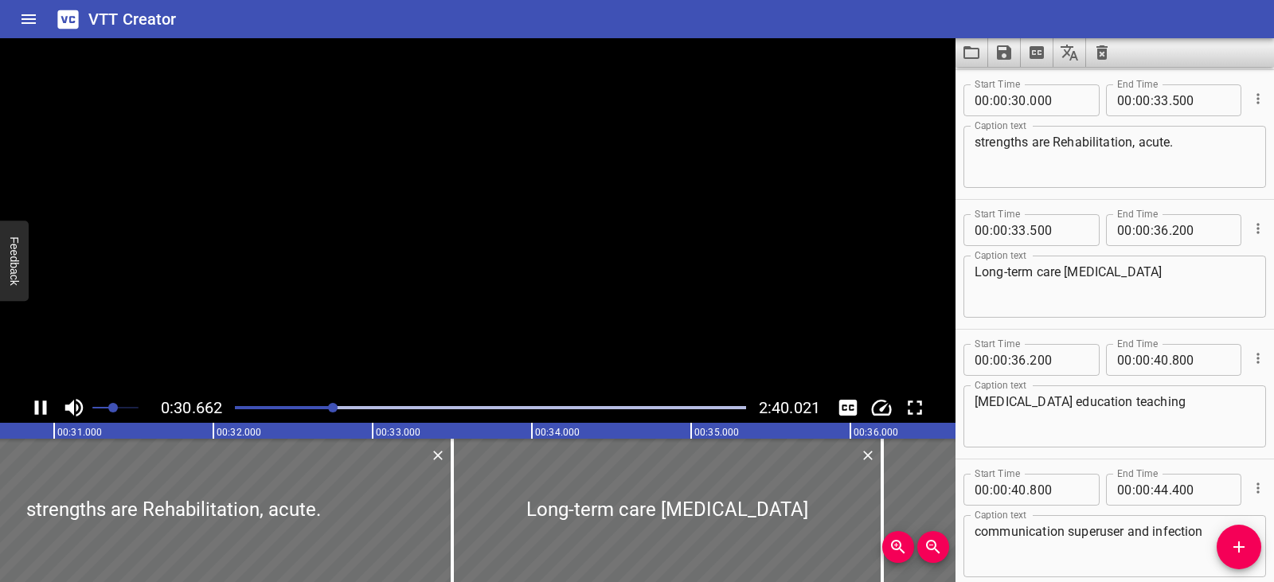
click at [43, 404] on icon "Play/Pause" at bounding box center [41, 408] width 12 height 14
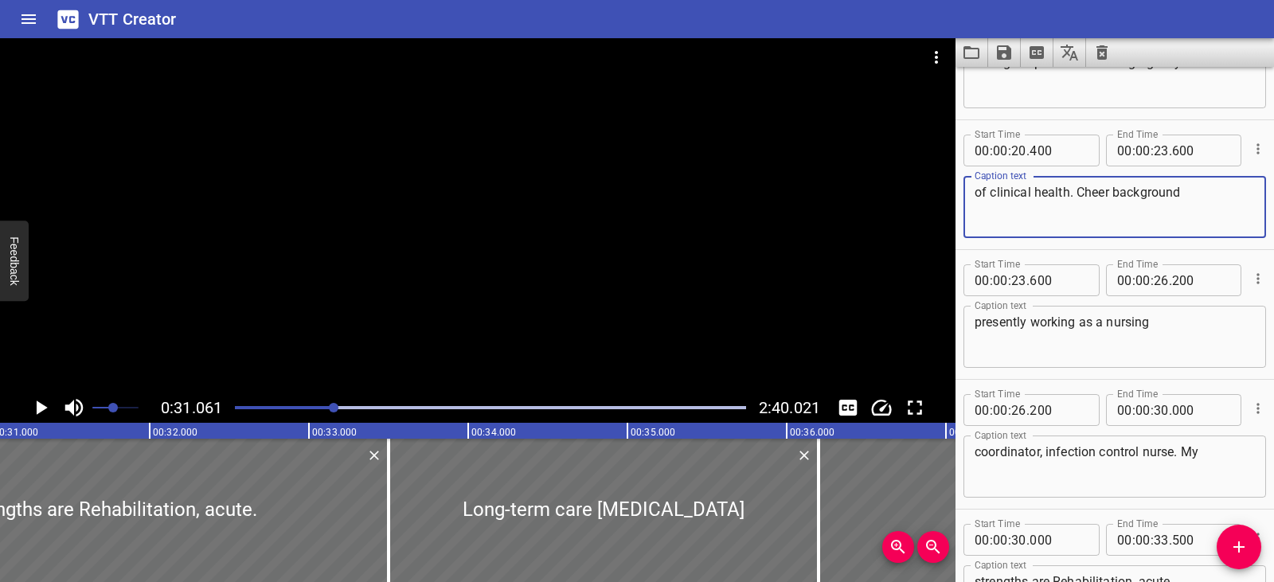
click at [1112, 193] on textarea "of clinical health. Cheer background" at bounding box center [1115, 207] width 280 height 45
click at [1170, 197] on textarea "of clinical health care background" at bounding box center [1115, 207] width 280 height 45
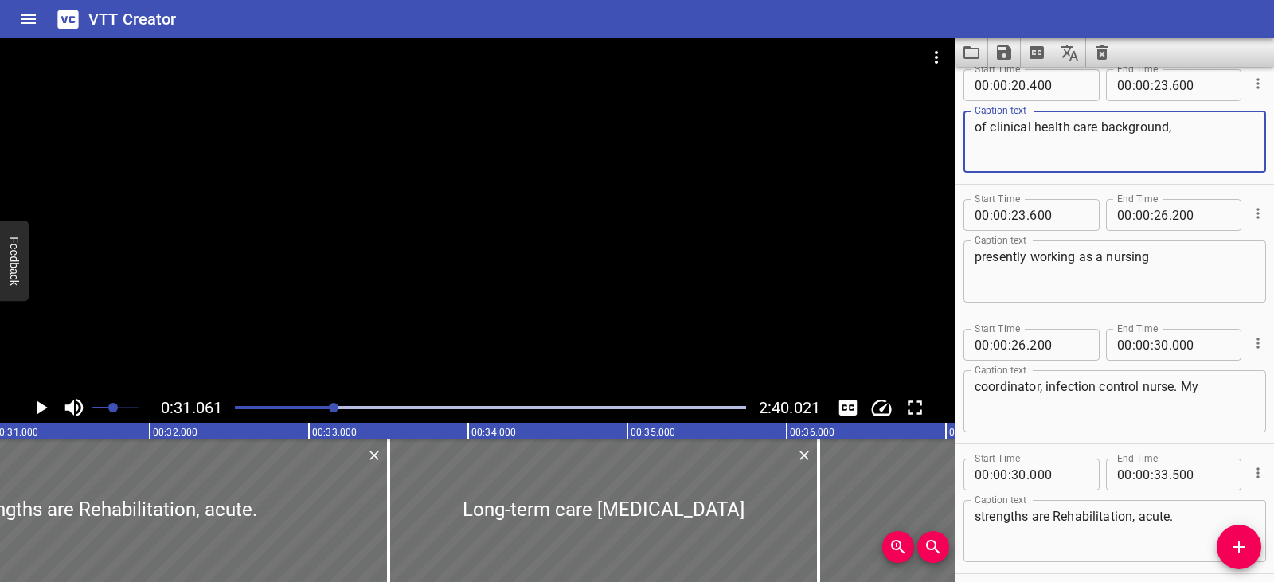
scroll to position [535, 0]
type textarea "of clinical health care background,"
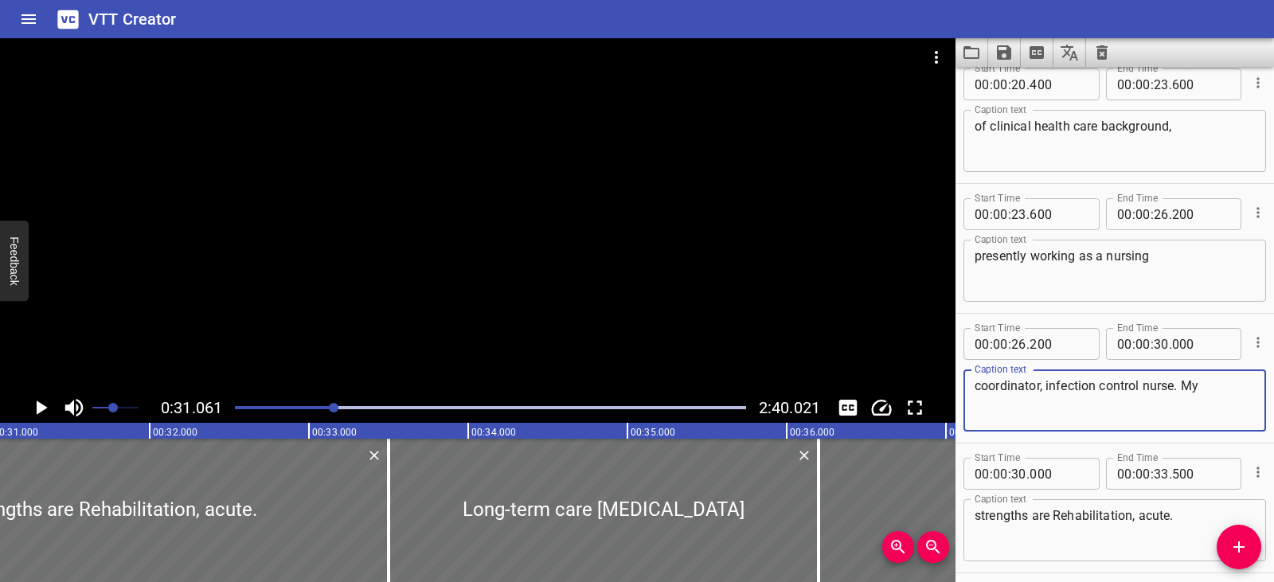
click at [1043, 389] on textarea "coordinator, infection control nurse. My" at bounding box center [1115, 400] width 280 height 45
type textarea "coordinator & infection control nurse. My"
click at [308, 407] on div "Play progress" at bounding box center [78, 407] width 511 height 3
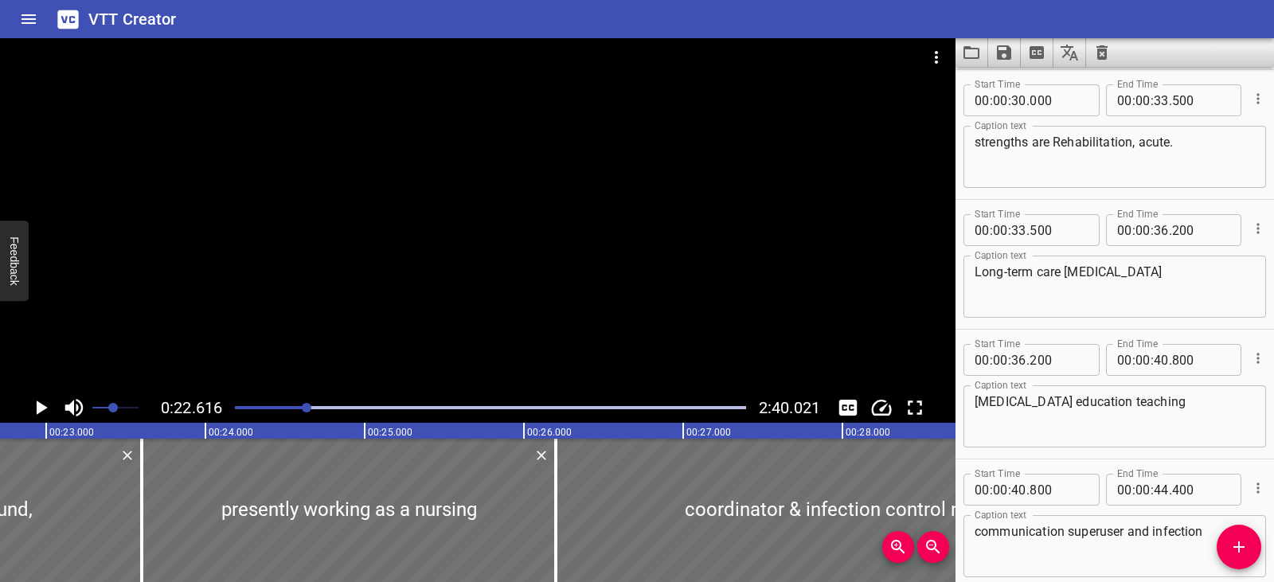
scroll to position [0, 3602]
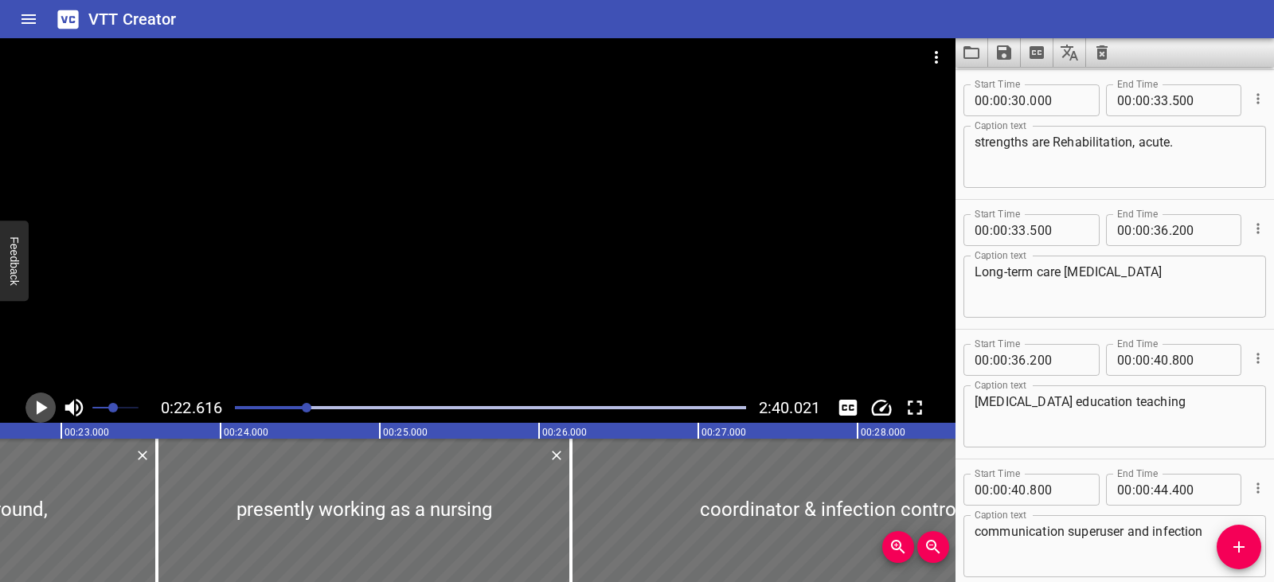
click at [39, 405] on icon "Play/Pause" at bounding box center [42, 408] width 11 height 14
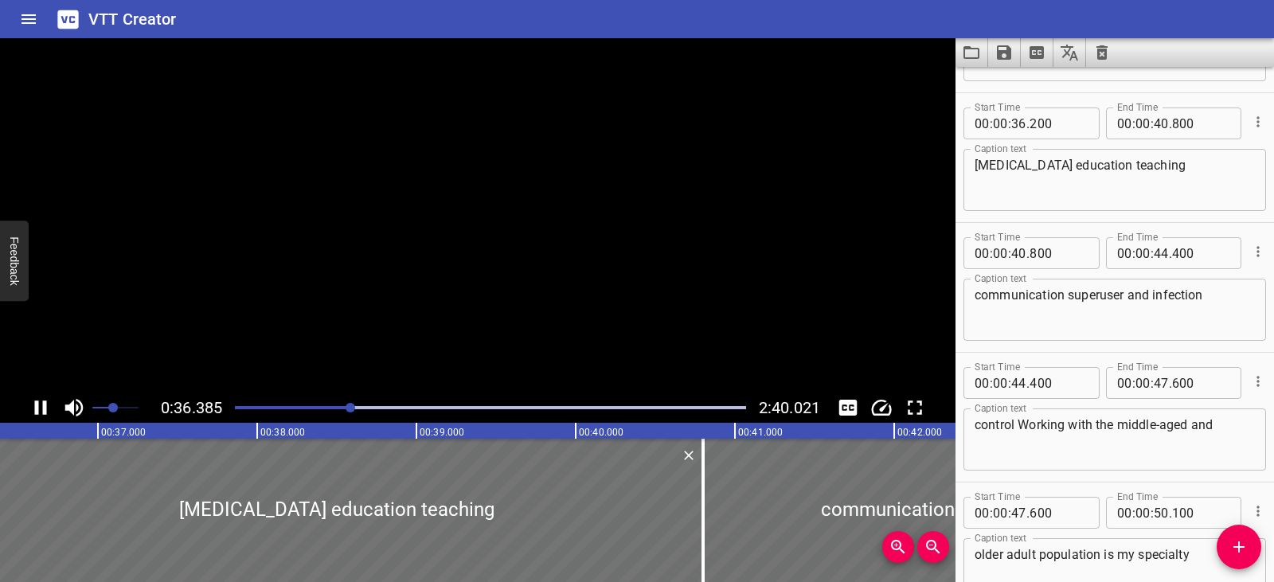
scroll to position [1168, 0]
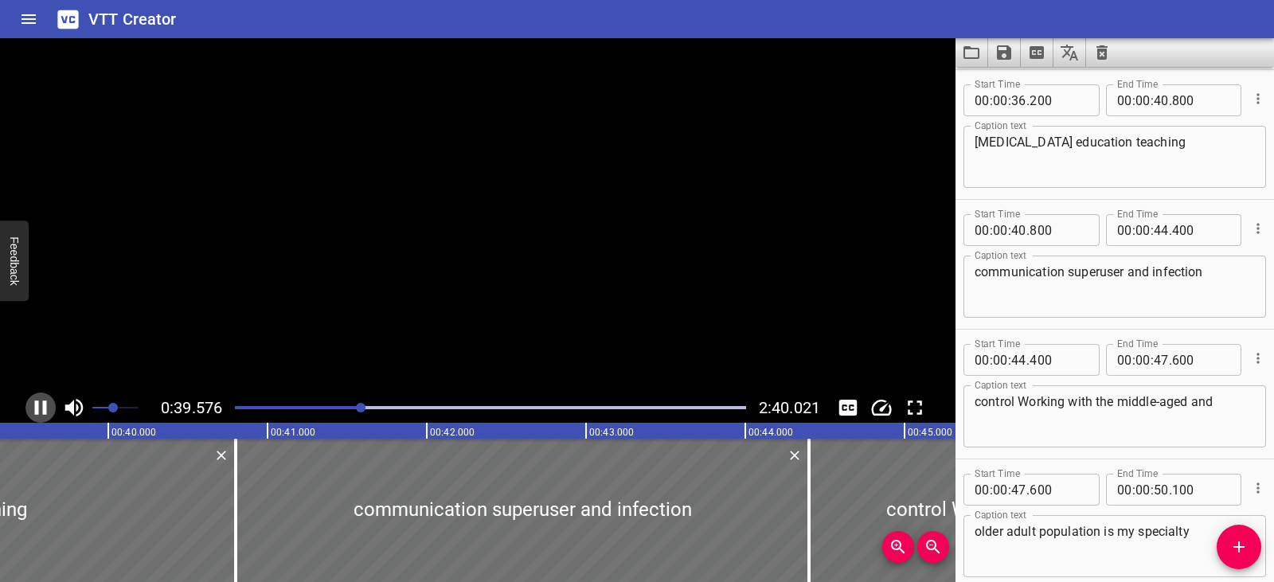
click at [39, 405] on icon "Play/Pause" at bounding box center [41, 408] width 24 height 24
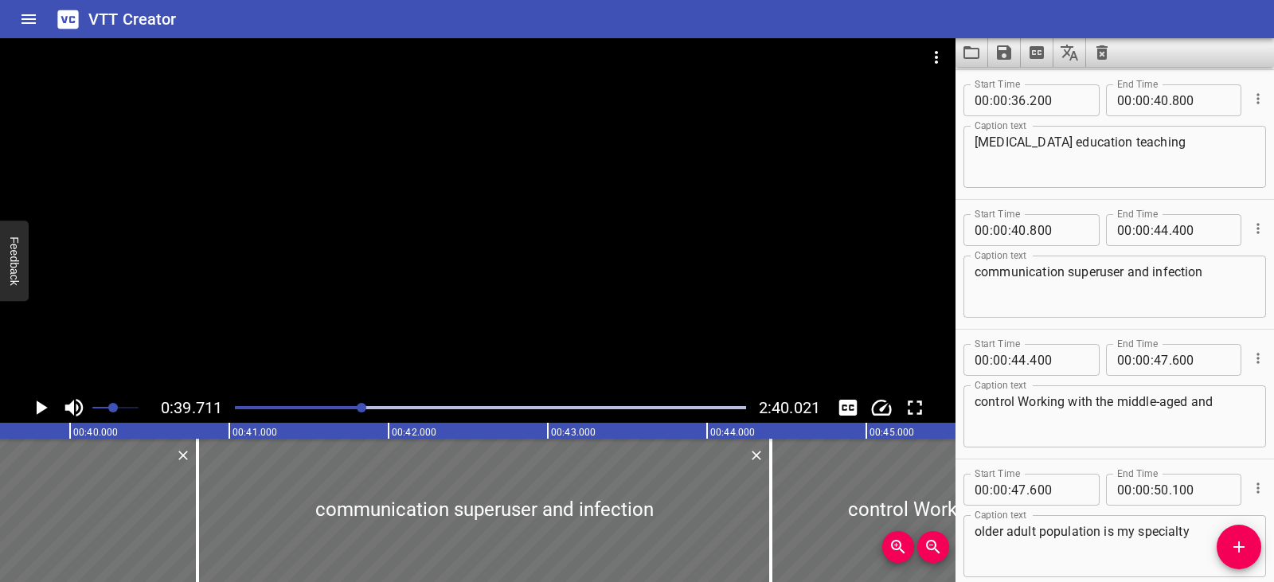
scroll to position [0, 6325]
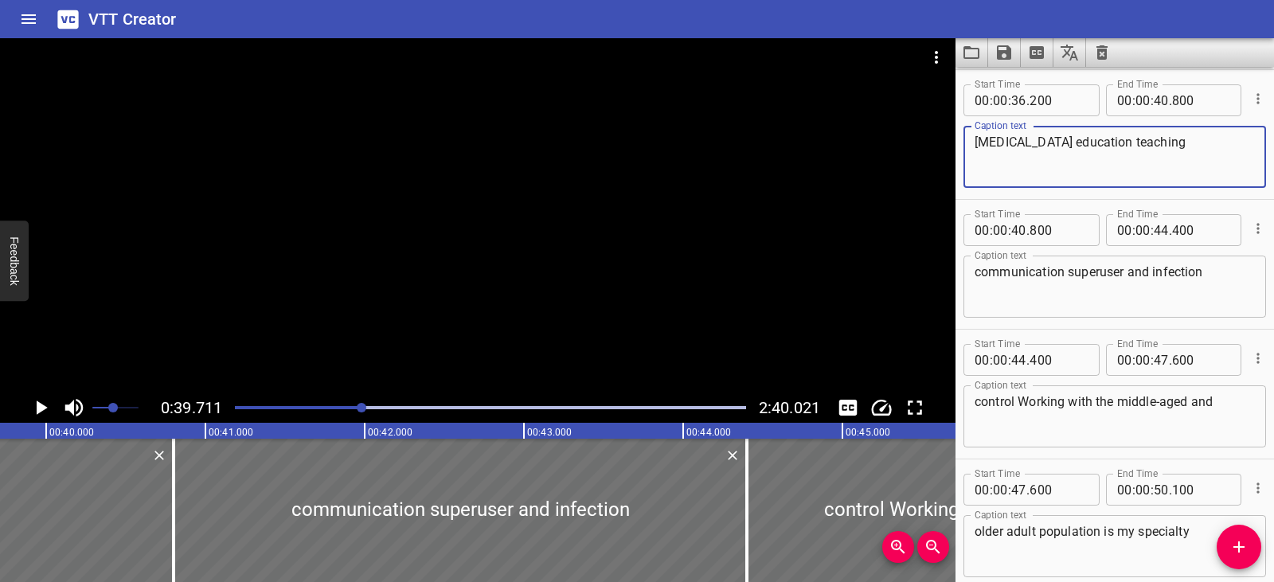
click at [1058, 143] on textarea "[MEDICAL_DATA] education teaching" at bounding box center [1115, 157] width 280 height 45
click at [1063, 144] on textarea "[MEDICAL_DATA] education teaching" at bounding box center [1115, 157] width 280 height 45
type textarea "[MEDICAL_DATA] Education teaching"
click at [41, 406] on icon "Play/Pause" at bounding box center [42, 408] width 11 height 14
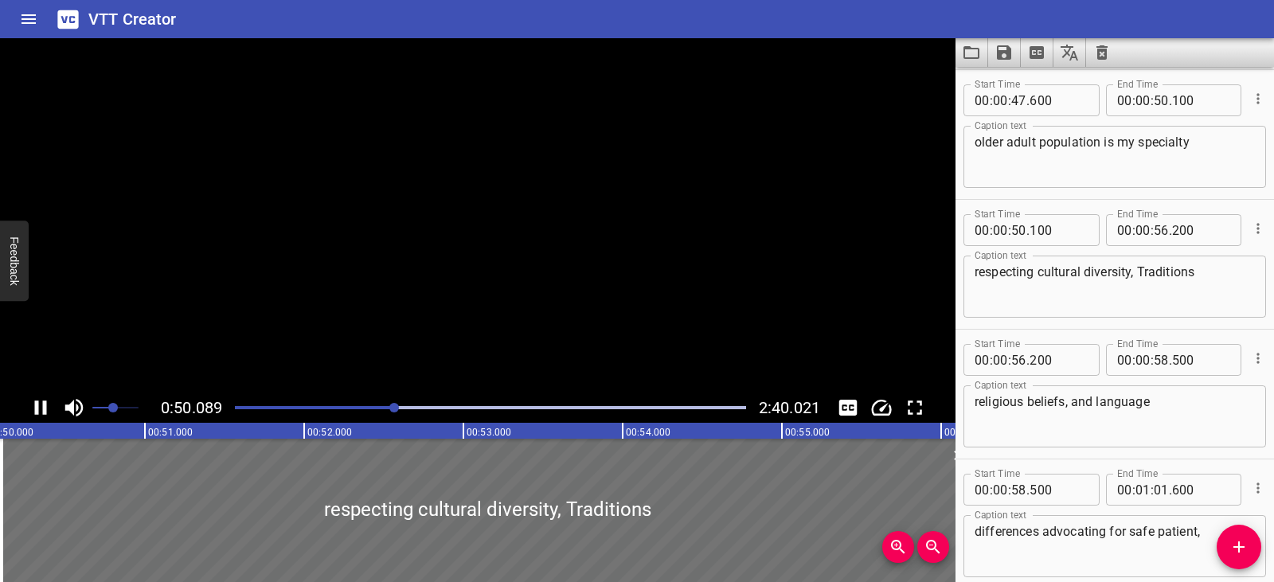
scroll to position [0, 8020]
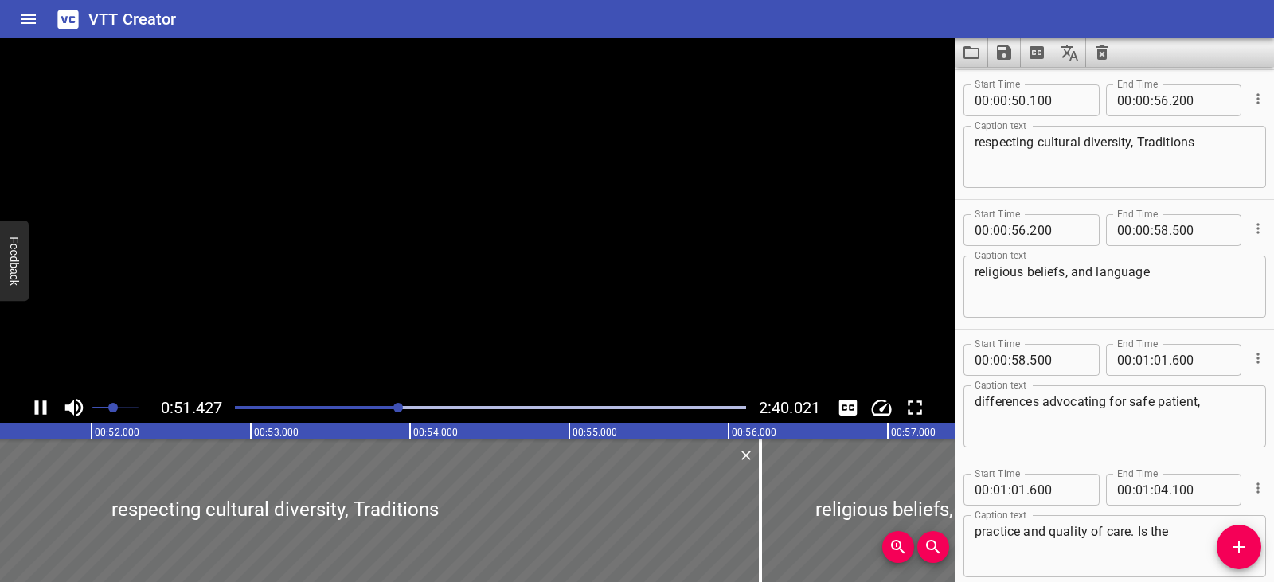
click at [41, 406] on icon "Play/Pause" at bounding box center [41, 408] width 24 height 24
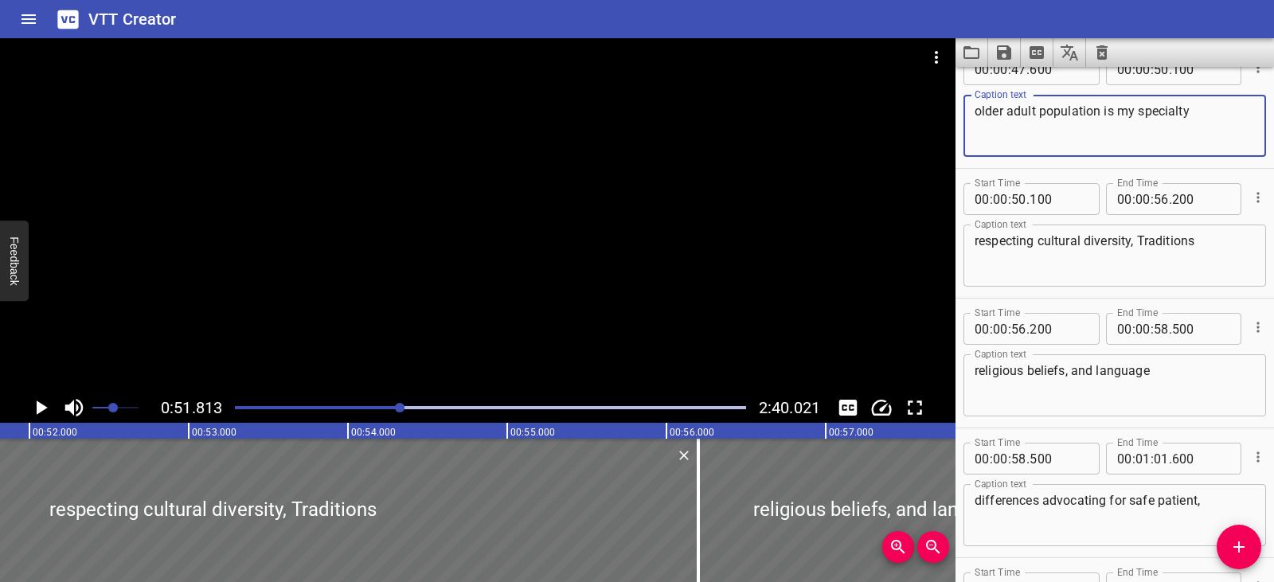
click at [1189, 107] on textarea "older adult population is my specialty" at bounding box center [1115, 126] width 280 height 45
type textarea "older adult population is my specialty."
click at [979, 242] on textarea "respecting cultural diversity, Traditions" at bounding box center [1115, 255] width 280 height 45
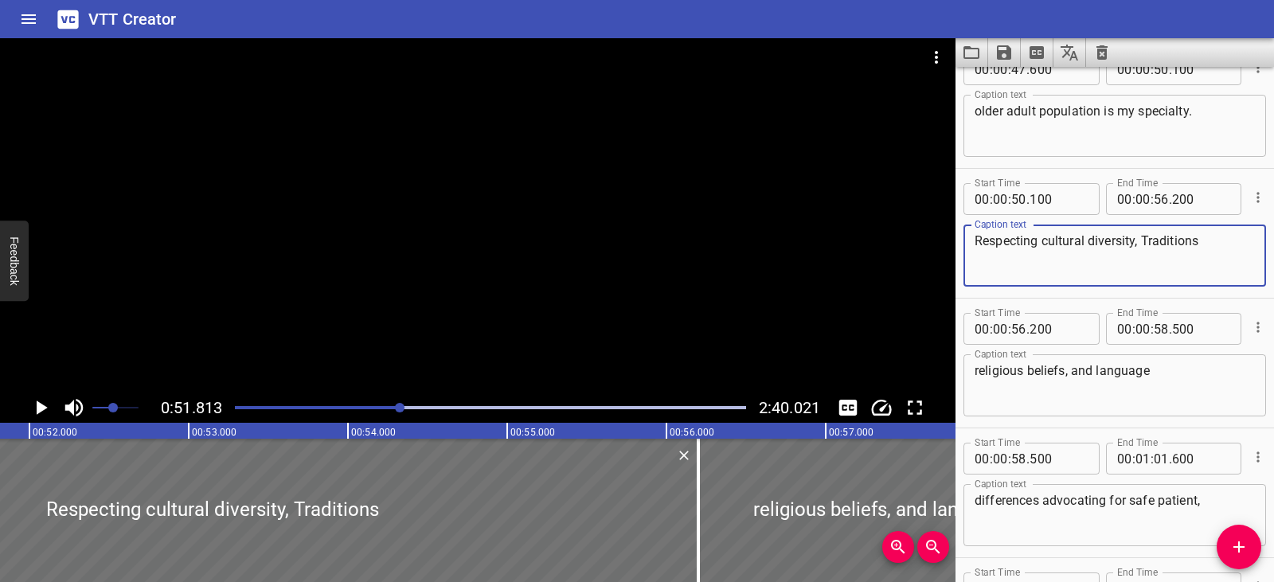
type textarea "Respecting cultural diversity, Traditions"
click at [41, 406] on icon "Play/Pause" at bounding box center [42, 408] width 11 height 14
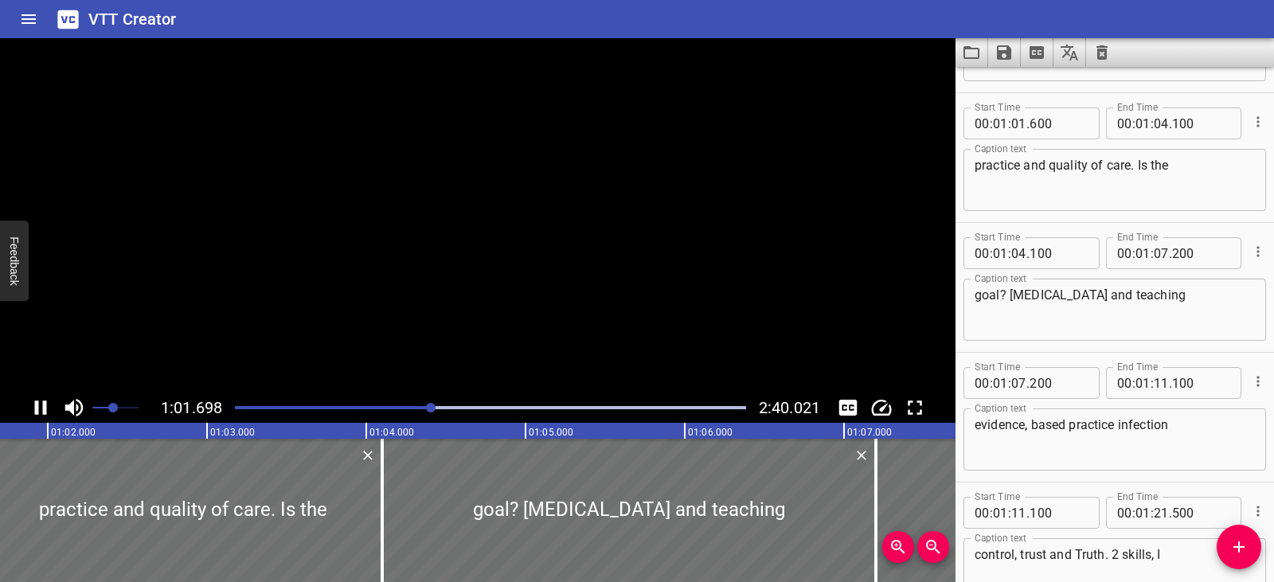
scroll to position [2077, 0]
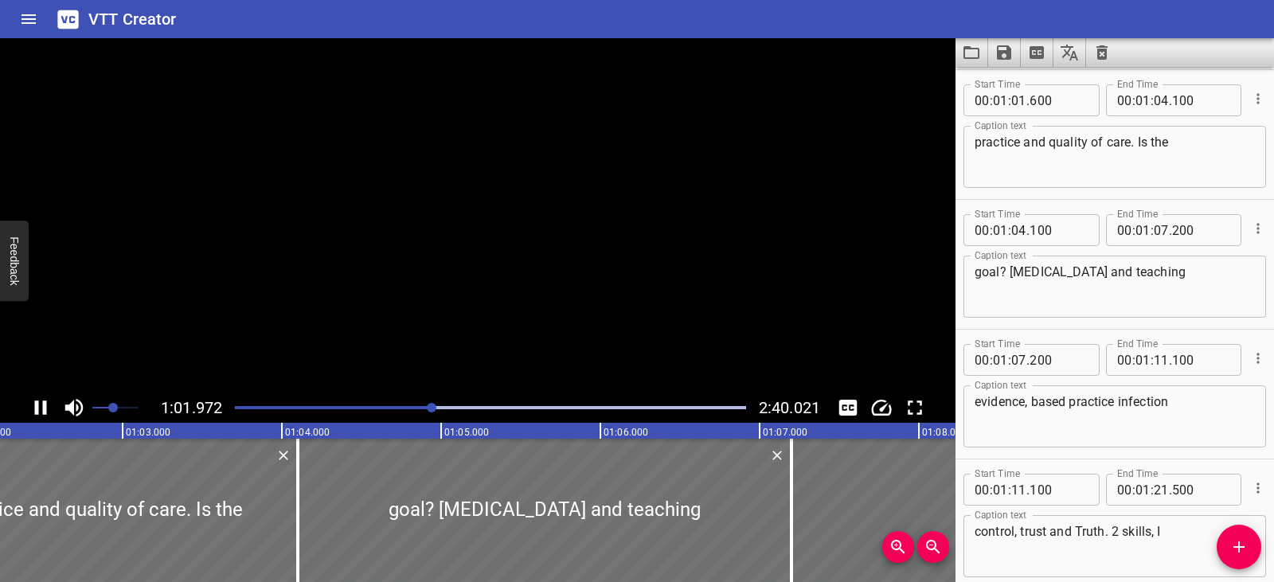
click at [41, 406] on icon "Play/Pause" at bounding box center [41, 408] width 24 height 24
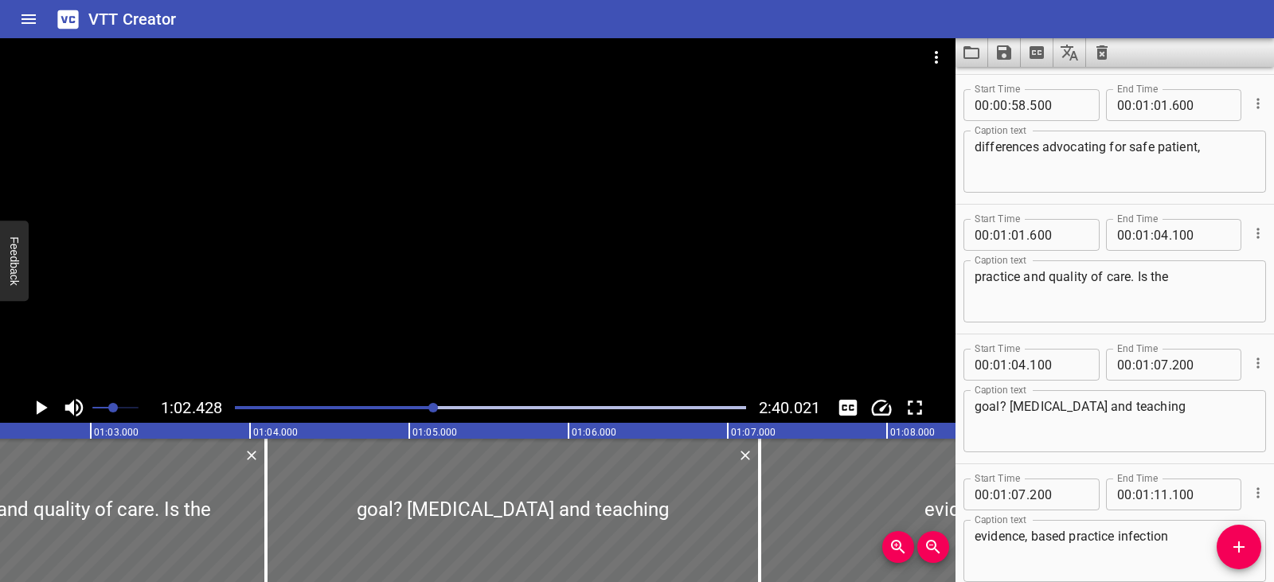
scroll to position [1942, 0]
click at [1050, 144] on textarea "differences advocating for safe patient," at bounding box center [1115, 162] width 280 height 45
type textarea "differences Advocating for safe patient,"
click at [42, 408] on icon "Play/Pause" at bounding box center [42, 408] width 11 height 14
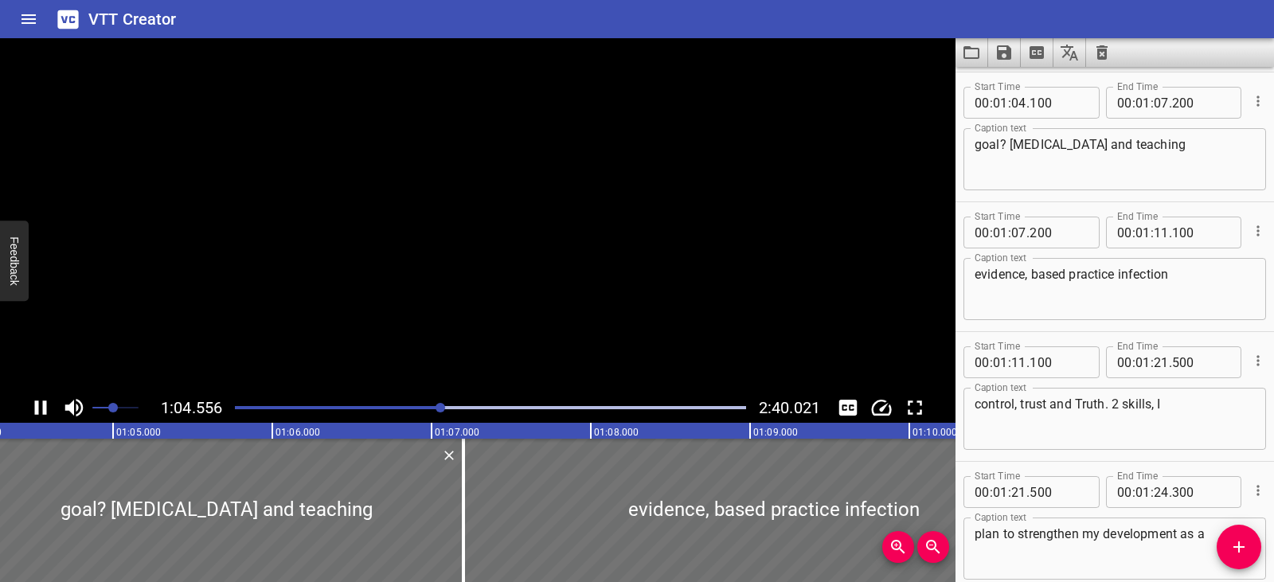
scroll to position [2207, 0]
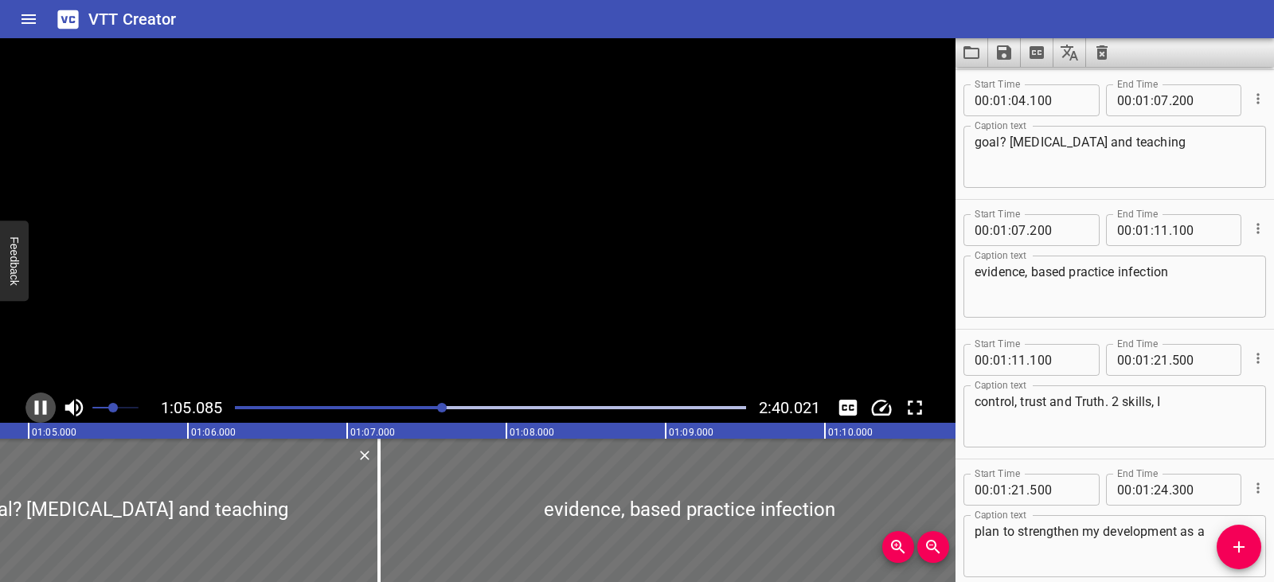
click at [42, 408] on icon "Play/Pause" at bounding box center [41, 408] width 24 height 24
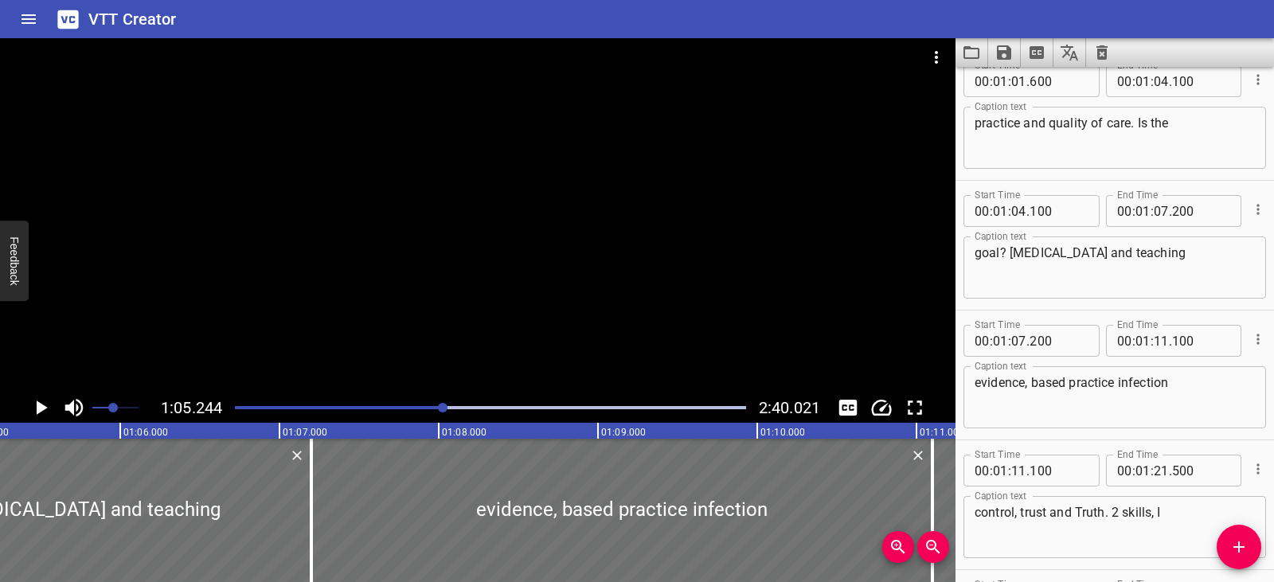
scroll to position [2091, 0]
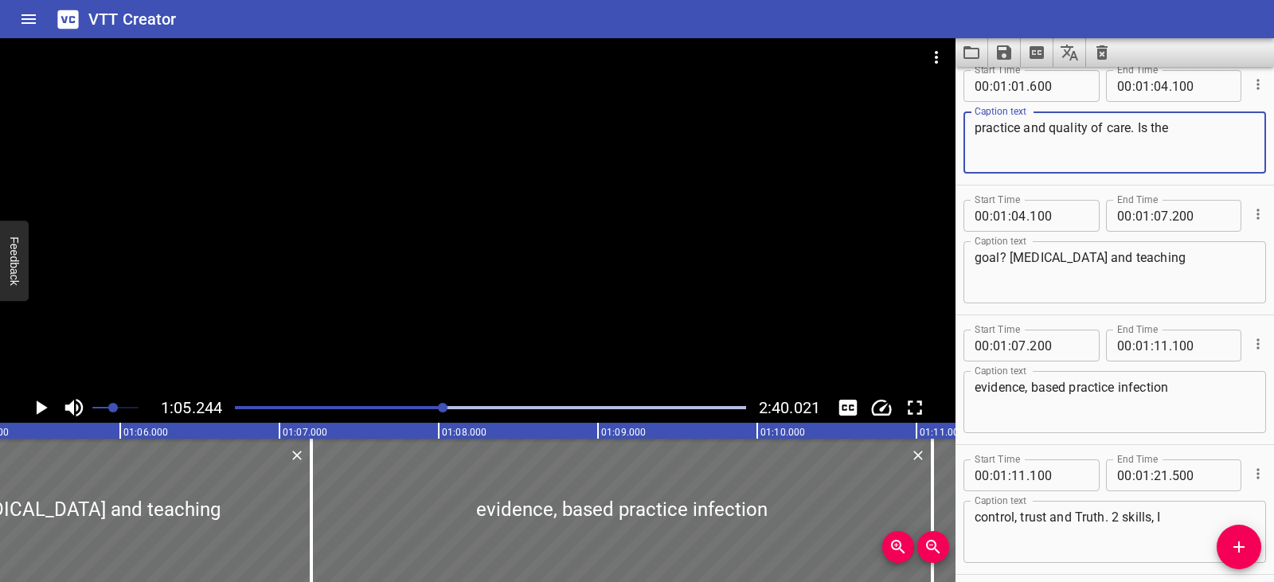
click at [1140, 125] on textarea "practice and quality of care. Is the" at bounding box center [1115, 142] width 280 height 45
type textarea "practice and quality of care is the"
click at [1005, 254] on textarea "goal? [MEDICAL_DATA] and teaching" at bounding box center [1115, 272] width 280 height 45
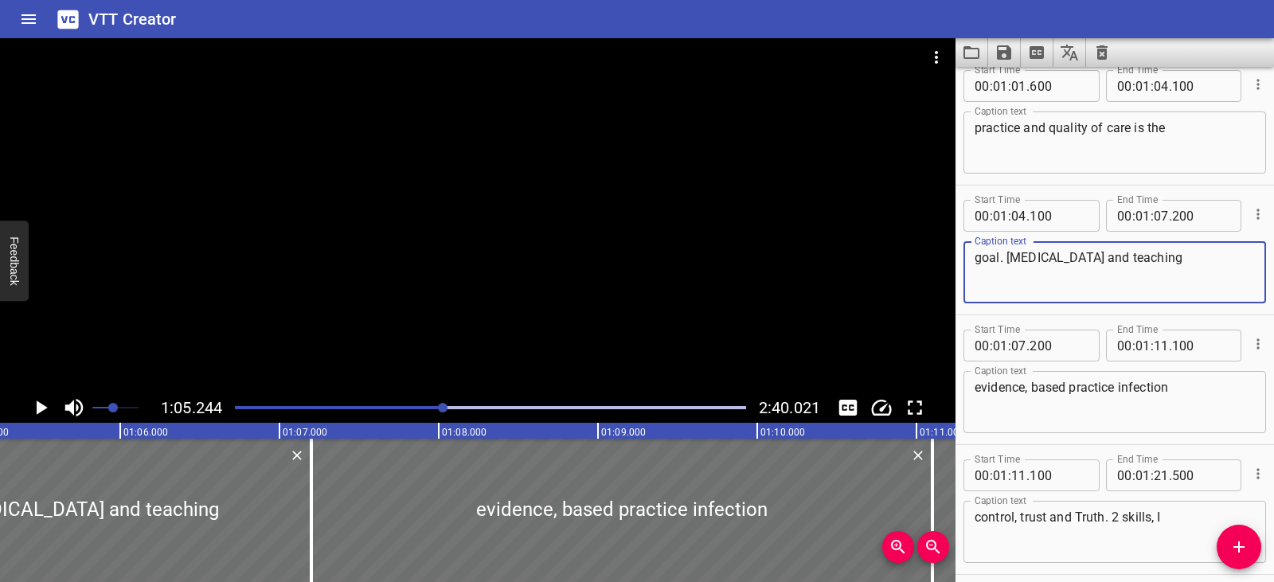
type textarea "goal. [MEDICAL_DATA] and teaching"
click at [39, 406] on icon "Play/Pause" at bounding box center [42, 408] width 11 height 14
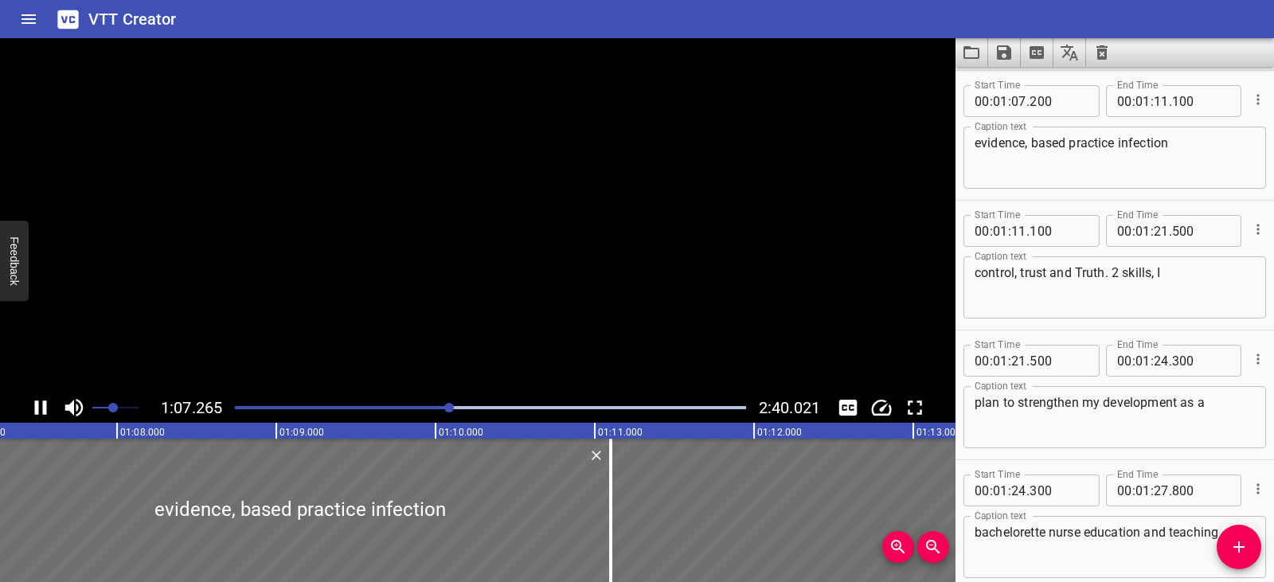
scroll to position [2337, 0]
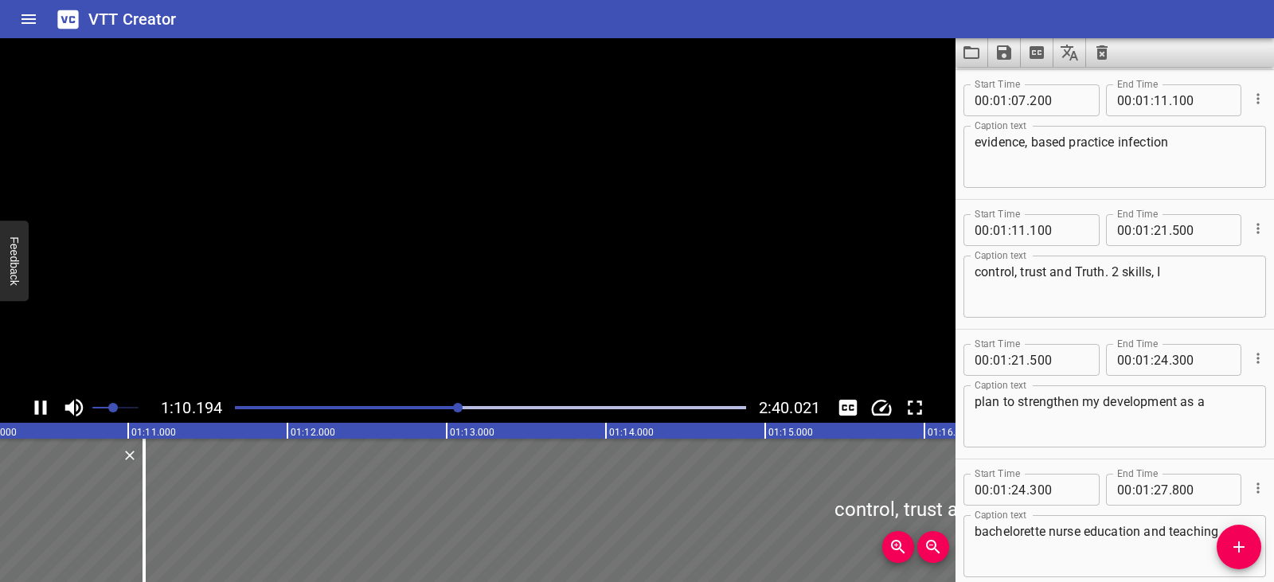
click at [39, 406] on icon "Play/Pause" at bounding box center [41, 408] width 24 height 24
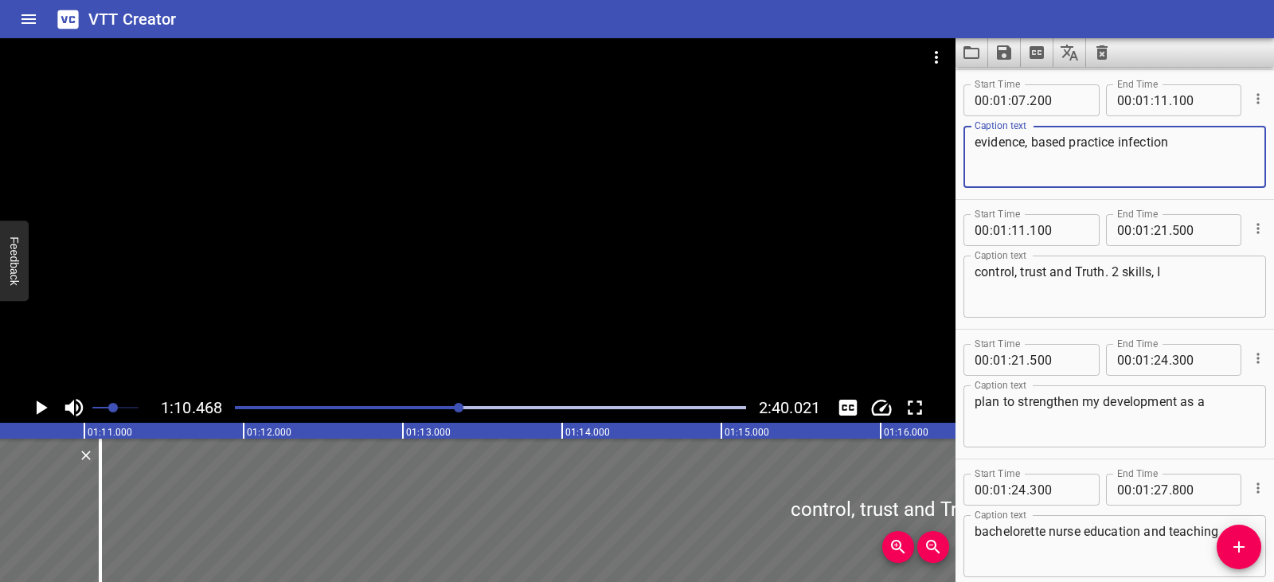
click at [1029, 138] on textarea "evidence, based practice infection" at bounding box center [1115, 157] width 280 height 45
click at [1115, 141] on textarea "evidence-based practice infection" at bounding box center [1115, 157] width 280 height 45
type textarea "evidence-based practice, infection"
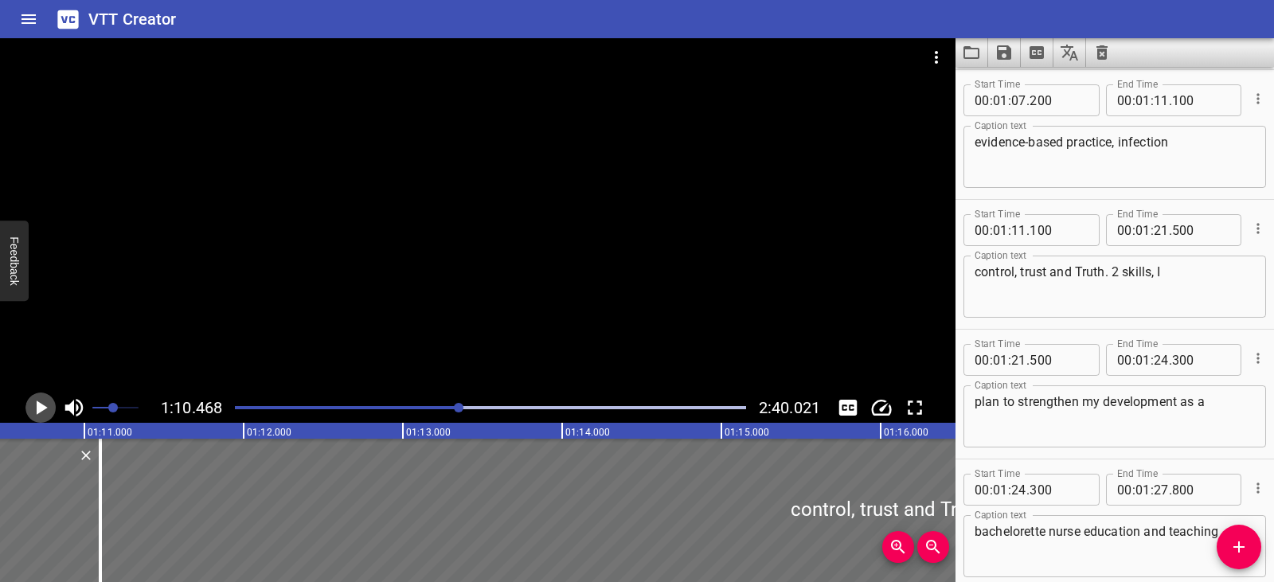
click at [44, 405] on icon "Play/Pause" at bounding box center [41, 408] width 24 height 24
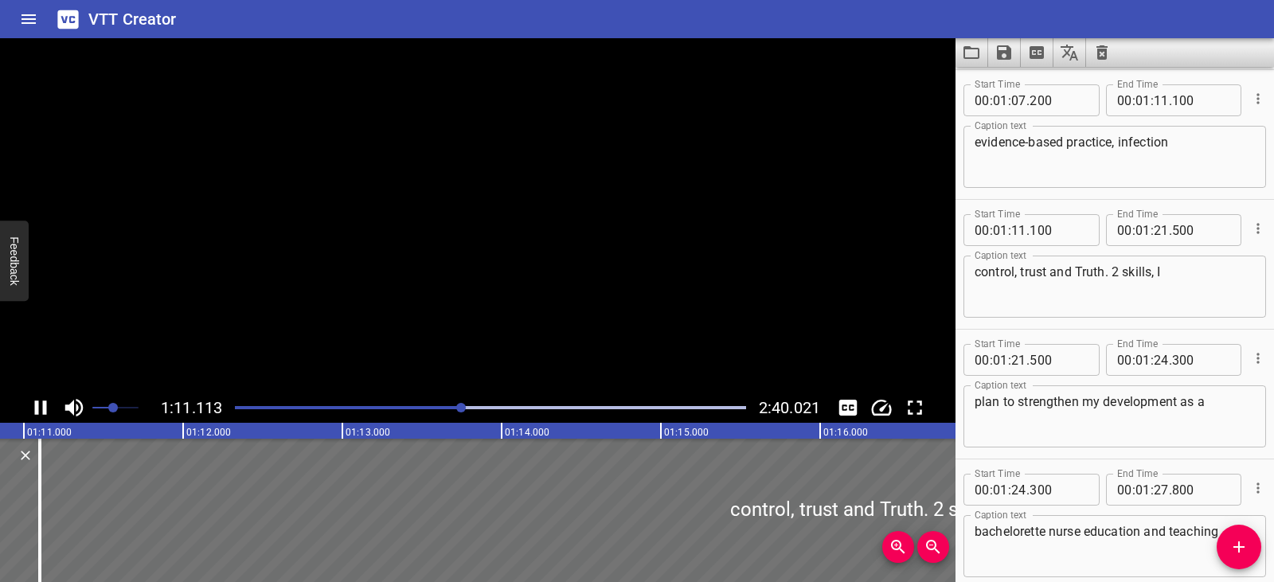
scroll to position [2466, 0]
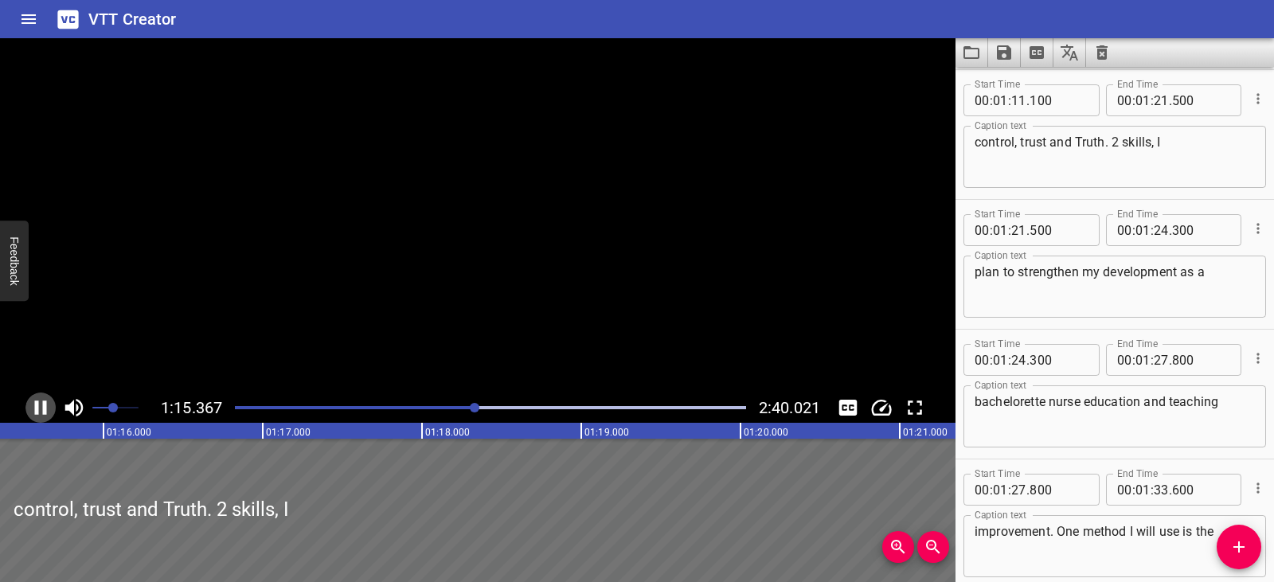
click at [44, 405] on icon "Play/Pause" at bounding box center [41, 408] width 12 height 14
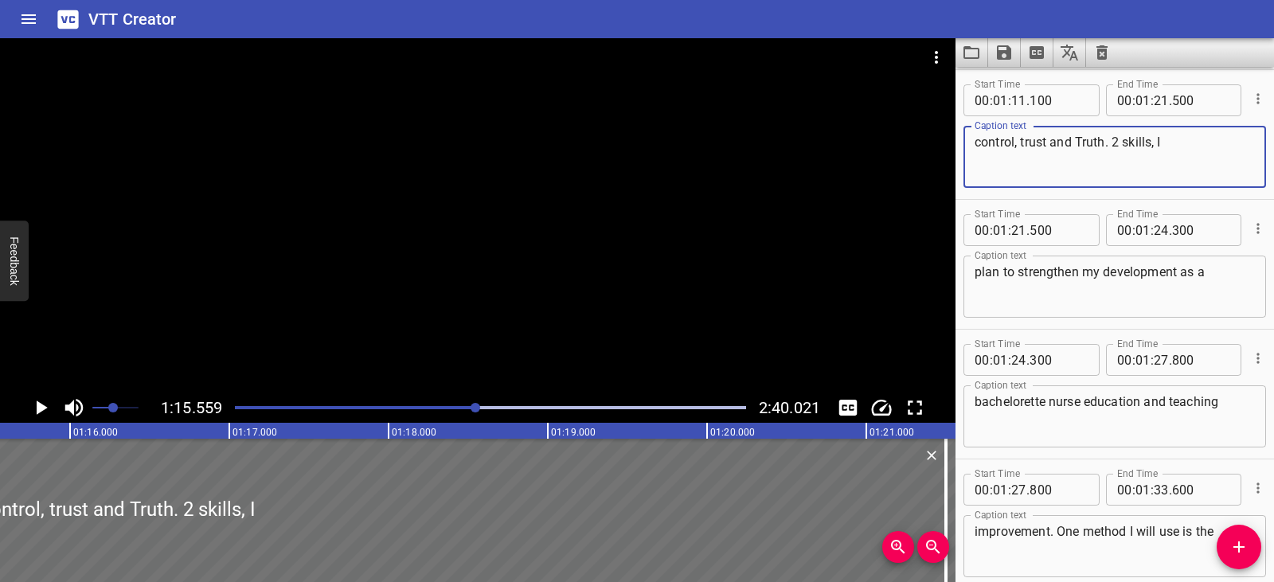
click at [1083, 140] on textarea "control, trust and Truth. 2 skills, I" at bounding box center [1115, 157] width 280 height 45
click at [1117, 139] on textarea "control, trust and truth. 2 skills, I" at bounding box center [1115, 157] width 280 height 45
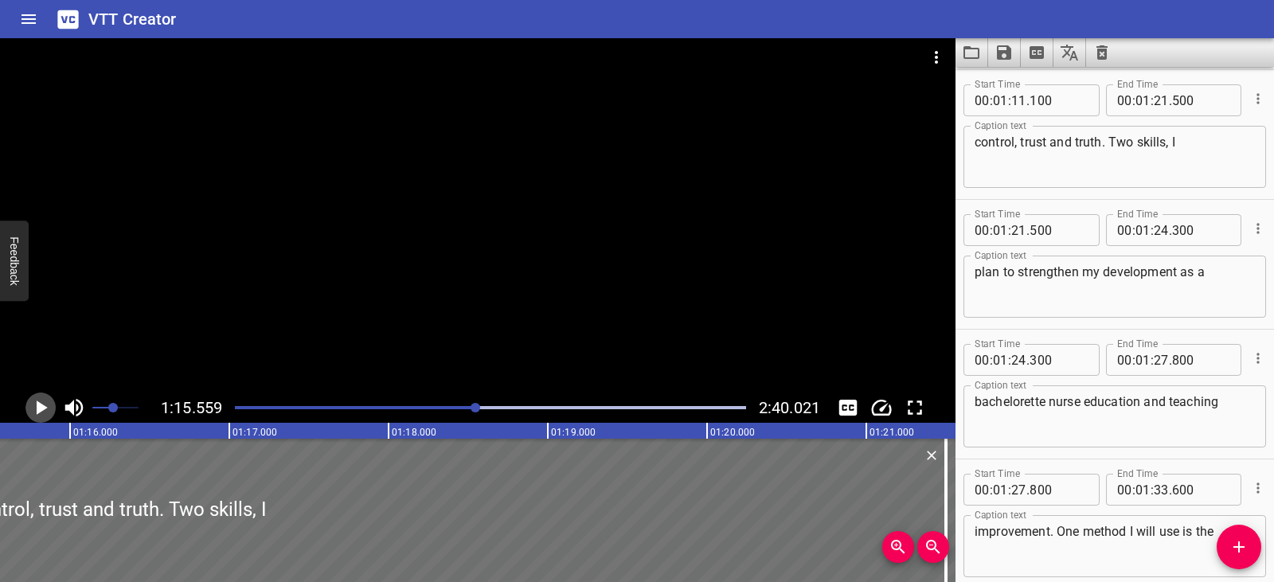
click at [41, 405] on icon "Play/Pause" at bounding box center [42, 408] width 11 height 14
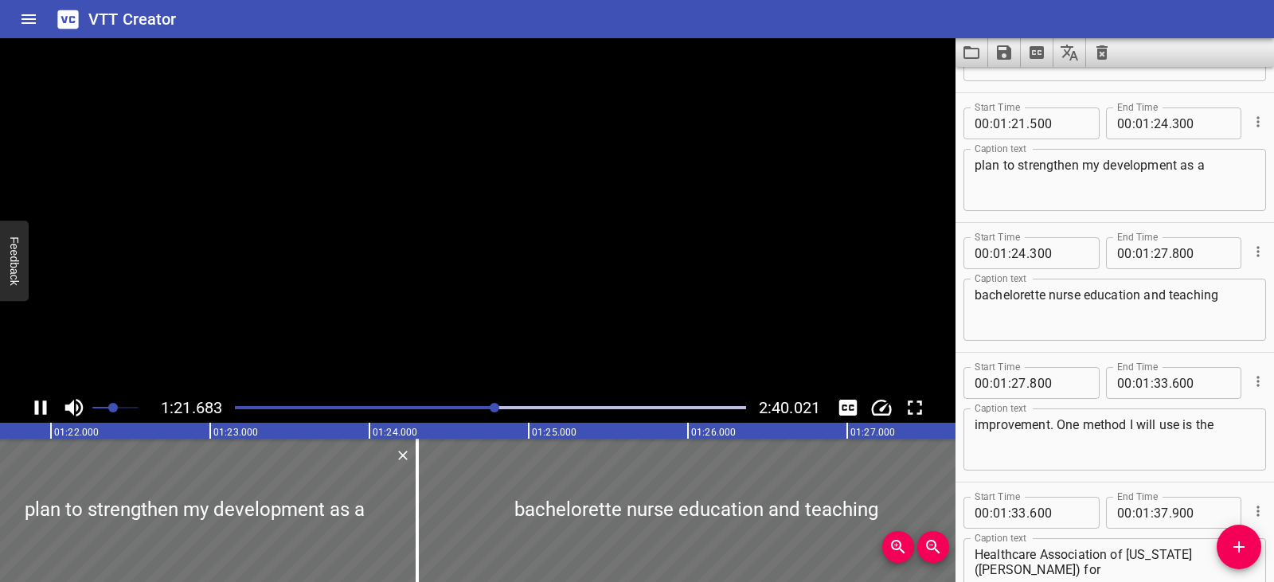
scroll to position [2596, 0]
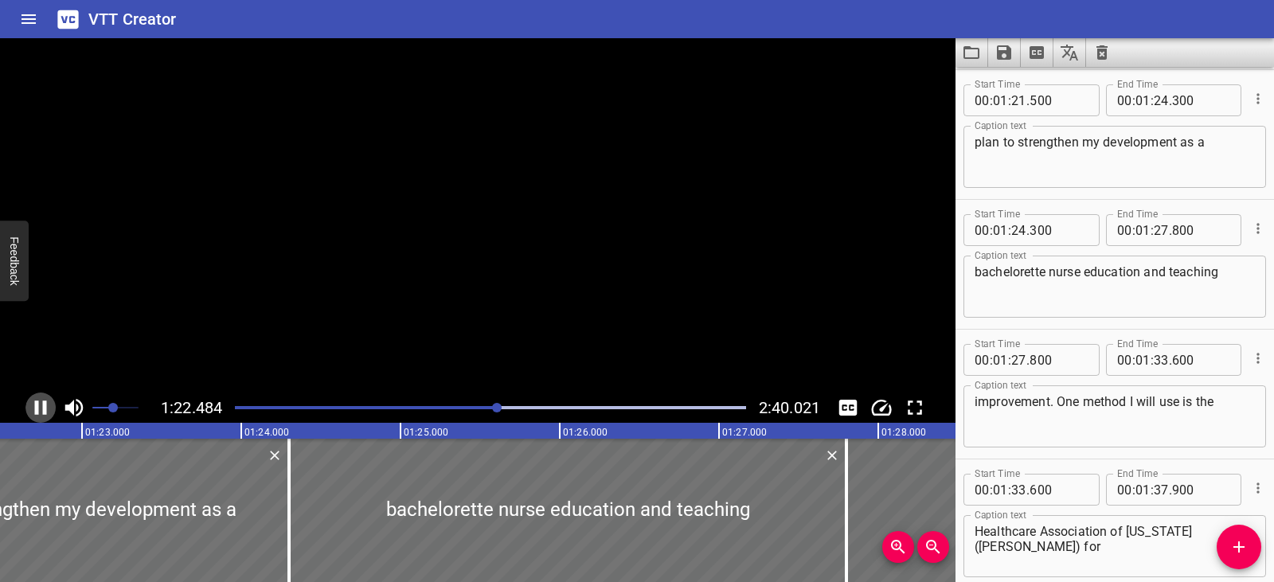
click at [41, 405] on icon "Play/Pause" at bounding box center [41, 408] width 24 height 24
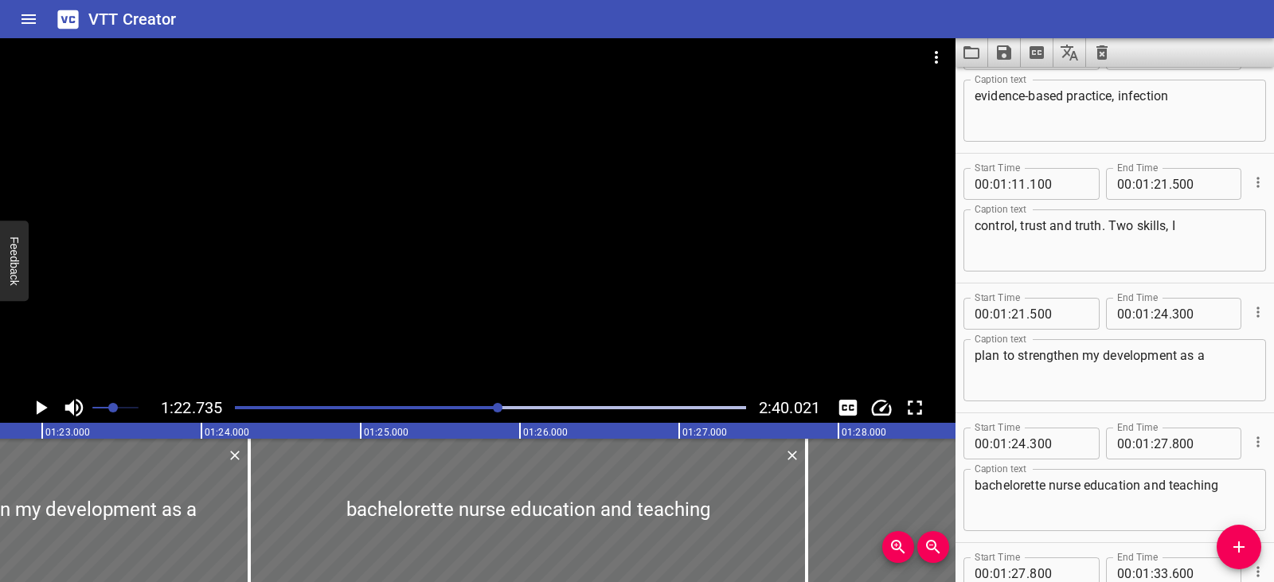
scroll to position [2382, 0]
click at [1170, 229] on textarea "control, trust and truth. Two skills, I" at bounding box center [1115, 241] width 280 height 45
type textarea "control, trust and truth. Two skills I"
click at [41, 408] on icon "Play/Pause" at bounding box center [42, 408] width 11 height 14
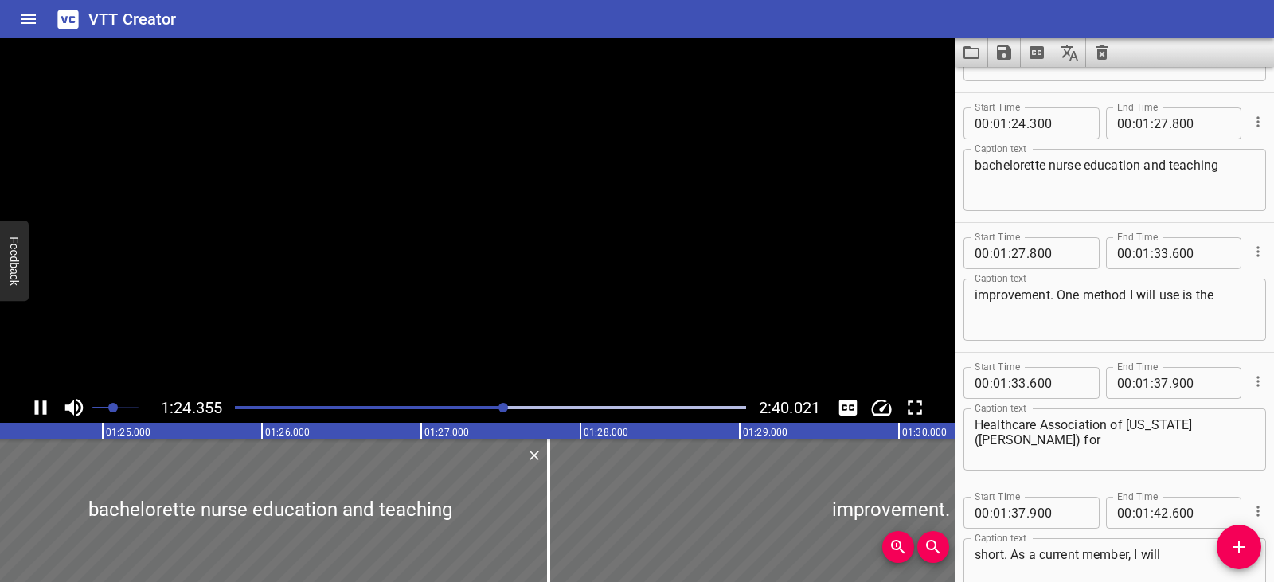
scroll to position [2726, 0]
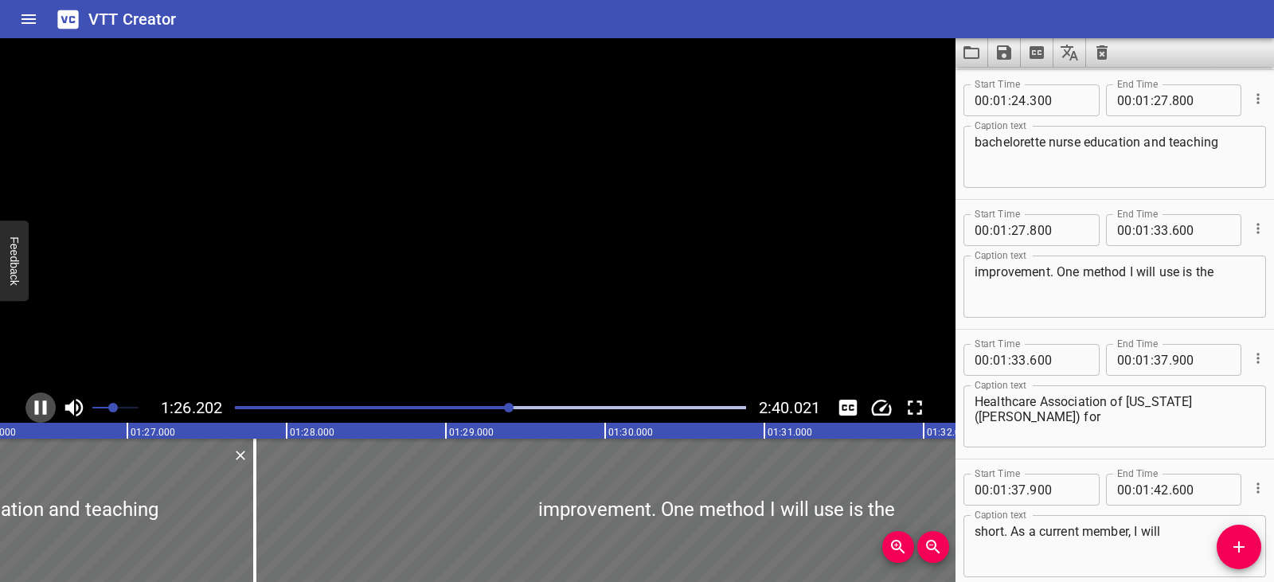
click at [41, 408] on icon "Play/Pause" at bounding box center [41, 408] width 24 height 24
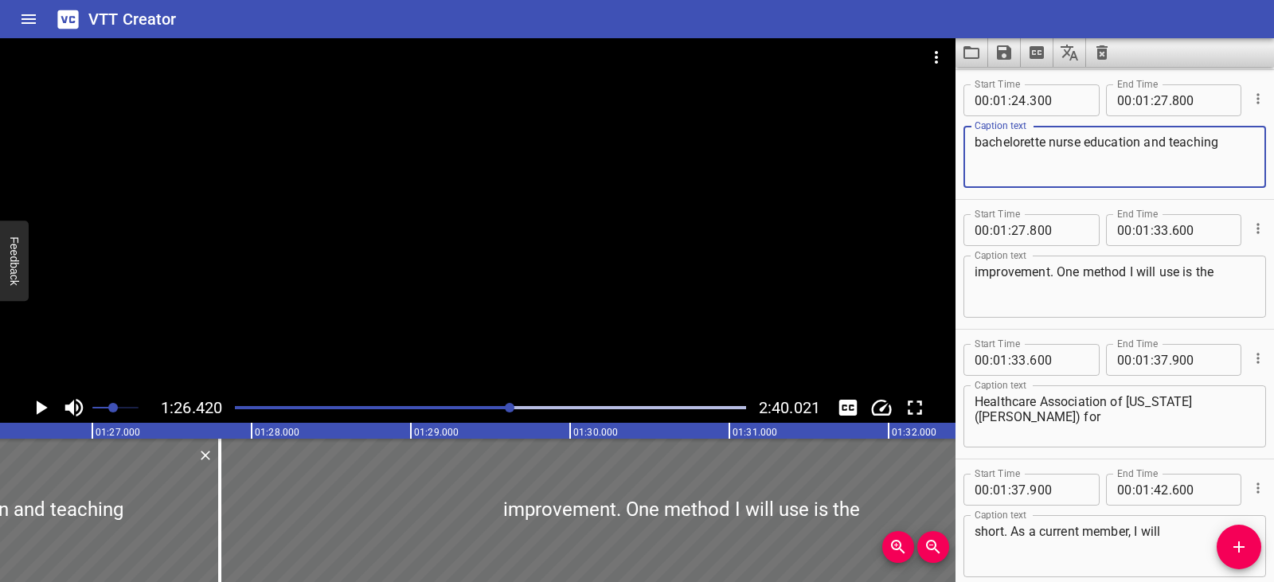
click at [1081, 139] on textarea "bachelorette nurse education and teaching" at bounding box center [1115, 157] width 280 height 45
type textarea "bachelorette nurse. Education and teaching"
click at [45, 406] on icon "Play/Pause" at bounding box center [41, 408] width 24 height 24
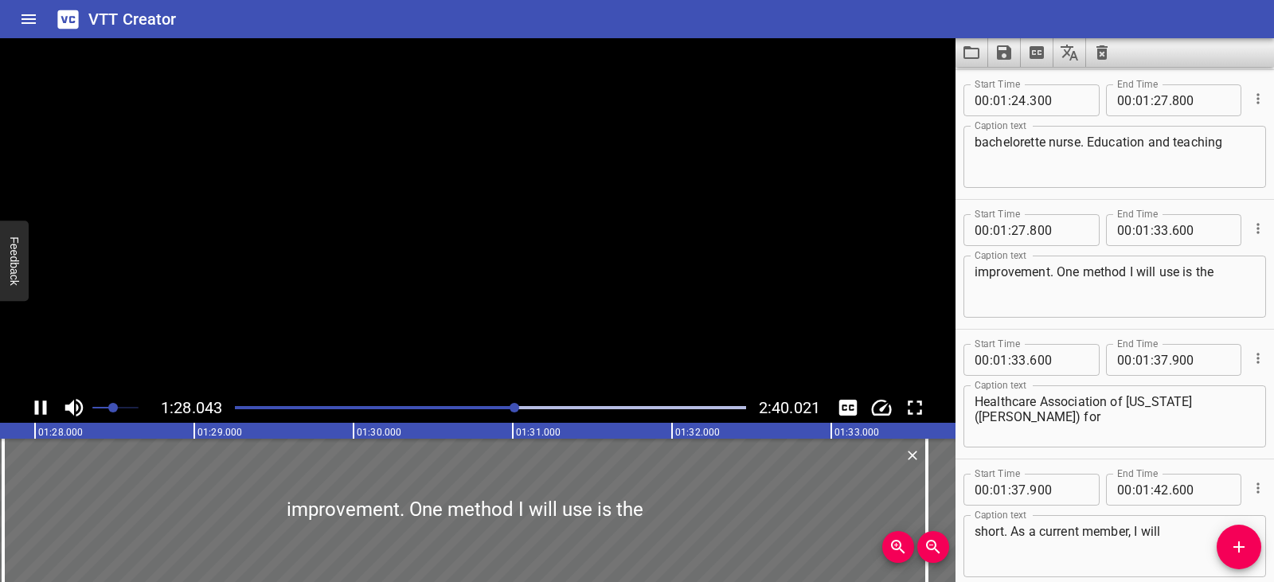
scroll to position [2856, 0]
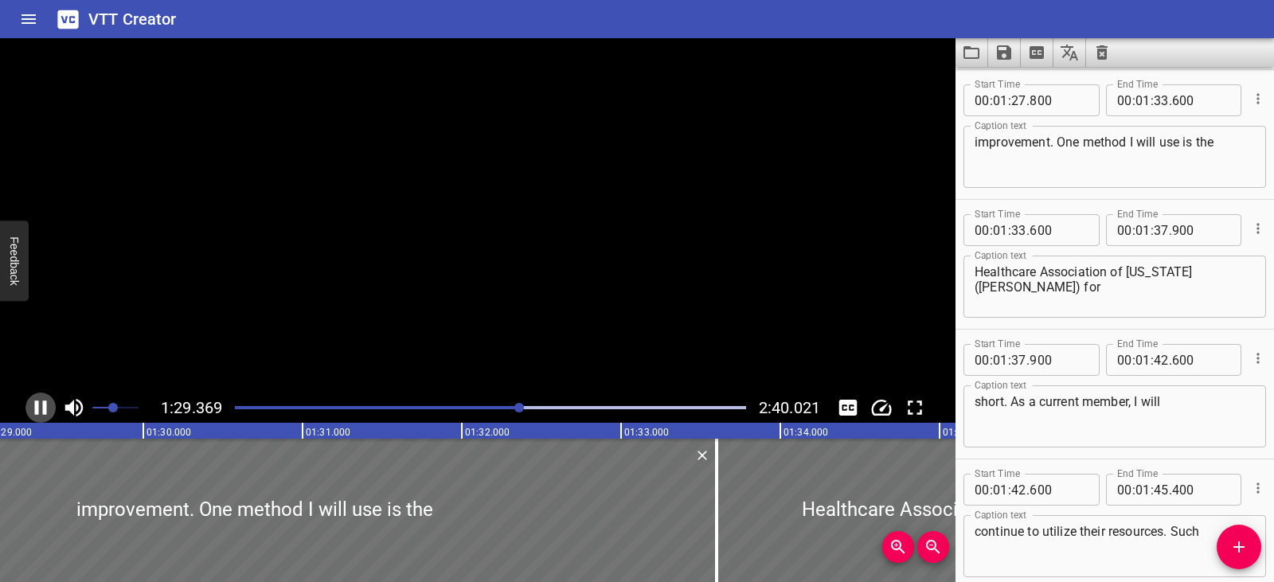
click at [45, 406] on icon "Play/Pause" at bounding box center [41, 408] width 12 height 14
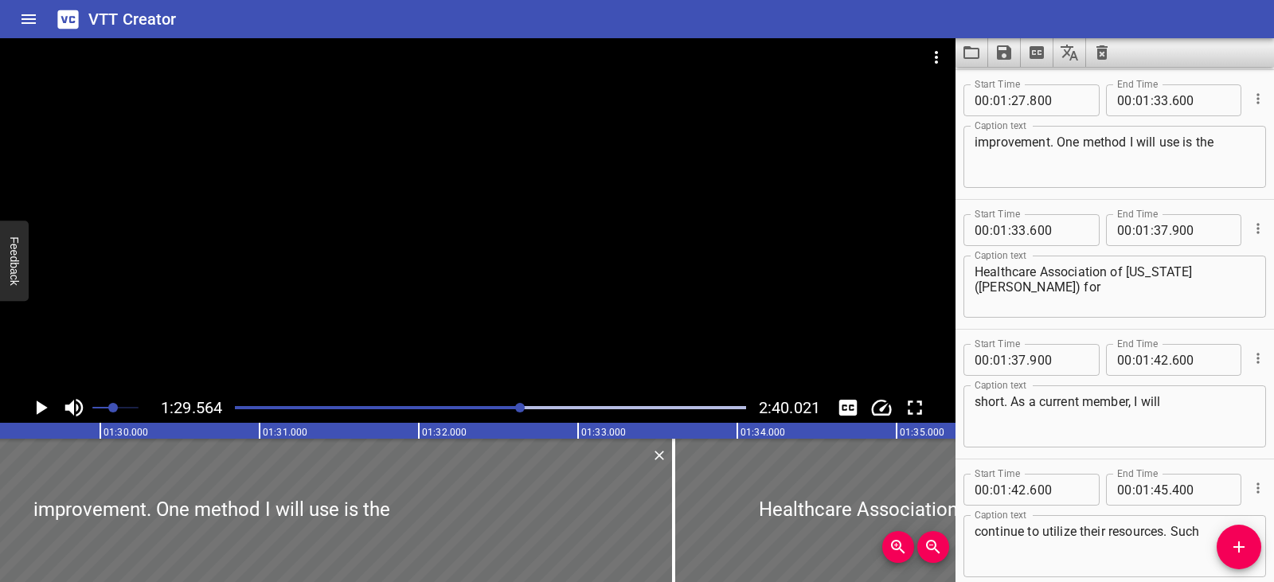
scroll to position [0, 14266]
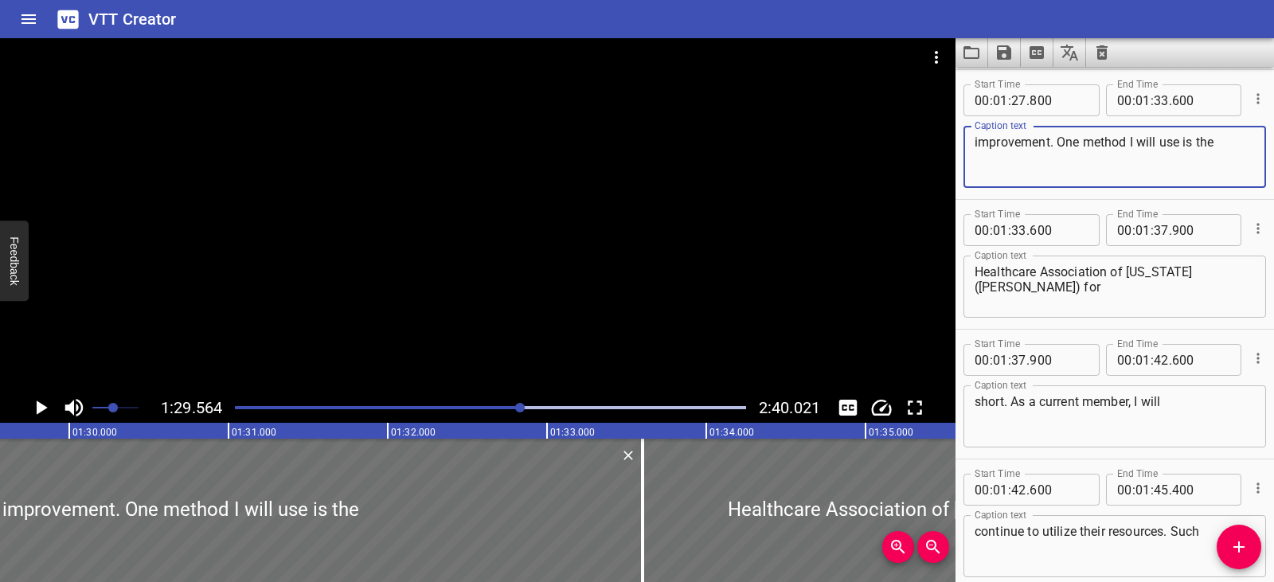
click at [1051, 140] on textarea "improvement. One method I will use is the" at bounding box center [1115, 157] width 280 height 45
type textarea "improvement One method I will use is the"
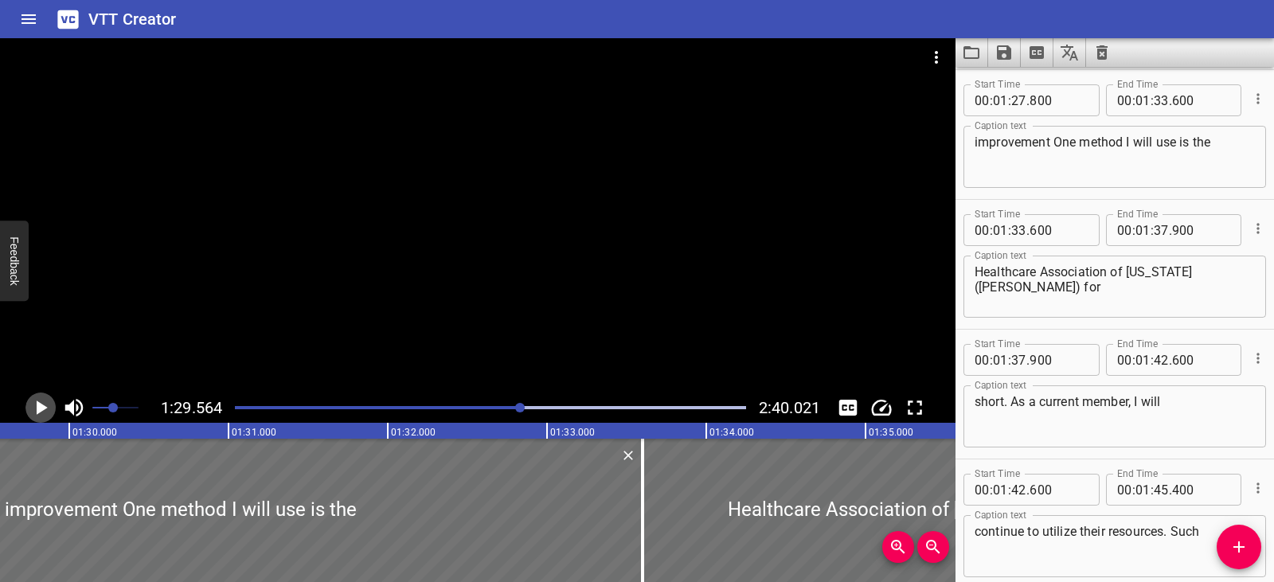
click at [37, 406] on icon "Play/Pause" at bounding box center [42, 408] width 11 height 14
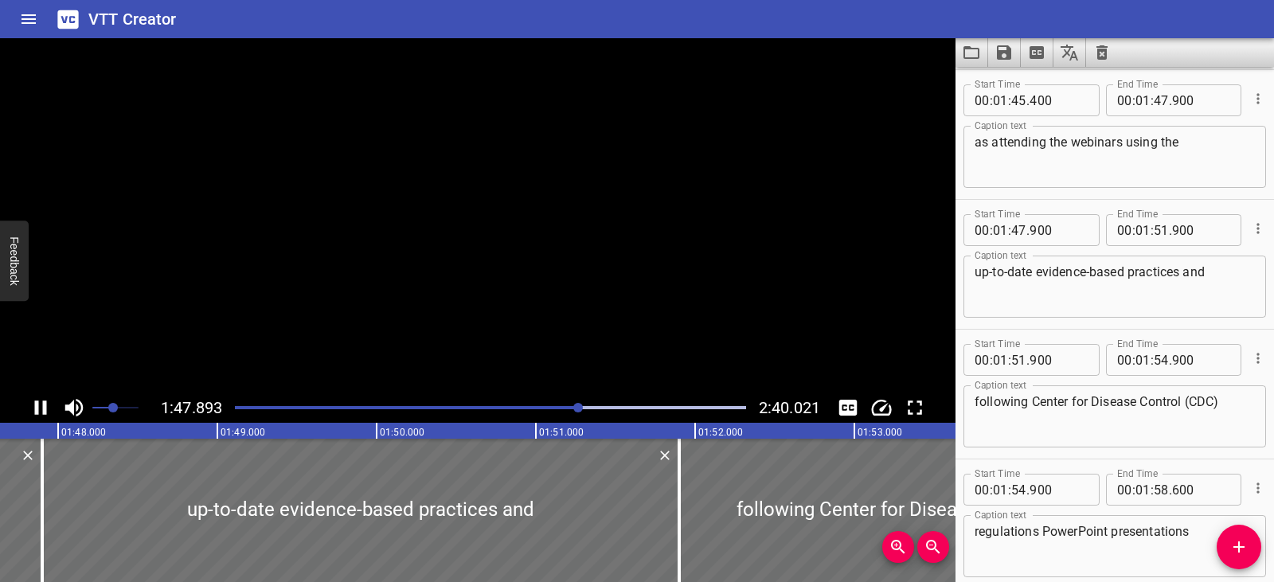
scroll to position [0, 17186]
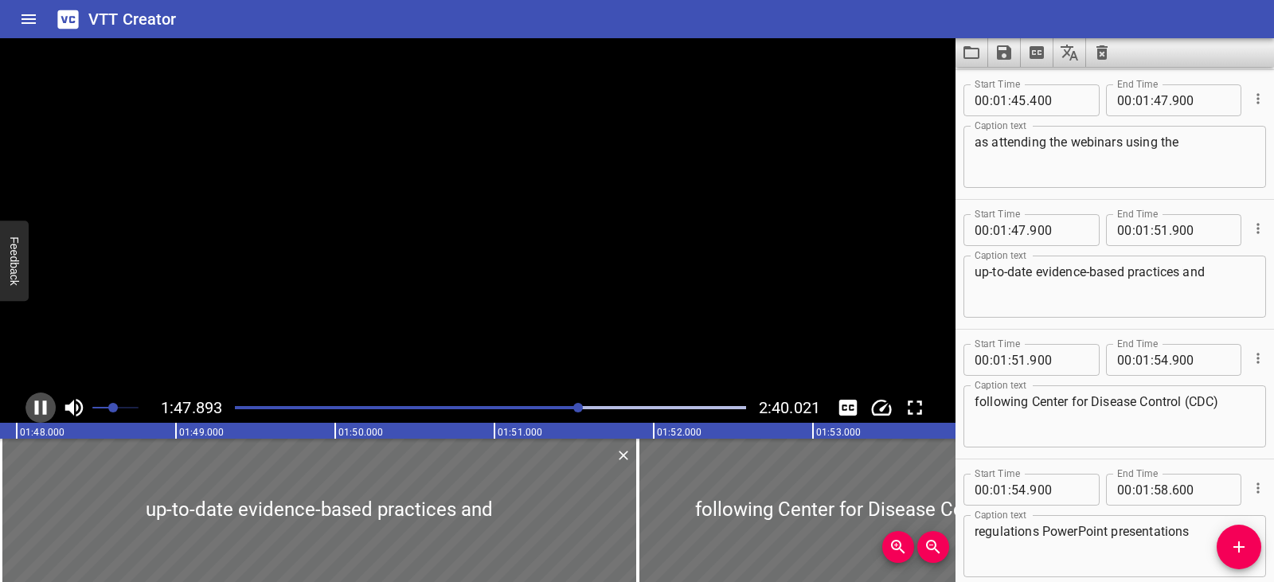
click at [37, 406] on icon "Play/Pause" at bounding box center [41, 408] width 12 height 14
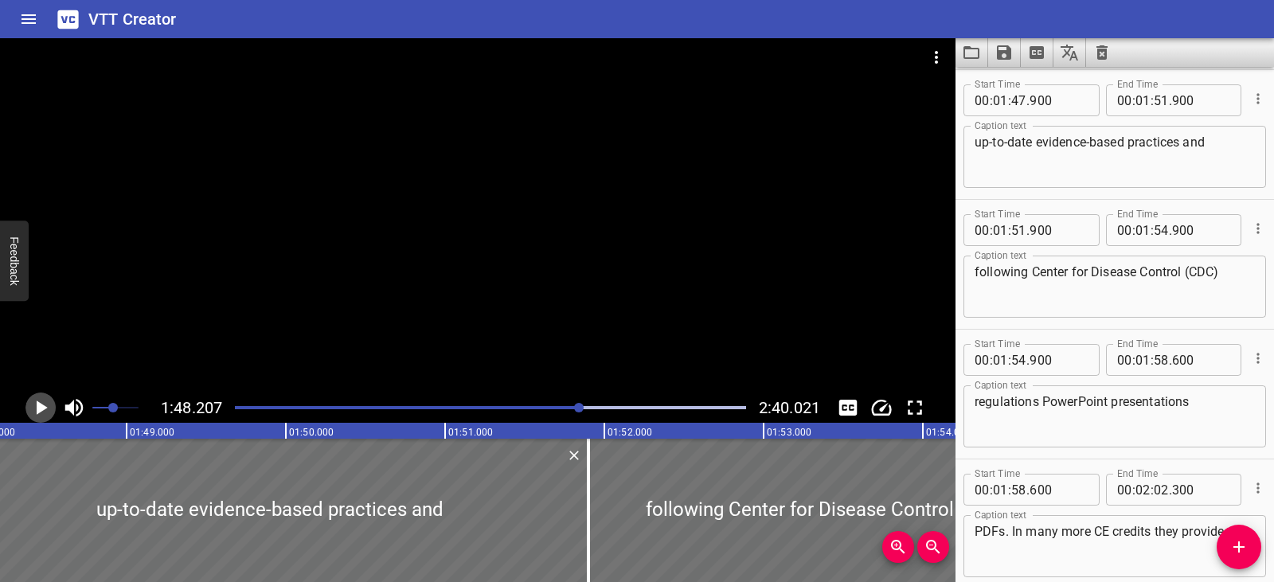
click at [37, 406] on icon "Play/Pause" at bounding box center [42, 408] width 11 height 14
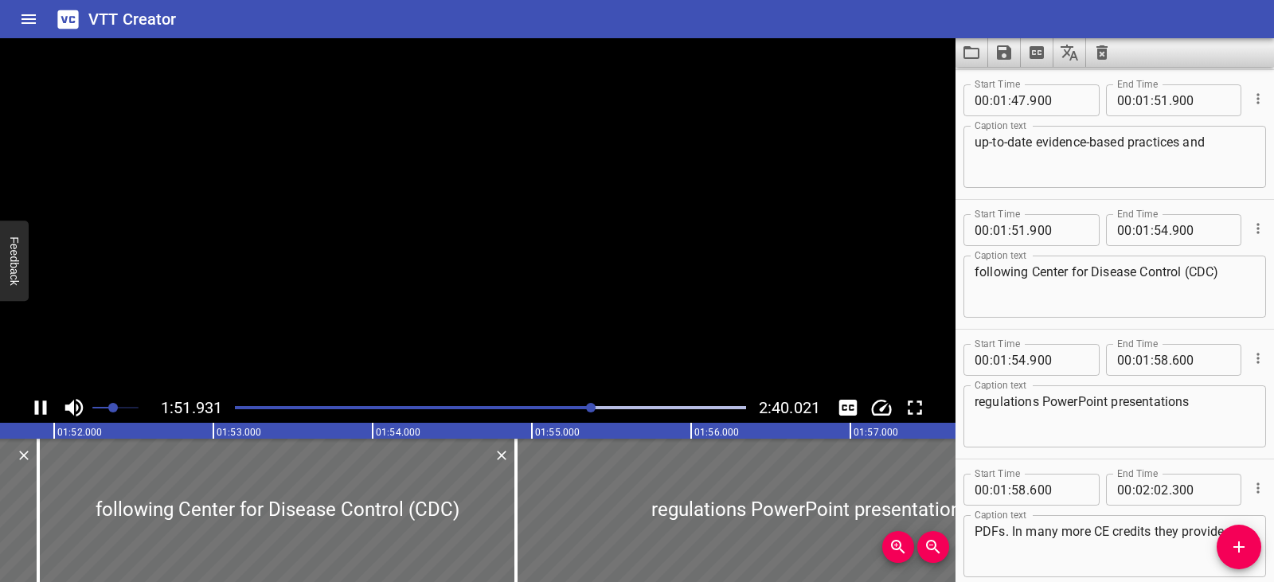
scroll to position [3635, 0]
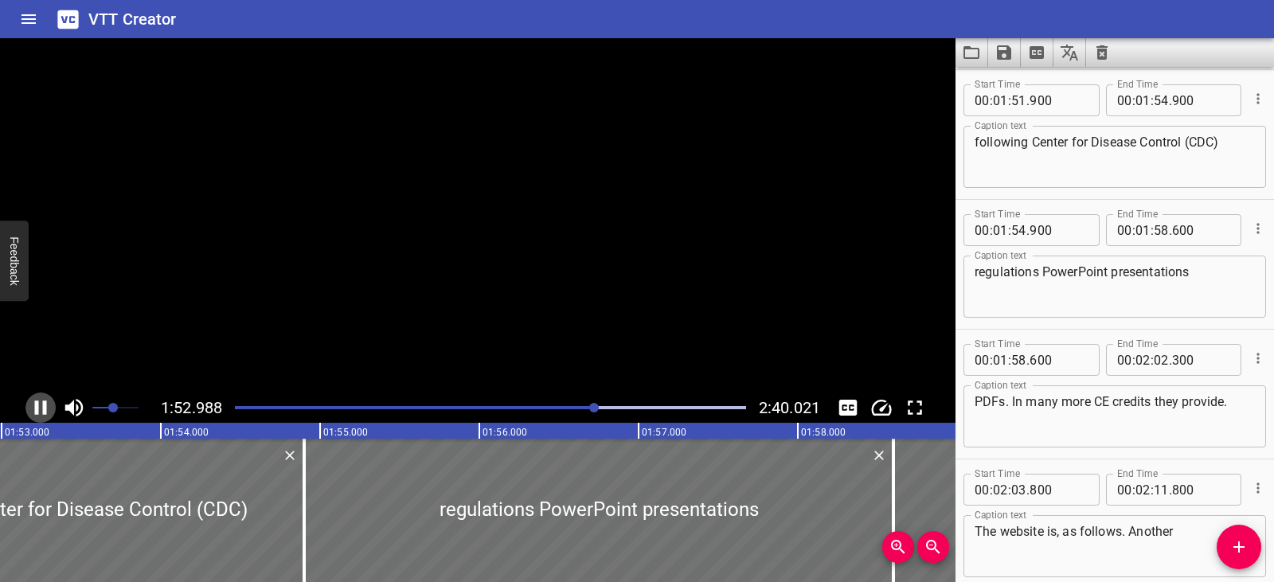
click at [37, 406] on icon "Play/Pause" at bounding box center [41, 408] width 12 height 14
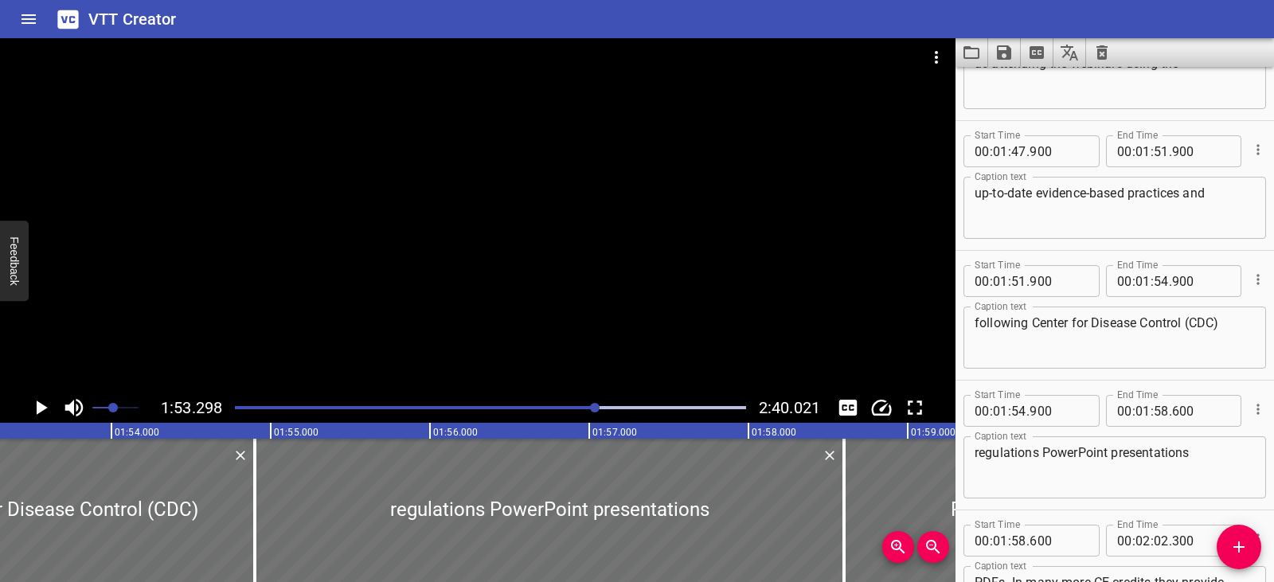
scroll to position [3453, 0]
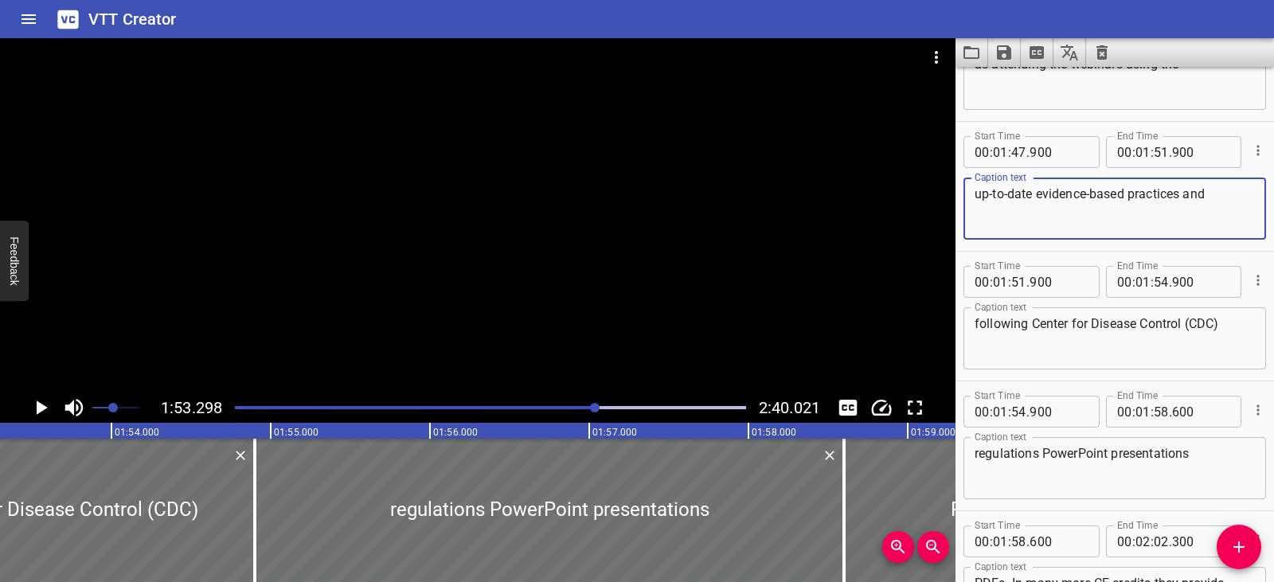
click at [1181, 198] on textarea "up-to-date evidence-based practices and" at bounding box center [1115, 208] width 280 height 45
type textarea "up-to-date evidence-based practices, and"
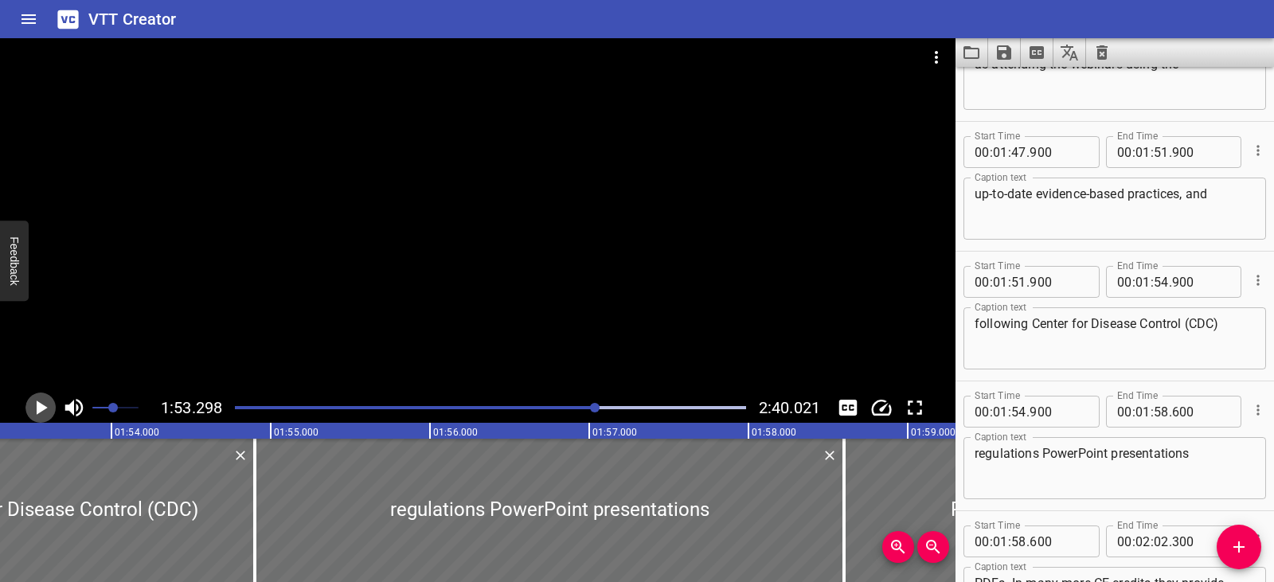
click at [38, 405] on icon "Play/Pause" at bounding box center [42, 408] width 11 height 14
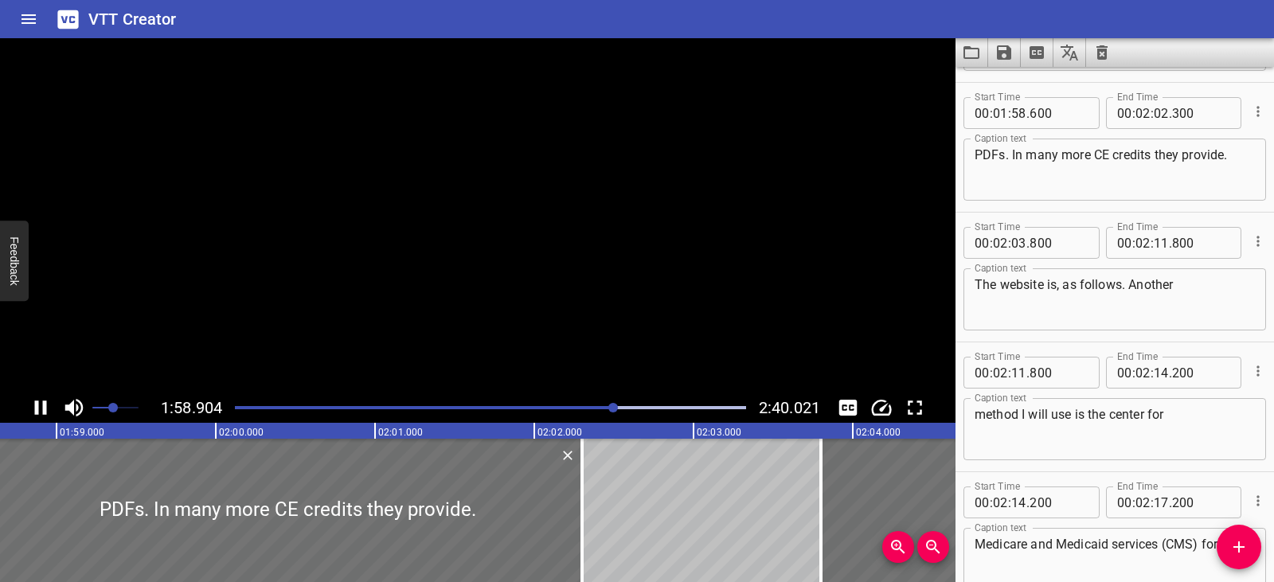
scroll to position [3894, 0]
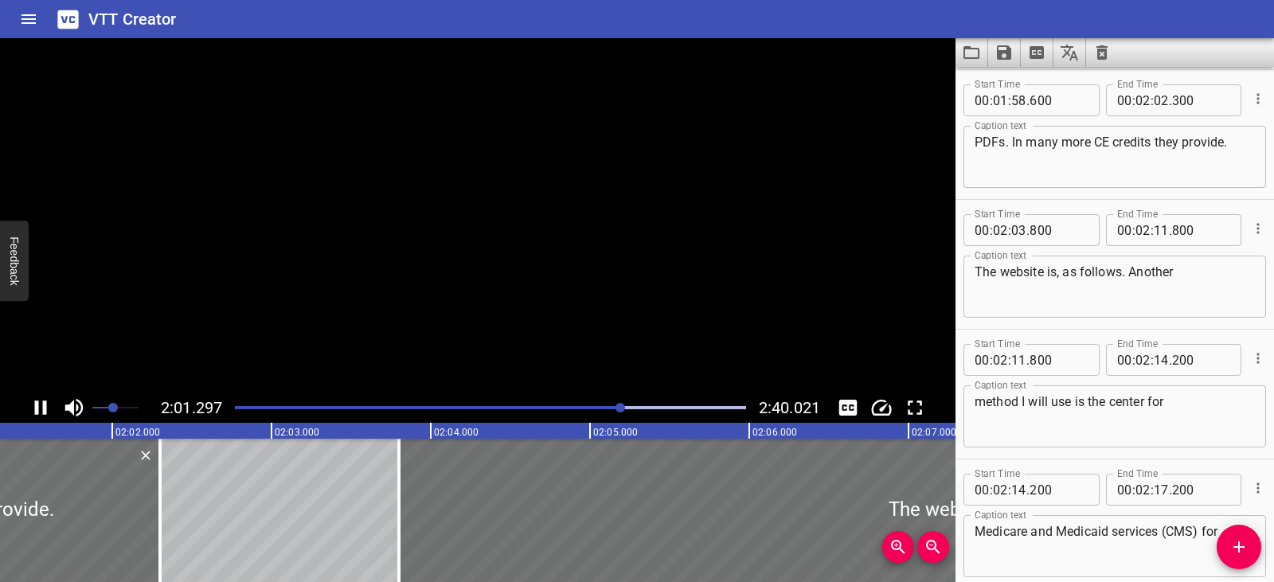
click at [38, 405] on icon "Play/Pause" at bounding box center [41, 408] width 12 height 14
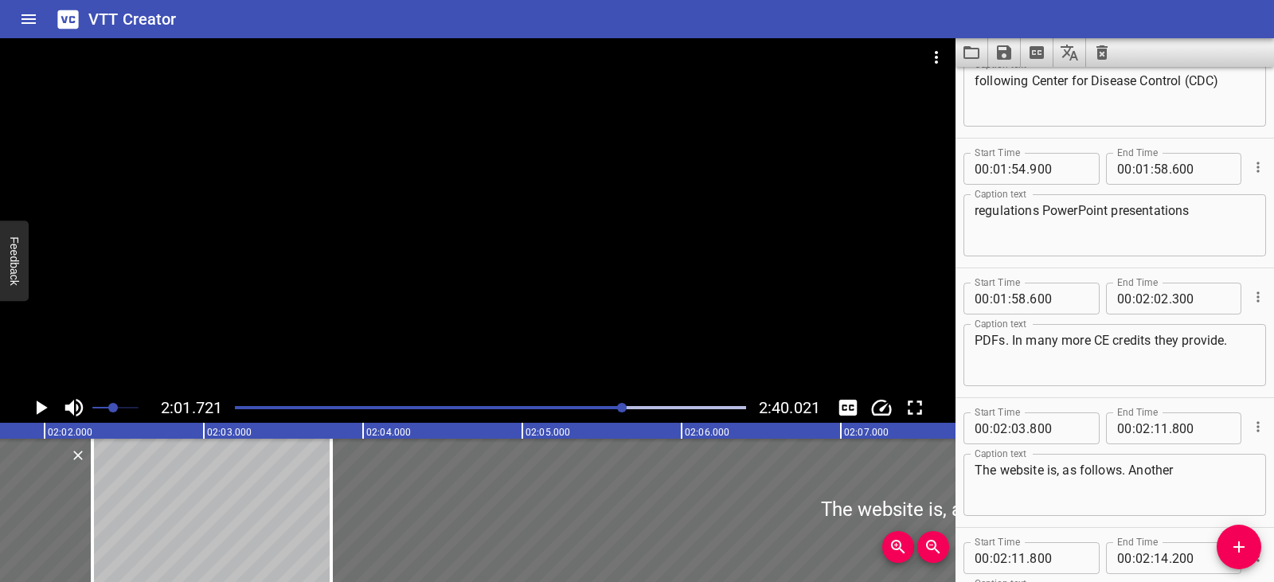
scroll to position [3679, 0]
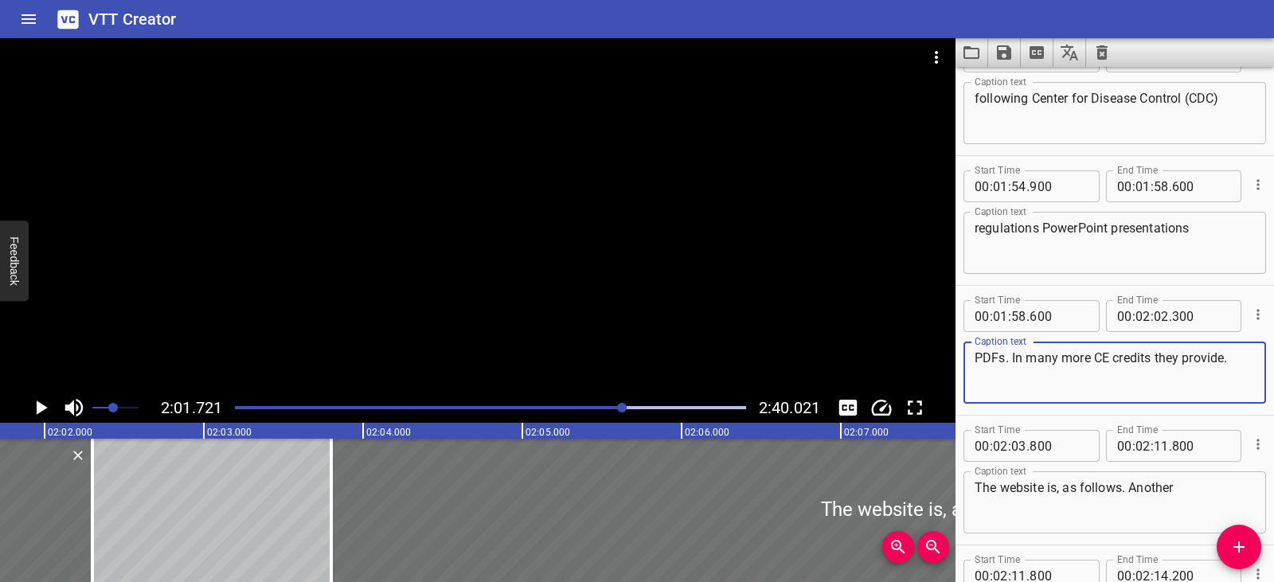
click at [1027, 356] on textarea "PDFs. In many more CE credits they provide." at bounding box center [1115, 372] width 280 height 45
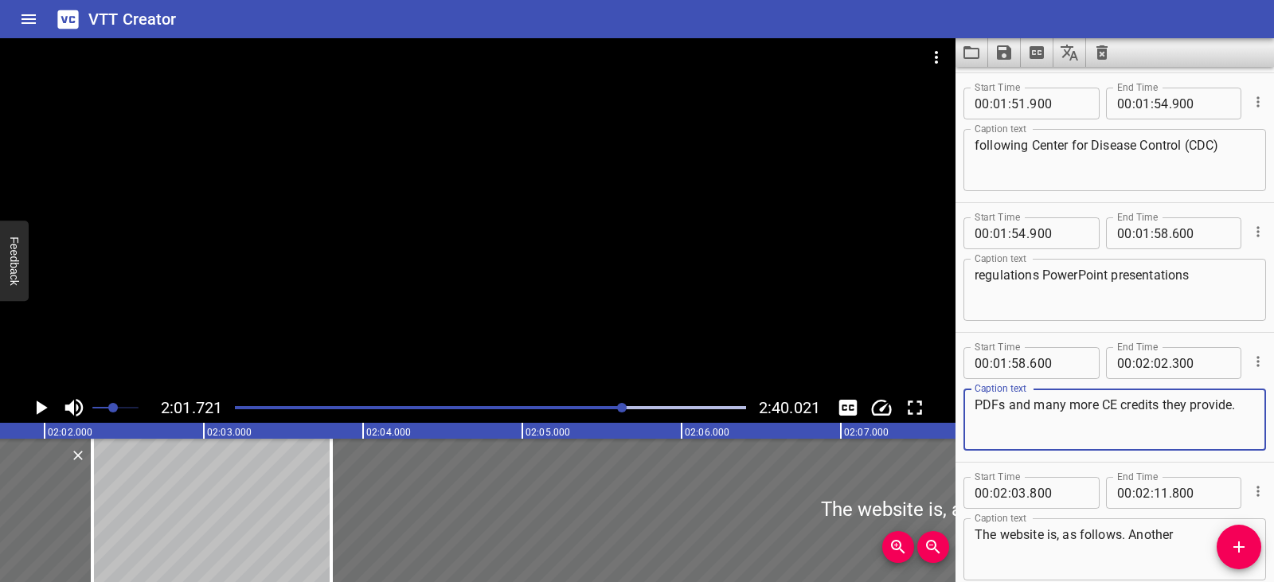
scroll to position [3632, 0]
type textarea "PDFs and many more CE credits they provide."
click at [1195, 277] on textarea "regulations PowerPoint presentations" at bounding box center [1115, 289] width 280 height 45
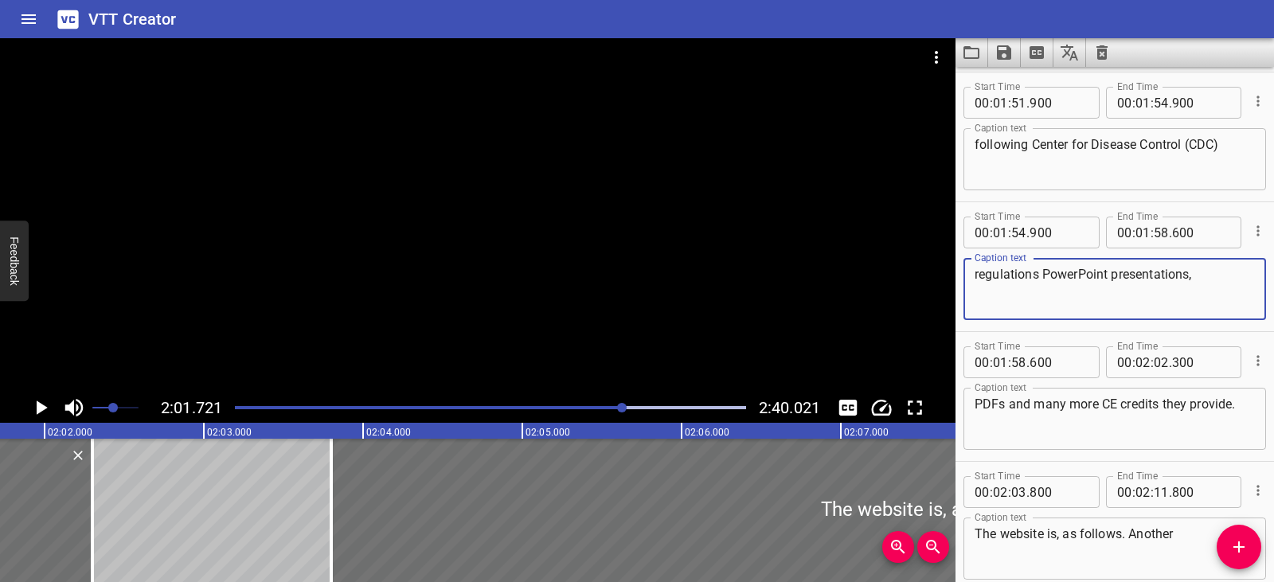
click at [1037, 272] on textarea "regulations PowerPoint presentations," at bounding box center [1115, 289] width 280 height 45
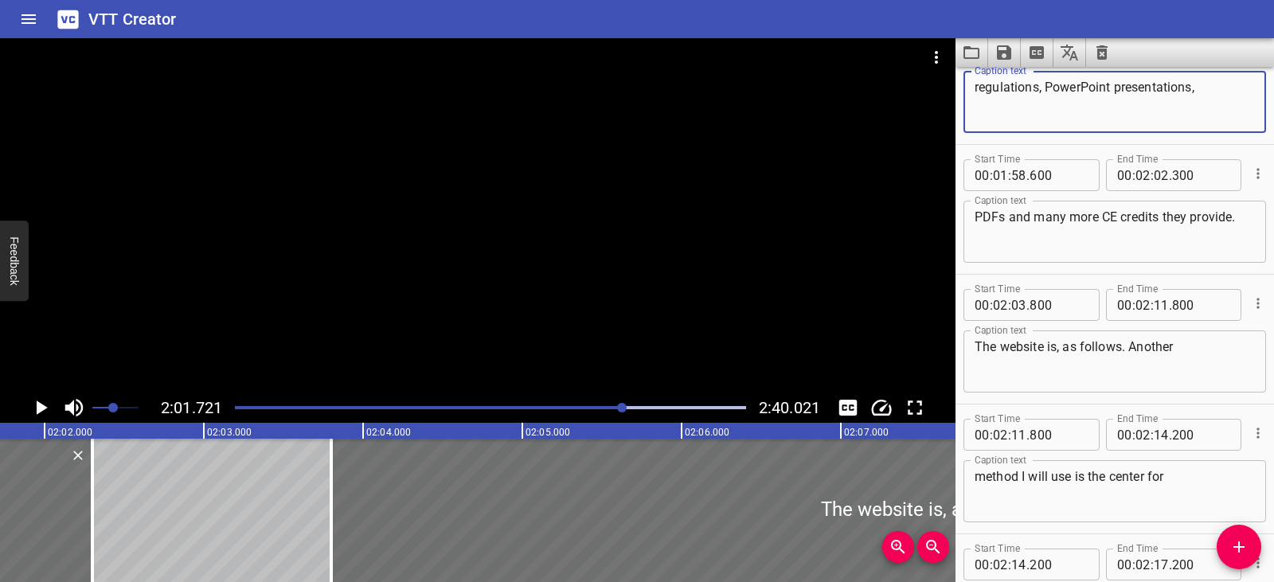
scroll to position [3820, 0]
type textarea "regulations, PowerPoint presentations,"
click at [38, 407] on icon "Play/Pause" at bounding box center [42, 408] width 11 height 14
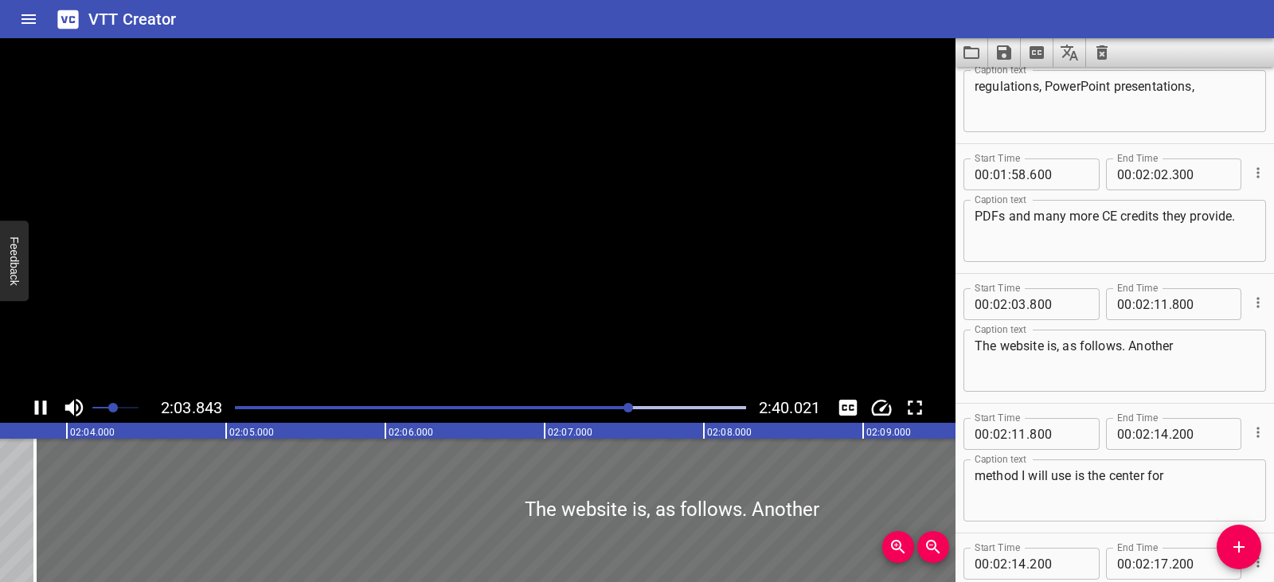
scroll to position [4024, 0]
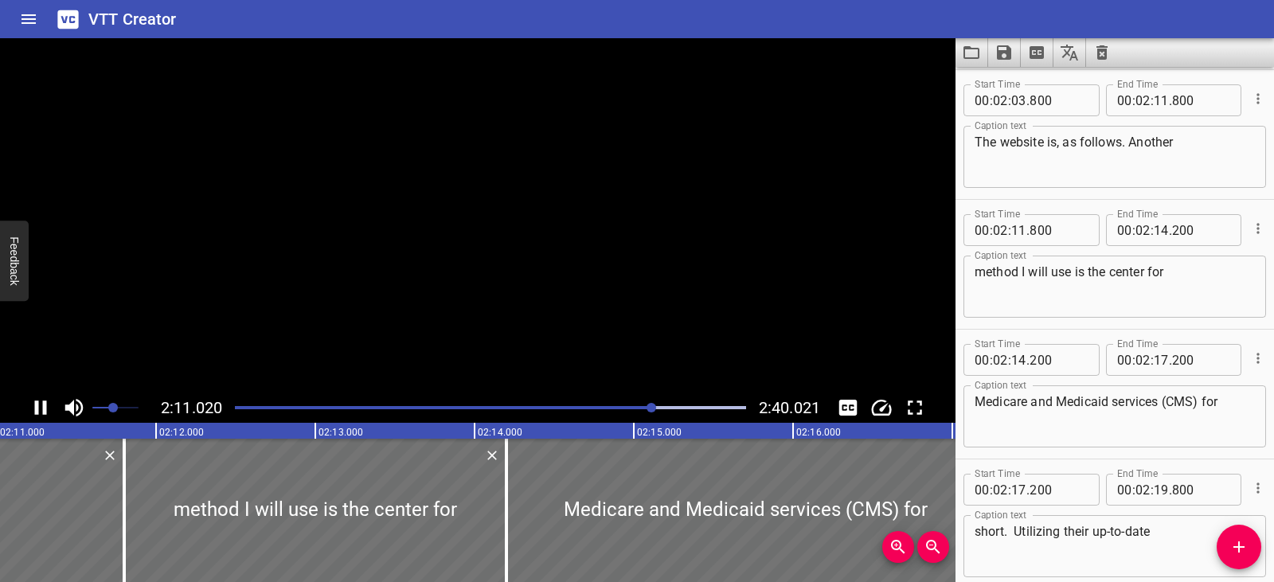
click at [38, 407] on icon "Play/Pause" at bounding box center [41, 408] width 12 height 14
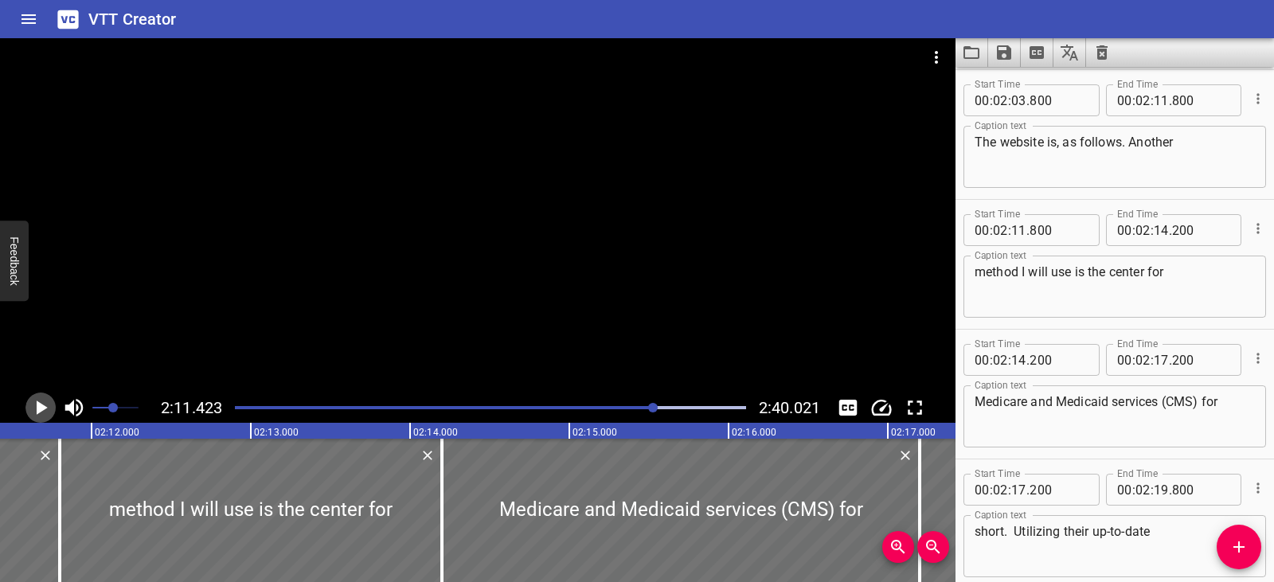
click at [41, 406] on icon "Play/Pause" at bounding box center [42, 408] width 11 height 14
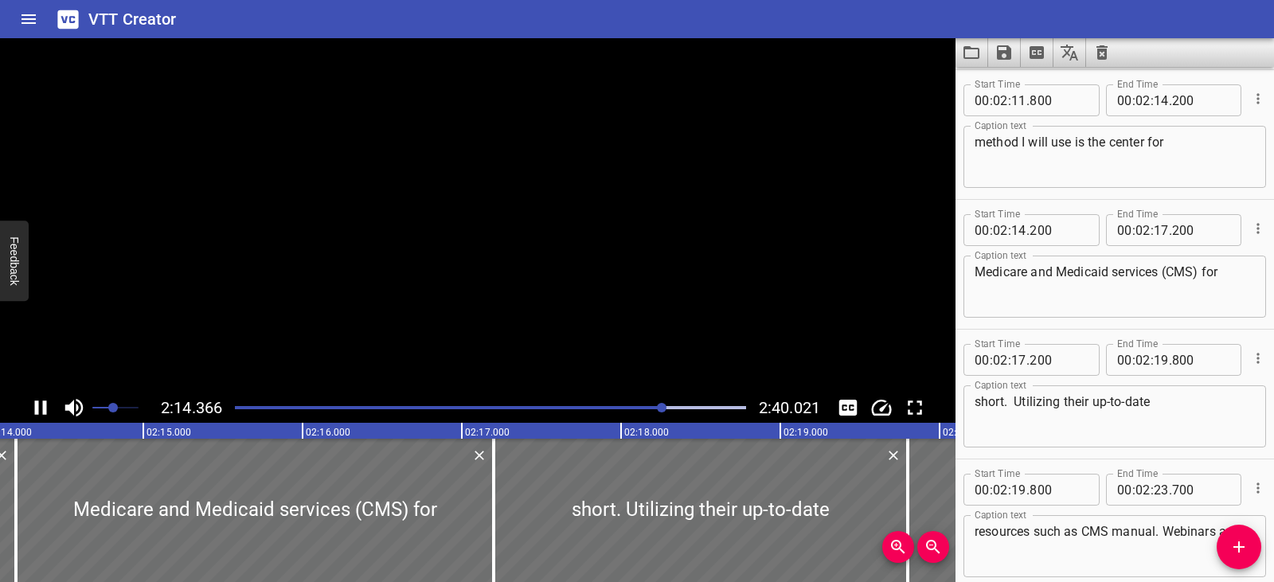
scroll to position [4284, 0]
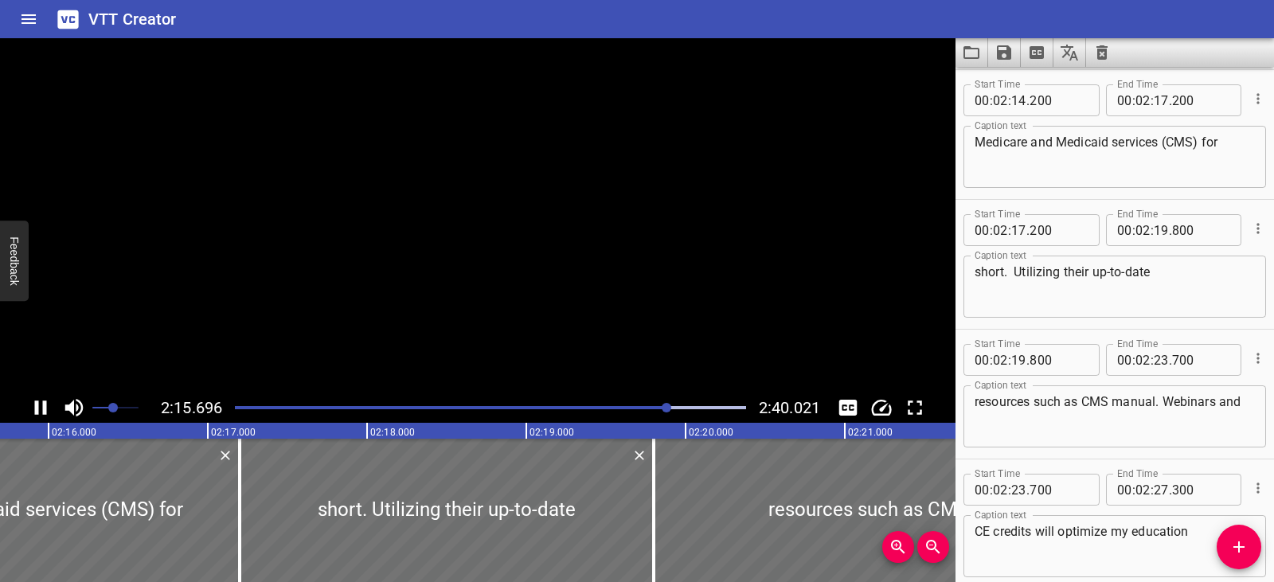
click at [41, 406] on icon "Play/Pause" at bounding box center [41, 408] width 24 height 24
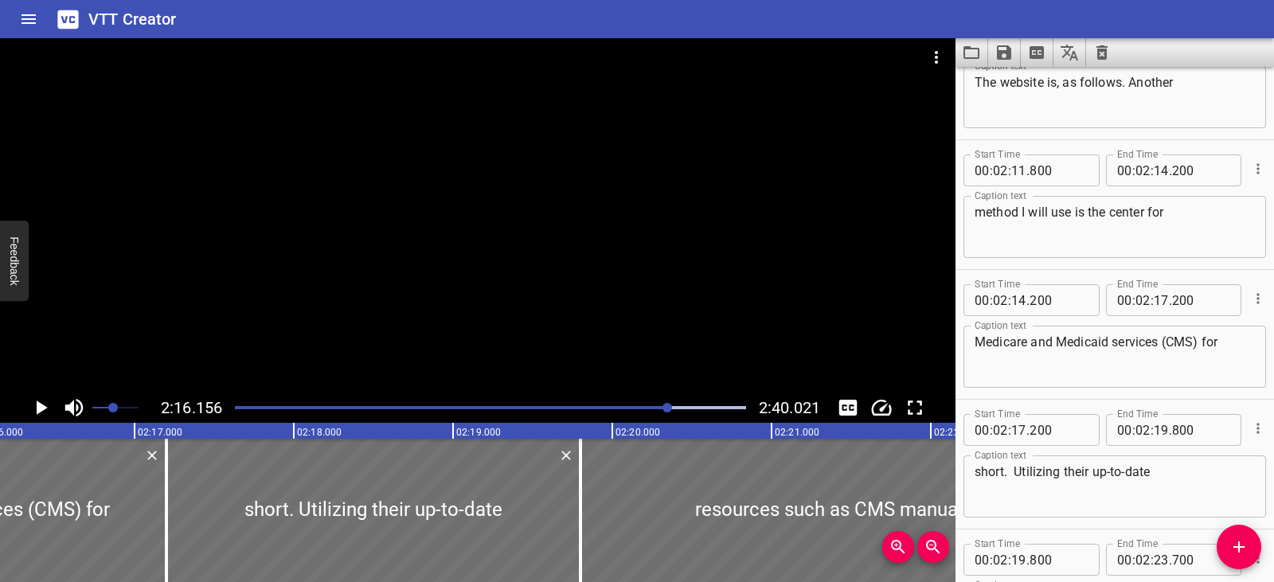
scroll to position [4083, 0]
click at [1117, 216] on textarea "method I will use is the center for" at bounding box center [1115, 227] width 280 height 45
type textarea "method I will use is the Center for"
click at [39, 405] on icon "Play/Pause" at bounding box center [42, 408] width 11 height 14
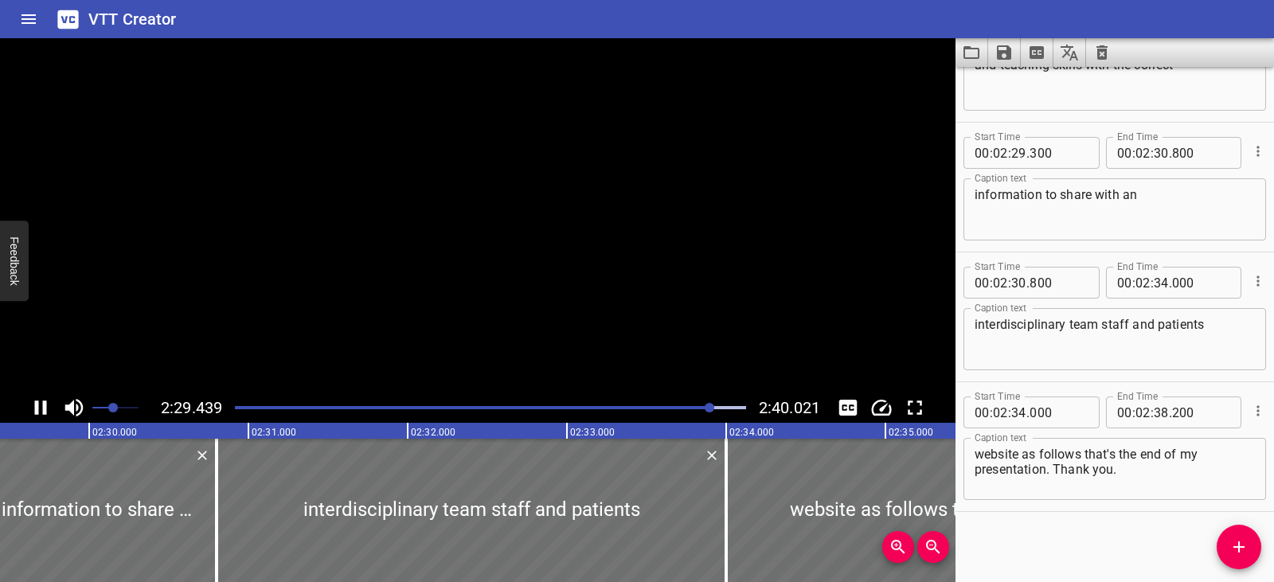
scroll to position [4882, 0]
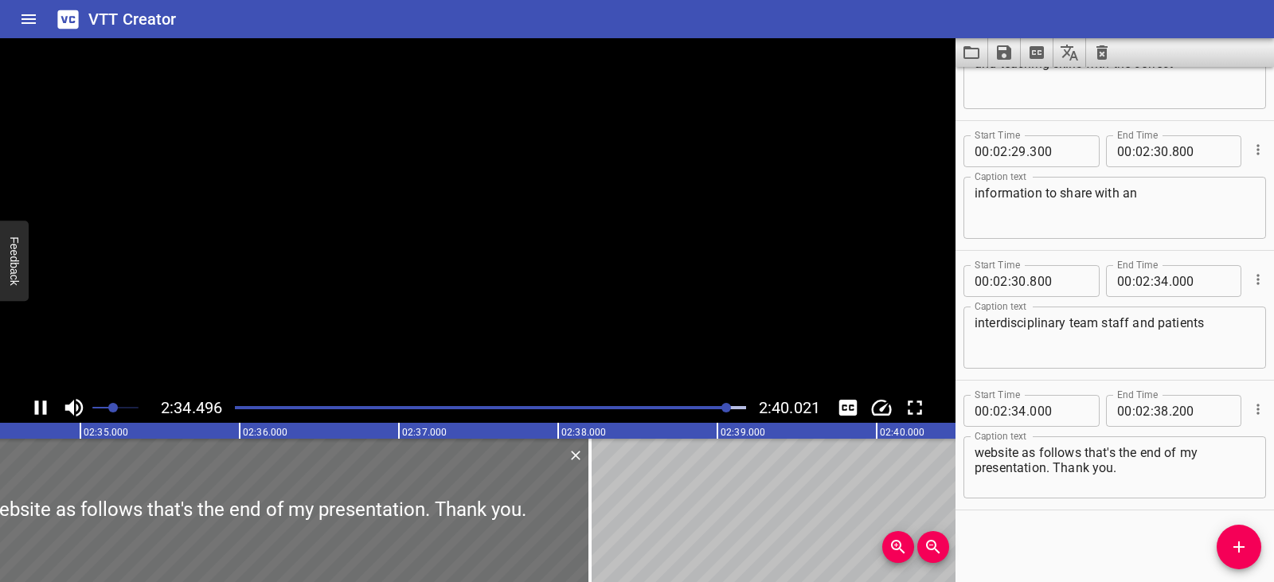
click at [39, 405] on icon "Play/Pause" at bounding box center [41, 408] width 24 height 24
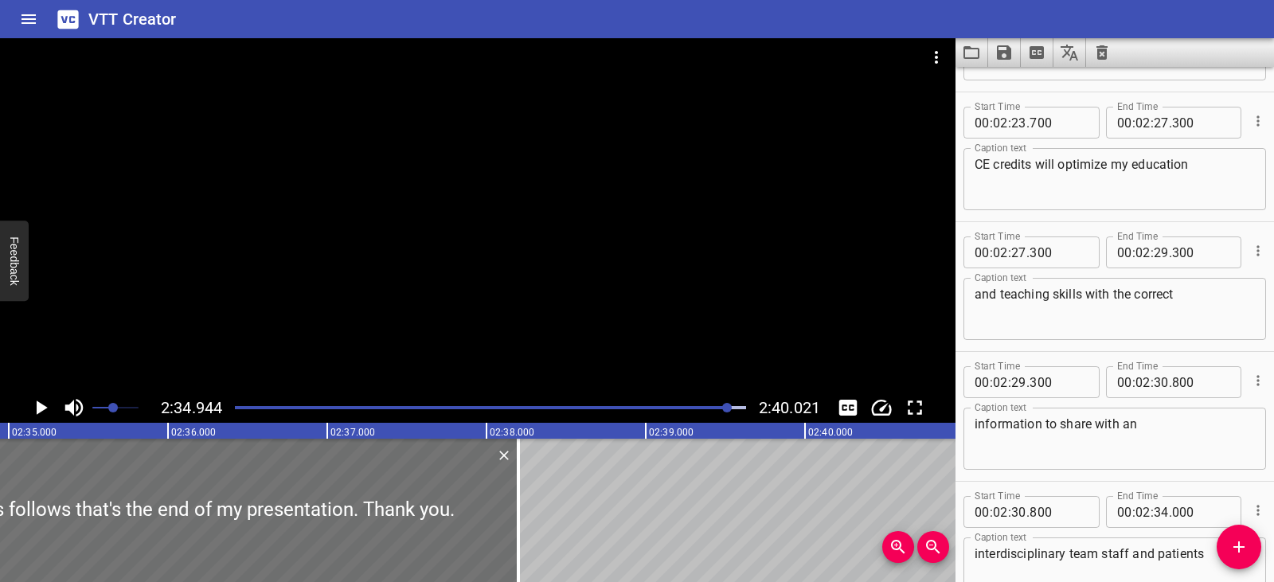
scroll to position [4651, 0]
click at [1032, 161] on textarea "CE credits will optimize my education" at bounding box center [1115, 179] width 280 height 45
type textarea "CE credits, will optimize my education"
click at [43, 407] on icon "Play/Pause" at bounding box center [42, 408] width 11 height 14
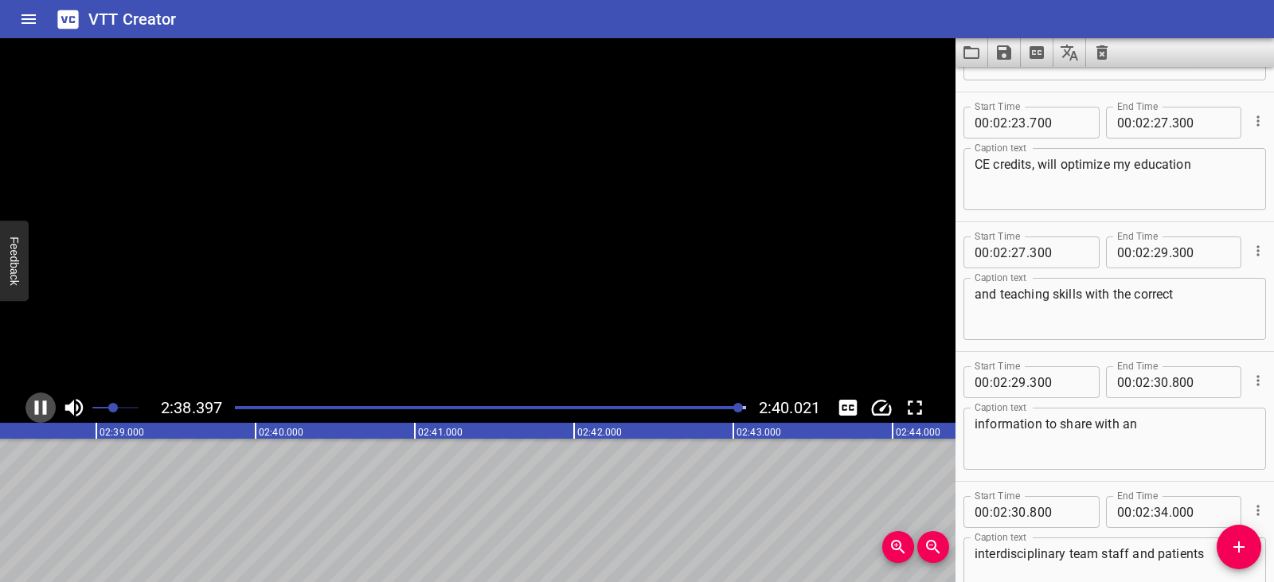
click at [43, 407] on icon "Play/Pause" at bounding box center [41, 408] width 12 height 14
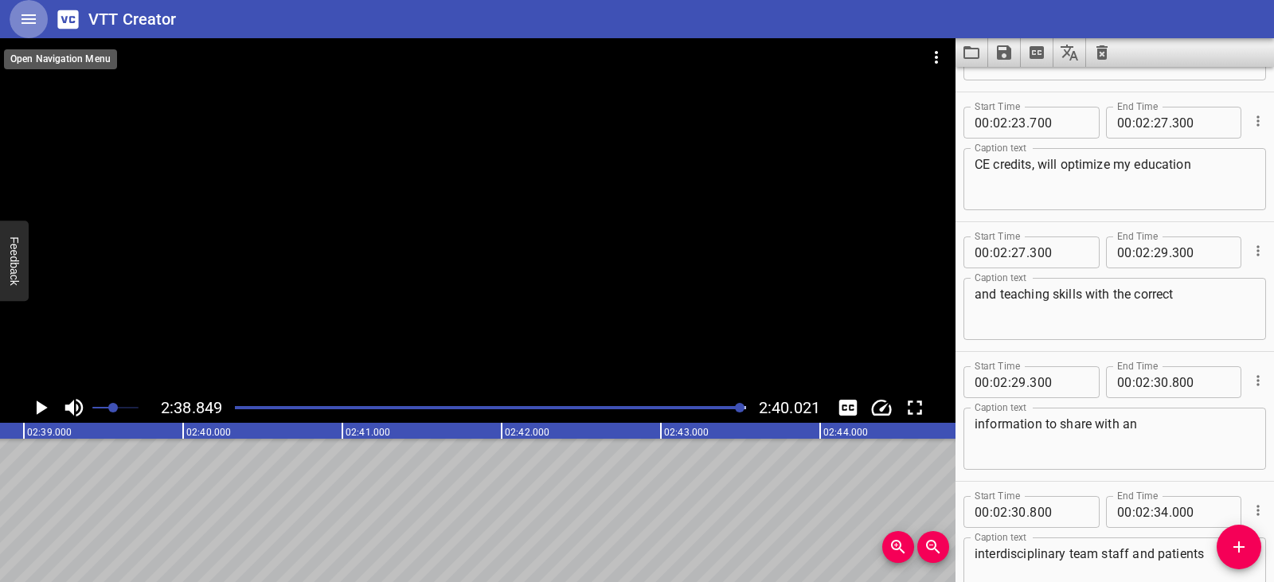
click at [31, 19] on icon "Home" at bounding box center [29, 19] width 14 height 10
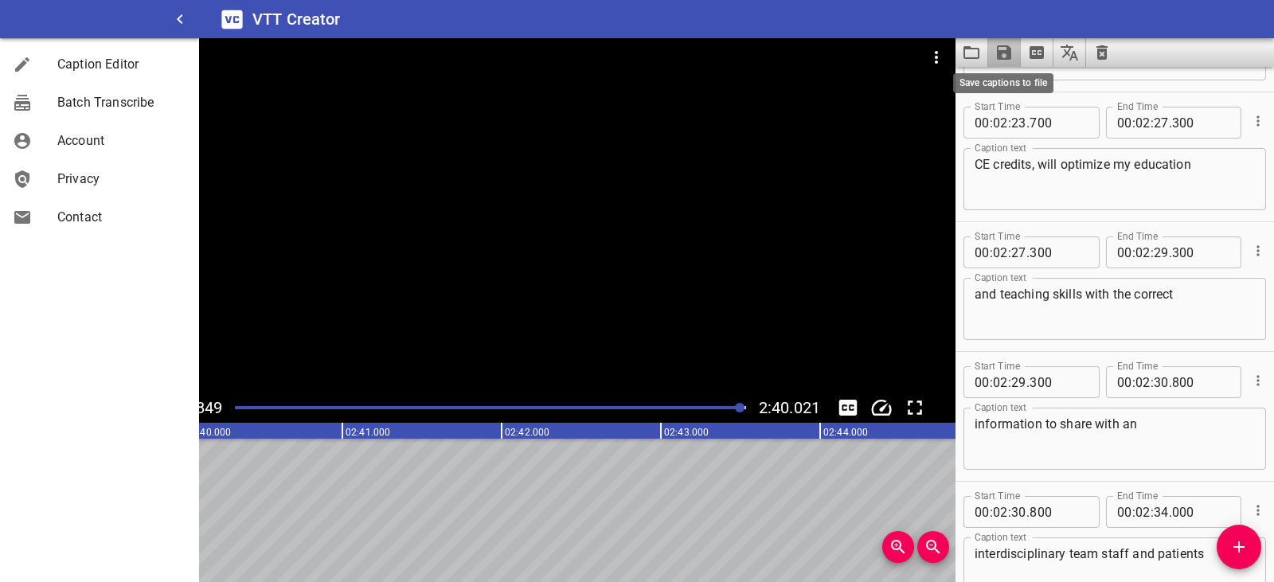
click at [1010, 54] on icon "Save captions to file" at bounding box center [1004, 52] width 14 height 14
click at [1021, 82] on li "Save to VTT file" at bounding box center [1046, 87] width 117 height 29
click at [65, 138] on span "Account" at bounding box center [121, 140] width 129 height 19
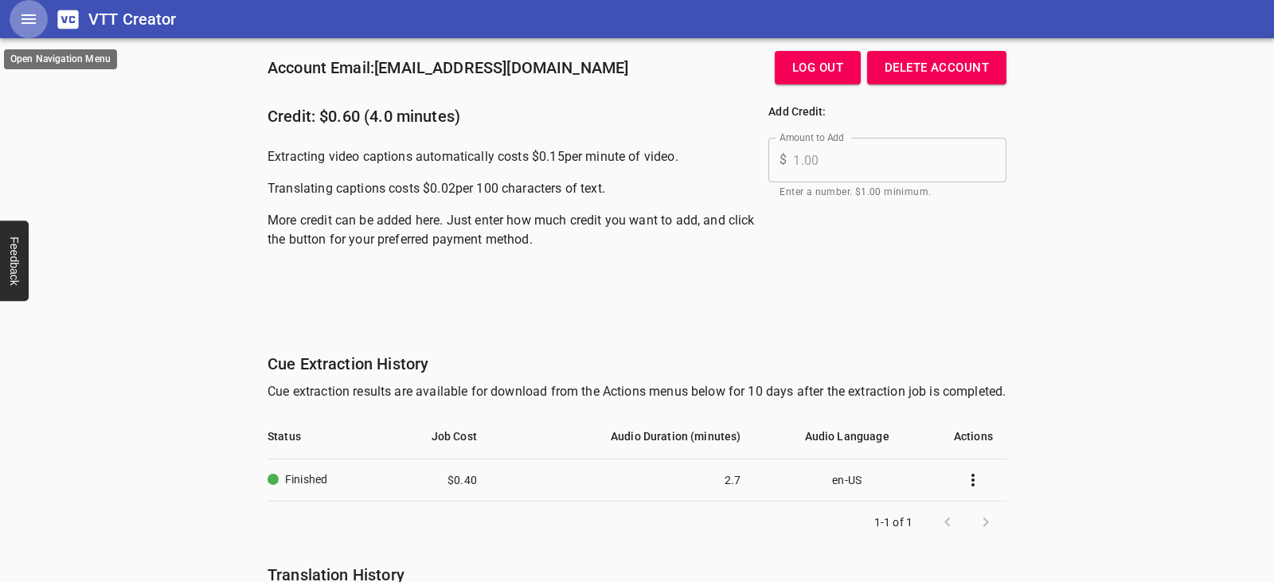
click at [36, 19] on icon "Home" at bounding box center [29, 19] width 14 height 10
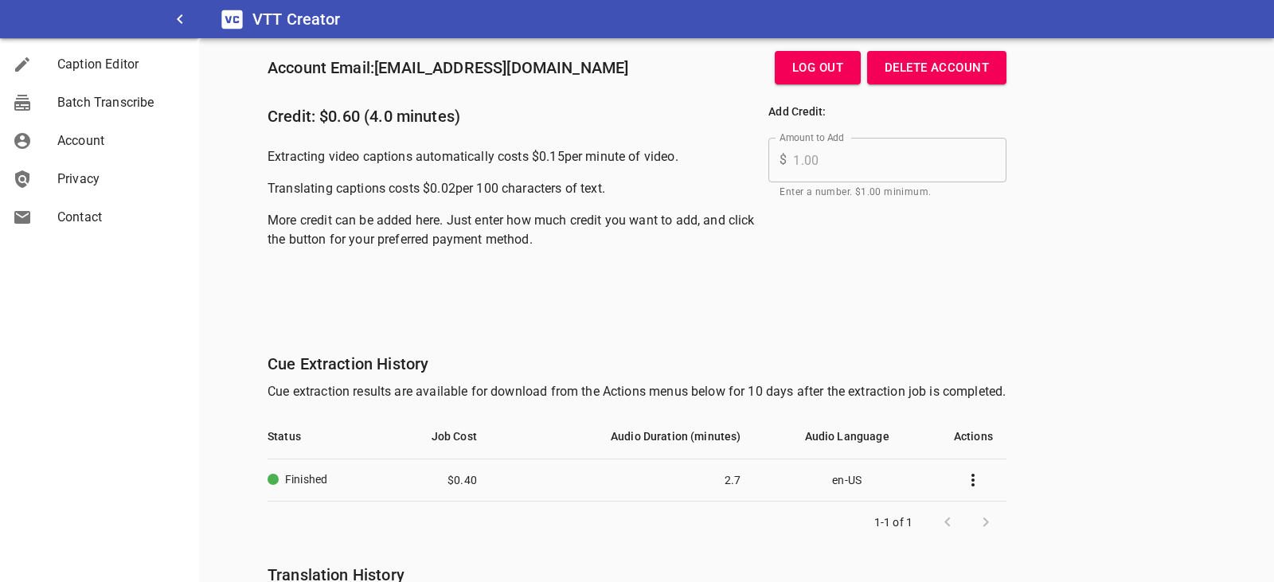
click at [303, 22] on h6 "VTT Creator" at bounding box center [296, 18] width 88 height 25
click at [434, 72] on h6 "Account Email: [EMAIL_ADDRESS][DOMAIN_NAME]" at bounding box center [448, 67] width 361 height 25
click at [177, 18] on icon "button" at bounding box center [179, 19] width 19 height 19
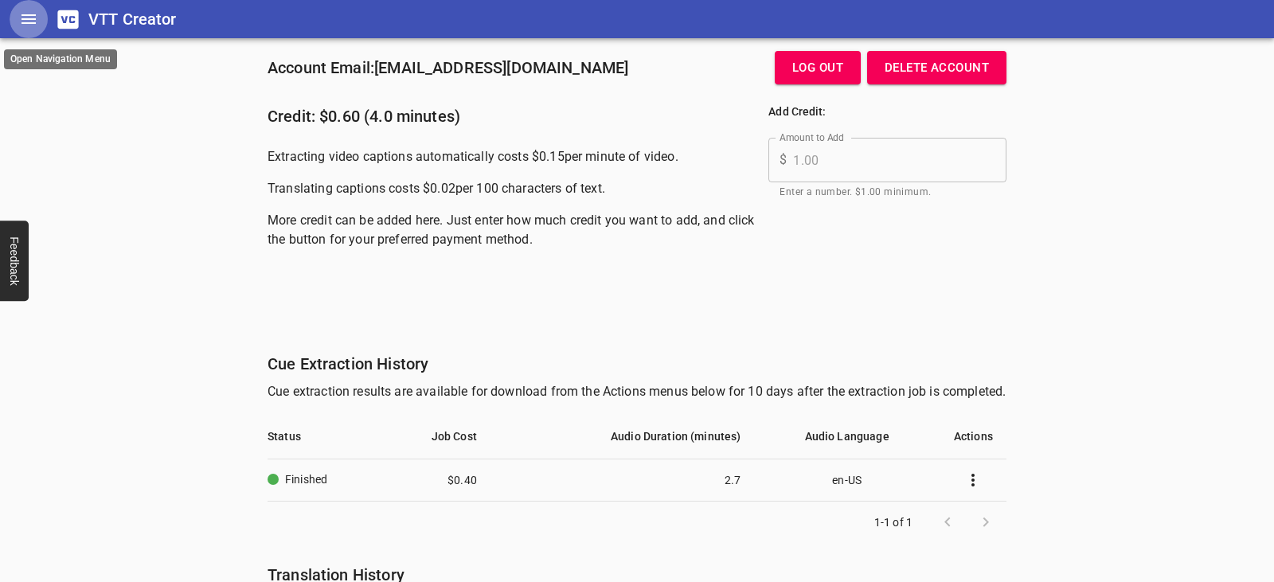
click at [30, 15] on icon "Home" at bounding box center [29, 19] width 14 height 10
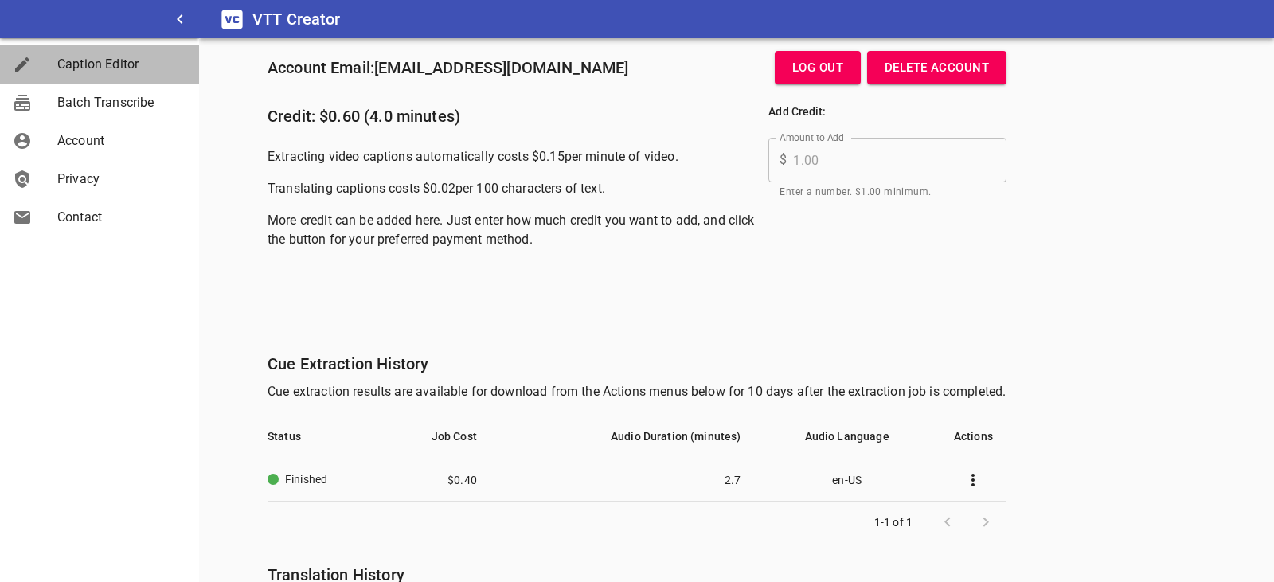
click at [81, 65] on span "Caption Editor" at bounding box center [121, 64] width 129 height 19
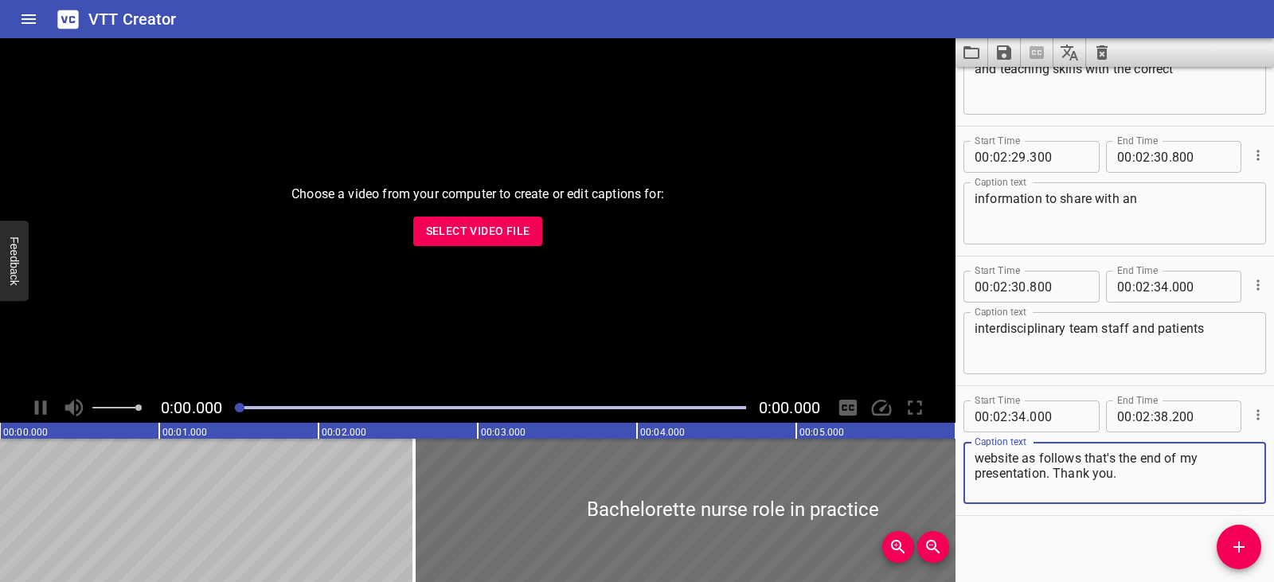
scroll to position [4882, 0]
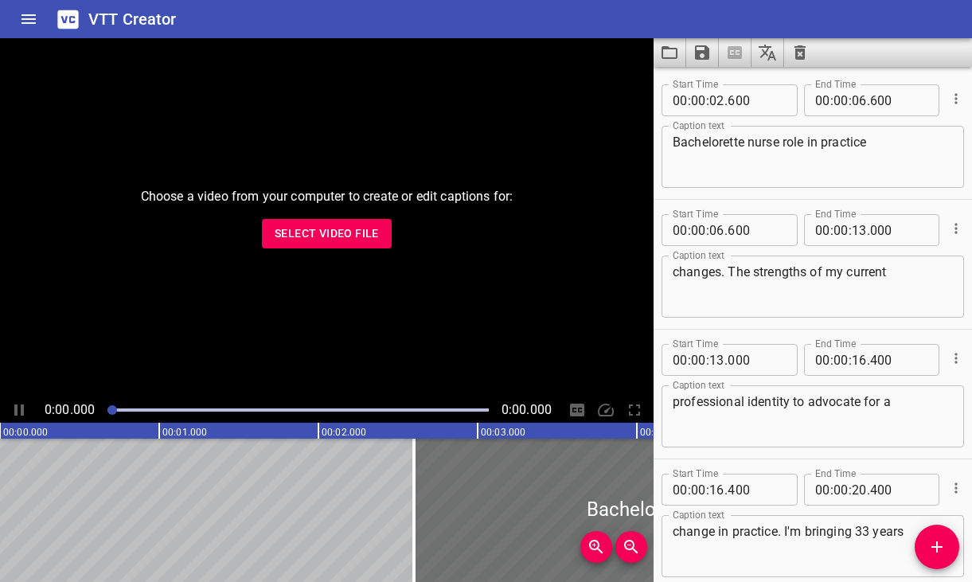
scroll to position [4882, 0]
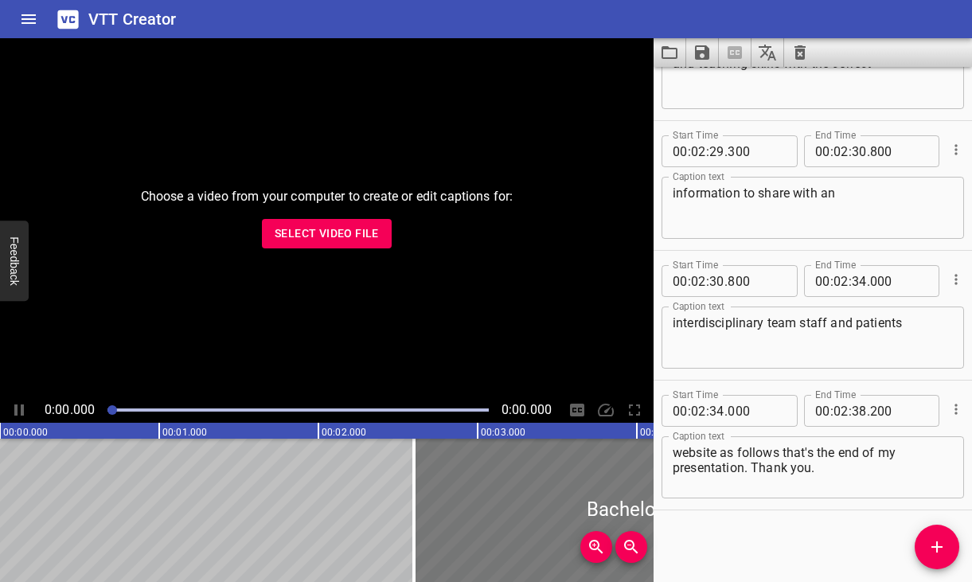
click at [498, 485] on div at bounding box center [732, 510] width 637 height 143
click at [703, 53] on icon "Save captions to file" at bounding box center [702, 52] width 14 height 14
click at [750, 83] on li "Save to VTT file" at bounding box center [745, 87] width 117 height 29
